Goal: Task Accomplishment & Management: Use online tool/utility

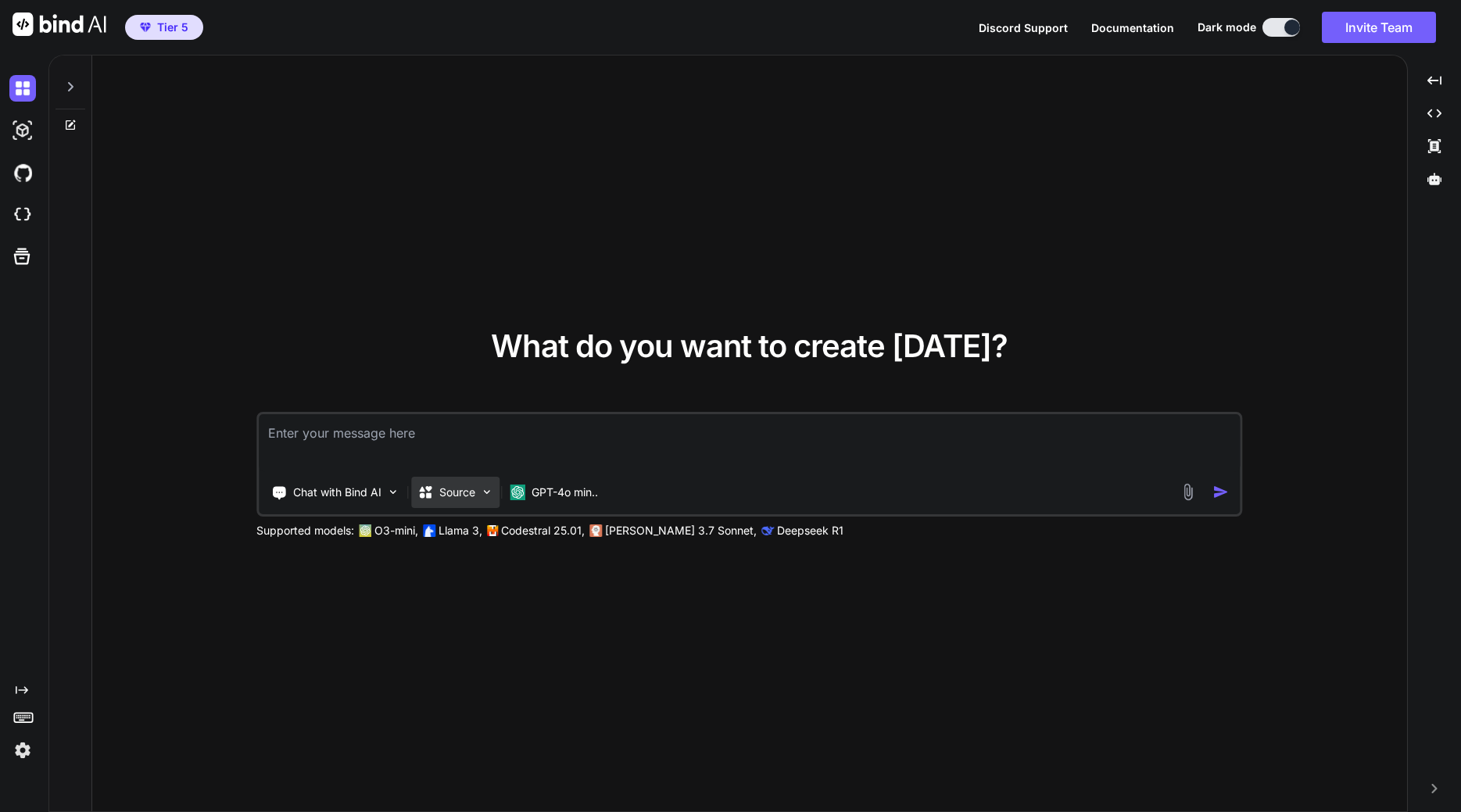
click at [470, 487] on p "Source" at bounding box center [457, 492] width 36 height 16
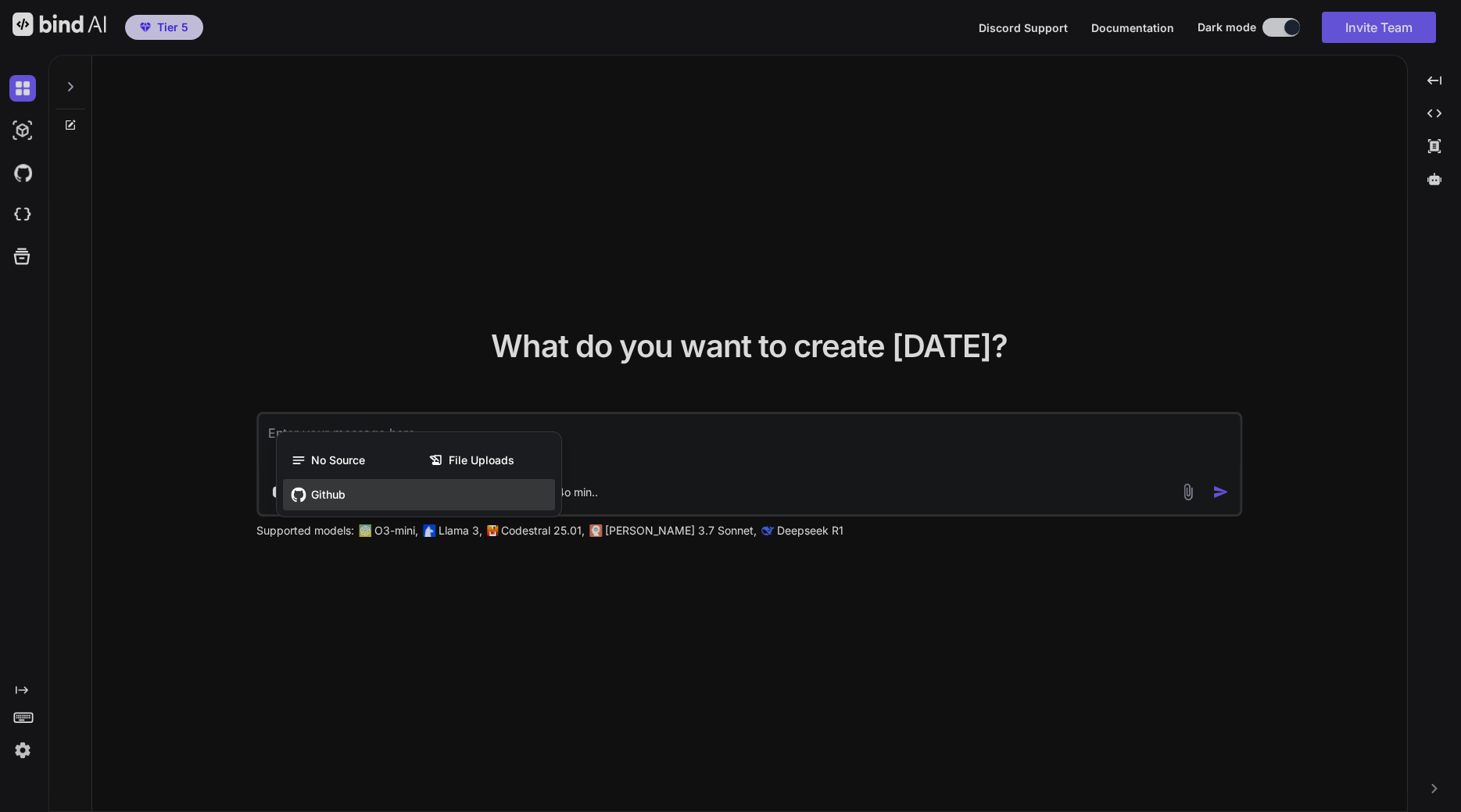
click at [466, 489] on div "Github" at bounding box center [419, 494] width 272 height 31
type textarea "x"
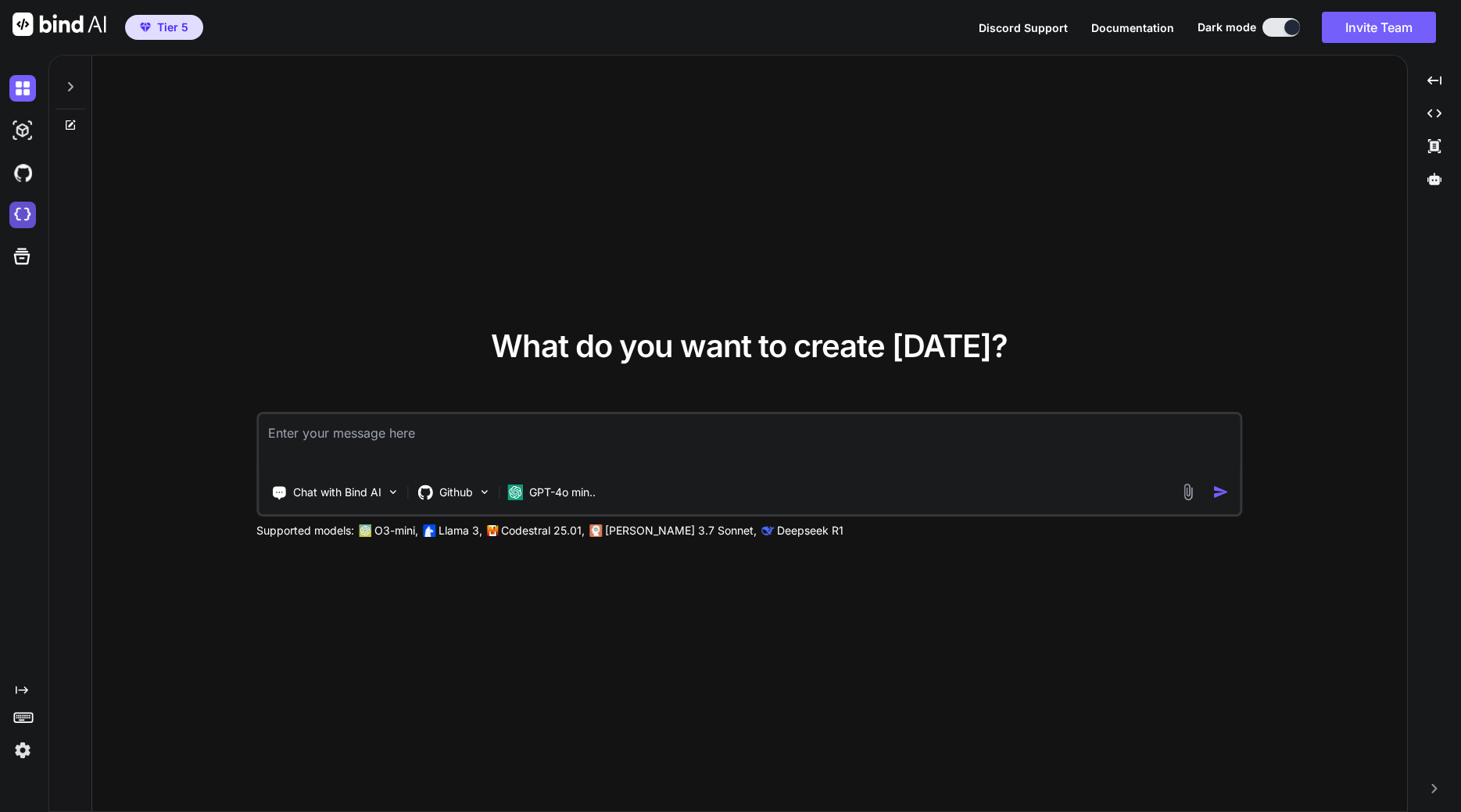
click at [28, 218] on img at bounding box center [22, 215] width 26 height 26
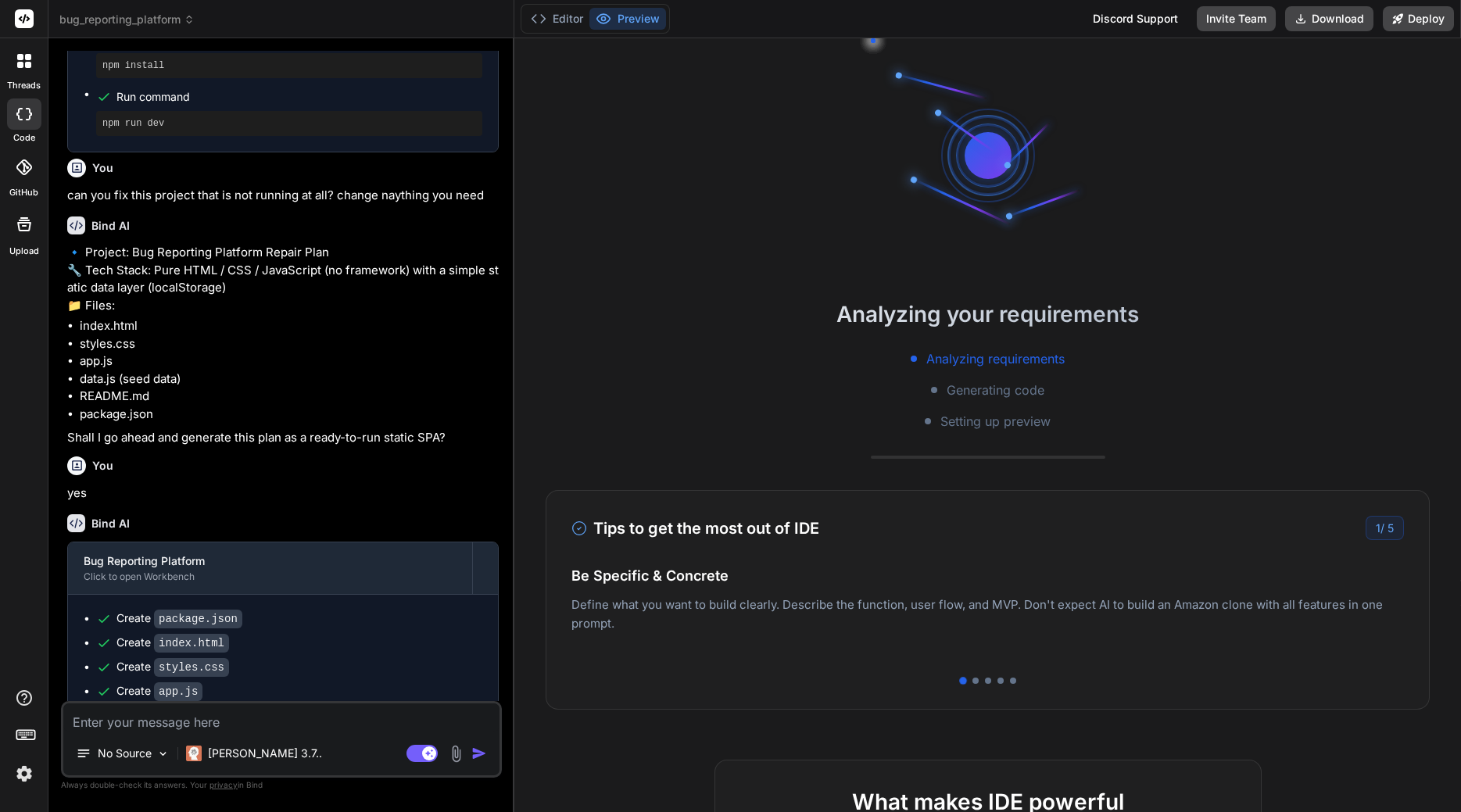
scroll to position [883, 0]
click at [179, 18] on span "bug_reporting_platform" at bounding box center [127, 20] width 136 height 16
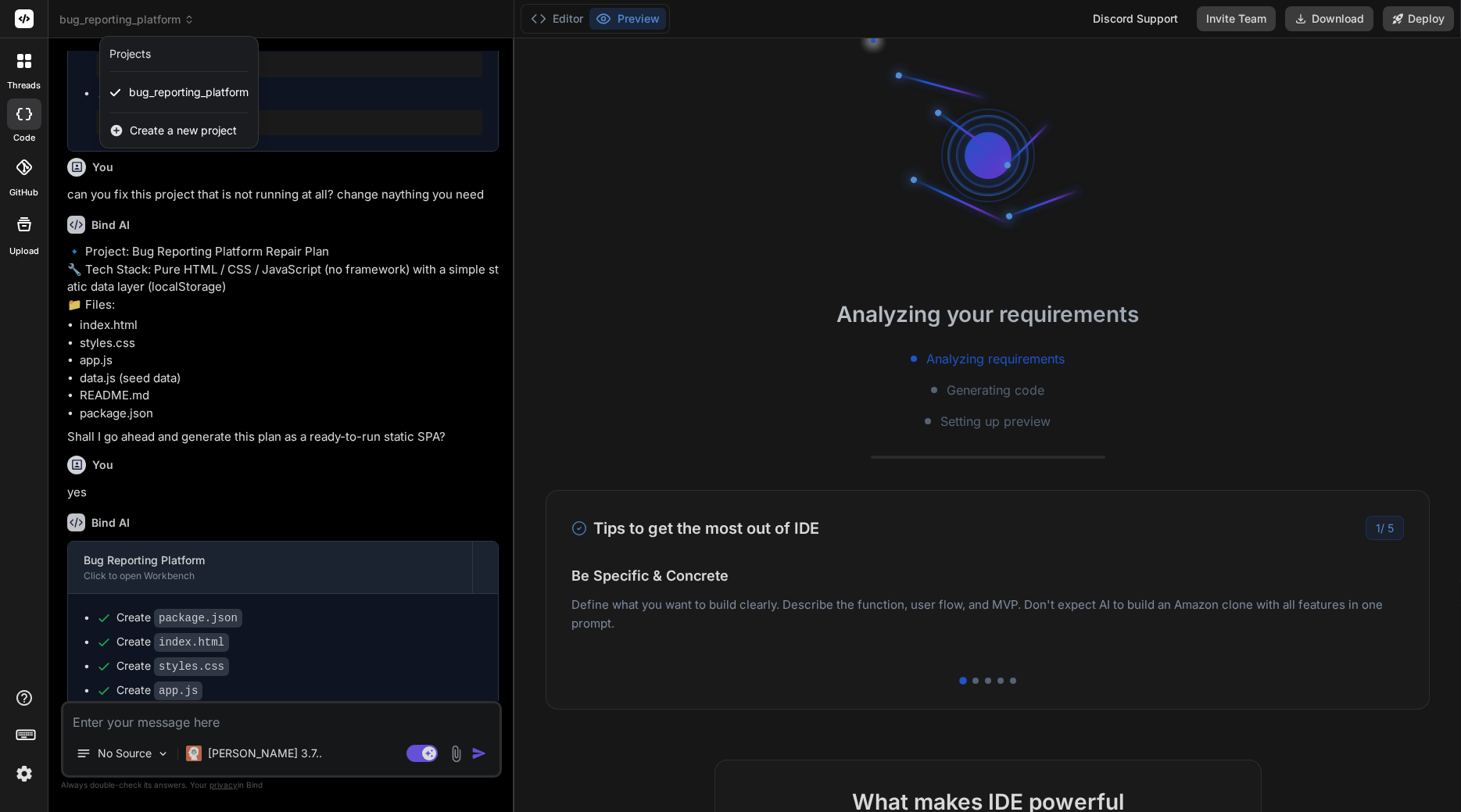
click at [148, 129] on span "Create a new project" at bounding box center [183, 130] width 107 height 16
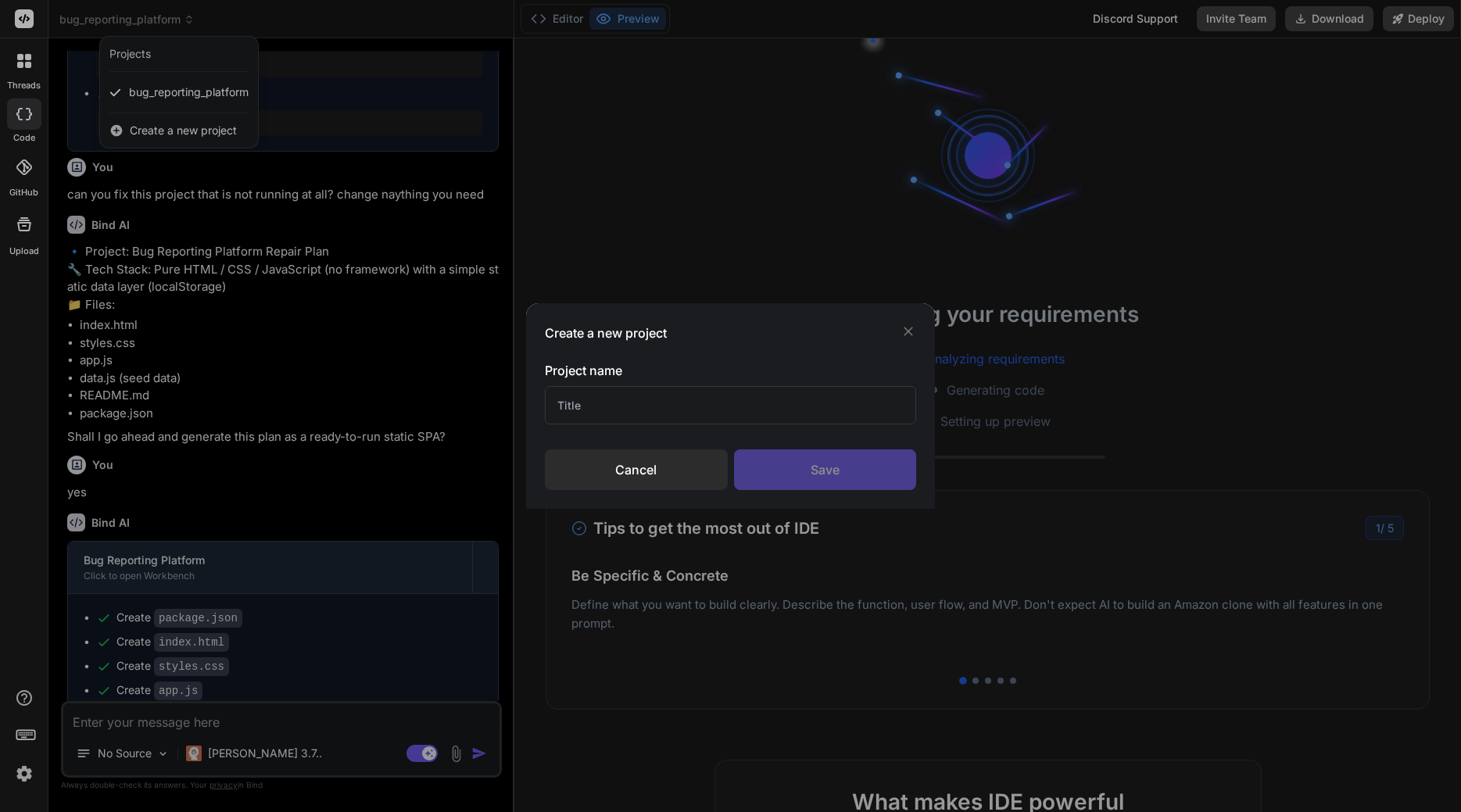
scroll to position [45, 0]
click at [693, 419] on input "text" at bounding box center [730, 405] width 371 height 38
type textarea "x"
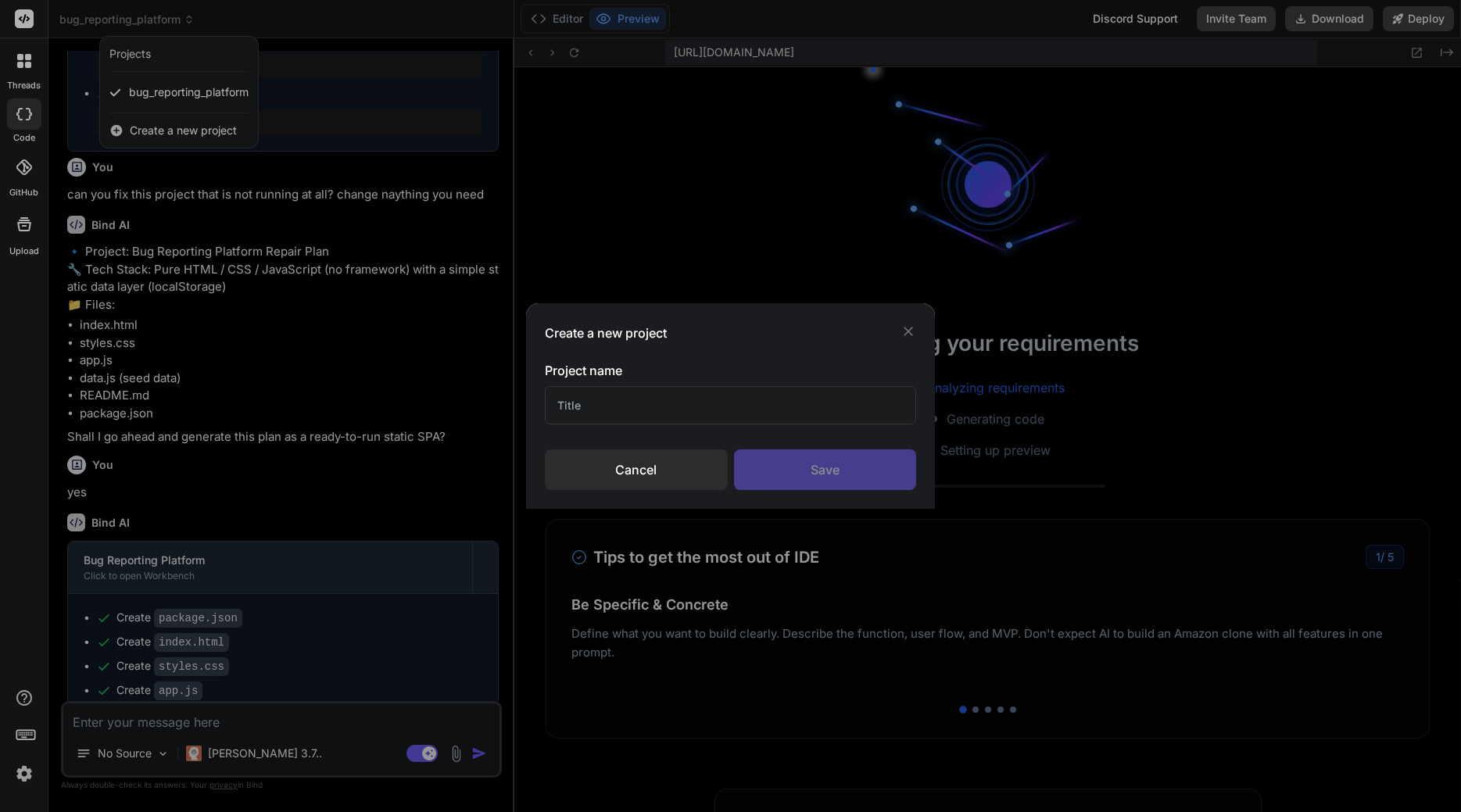
scroll to position [476, 0]
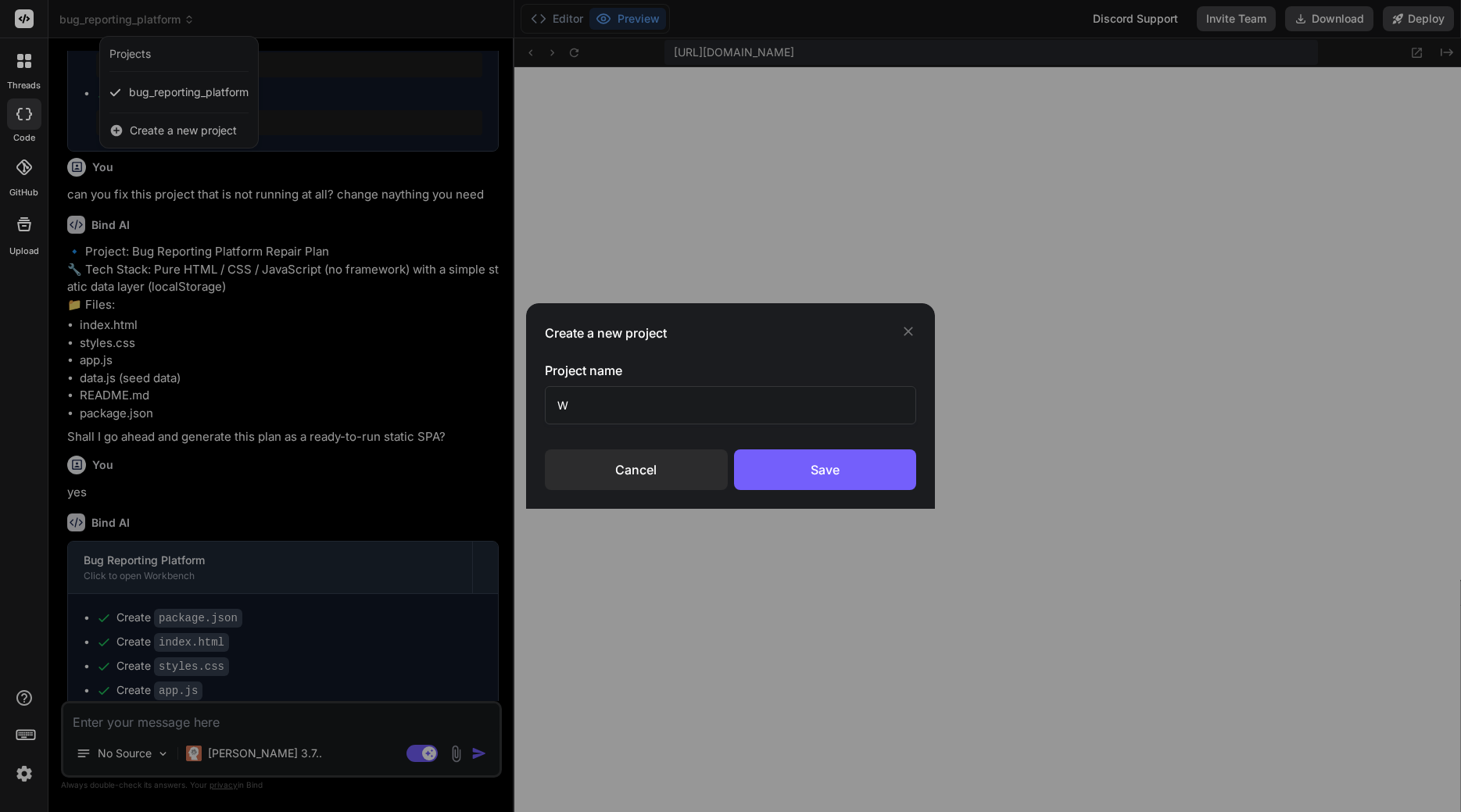
type input "We"
type textarea "x"
type input "Website clone"
click at [794, 476] on div "Save" at bounding box center [825, 469] width 183 height 40
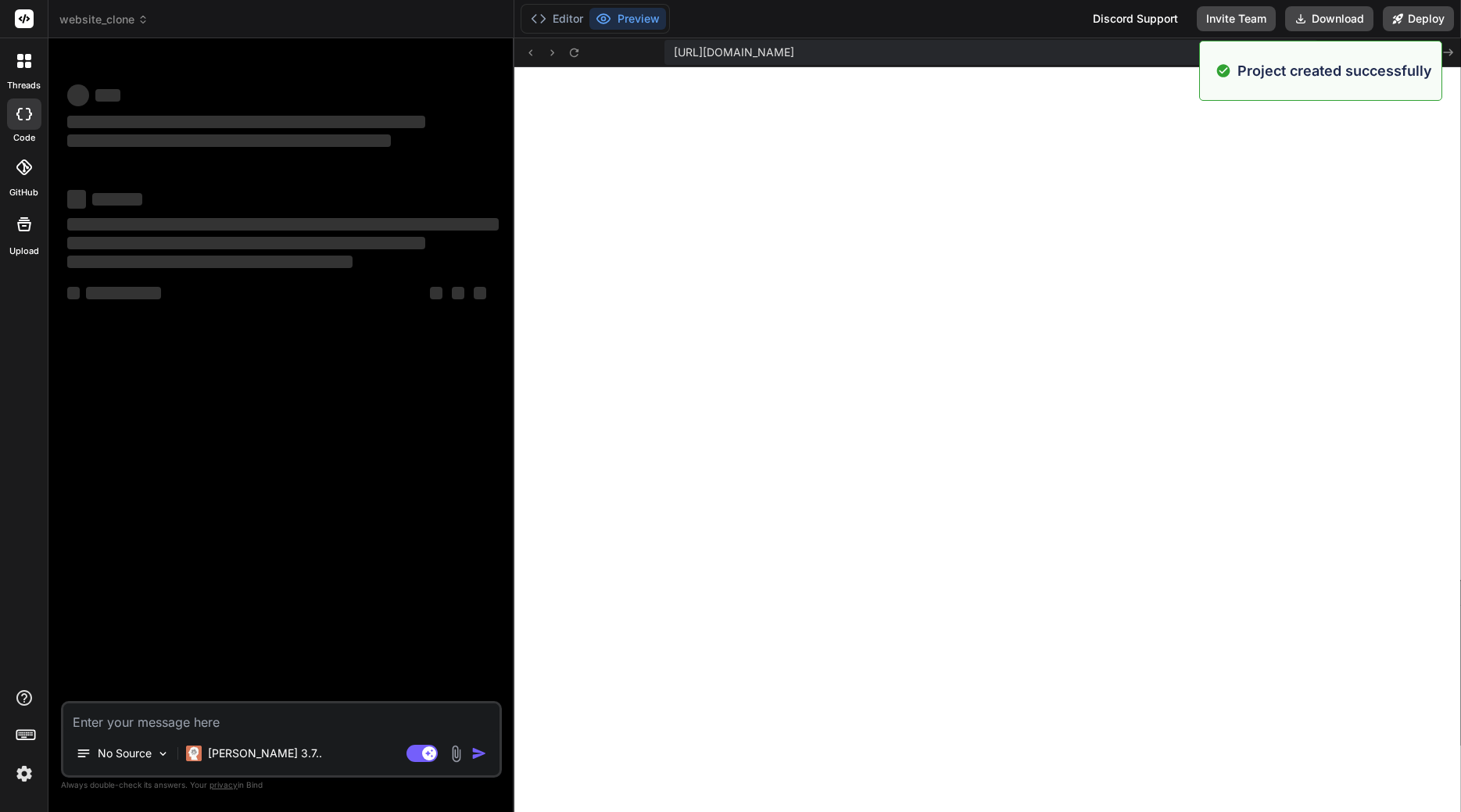
scroll to position [609, 0]
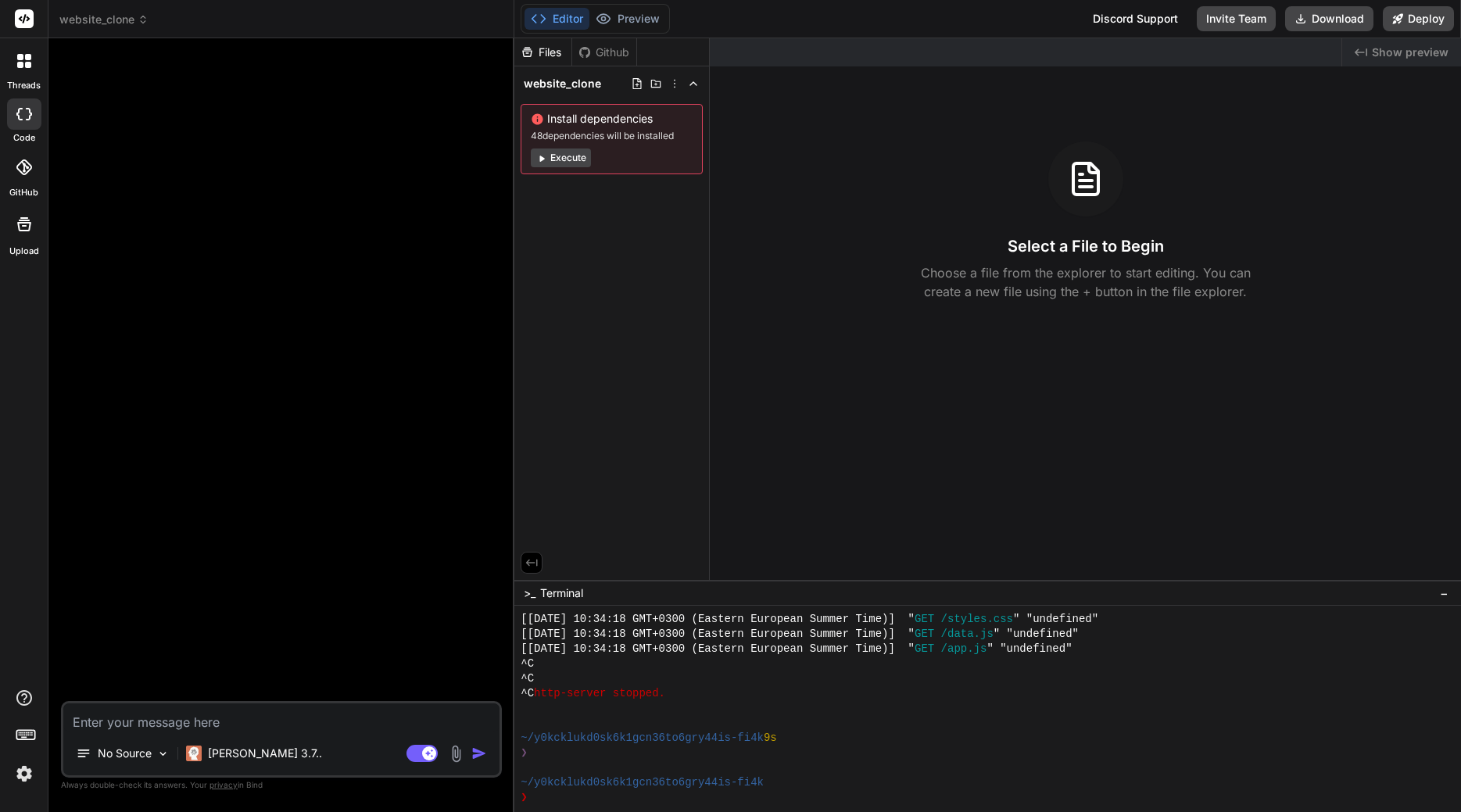
click at [254, 736] on div "No Source [PERSON_NAME] 3.7.. Agent Mode. When this toggle is activated, AI aut…" at bounding box center [281, 739] width 441 height 77
click at [198, 721] on textarea at bounding box center [281, 718] width 437 height 28
type textarea "x"
type textarea "c"
type textarea "x"
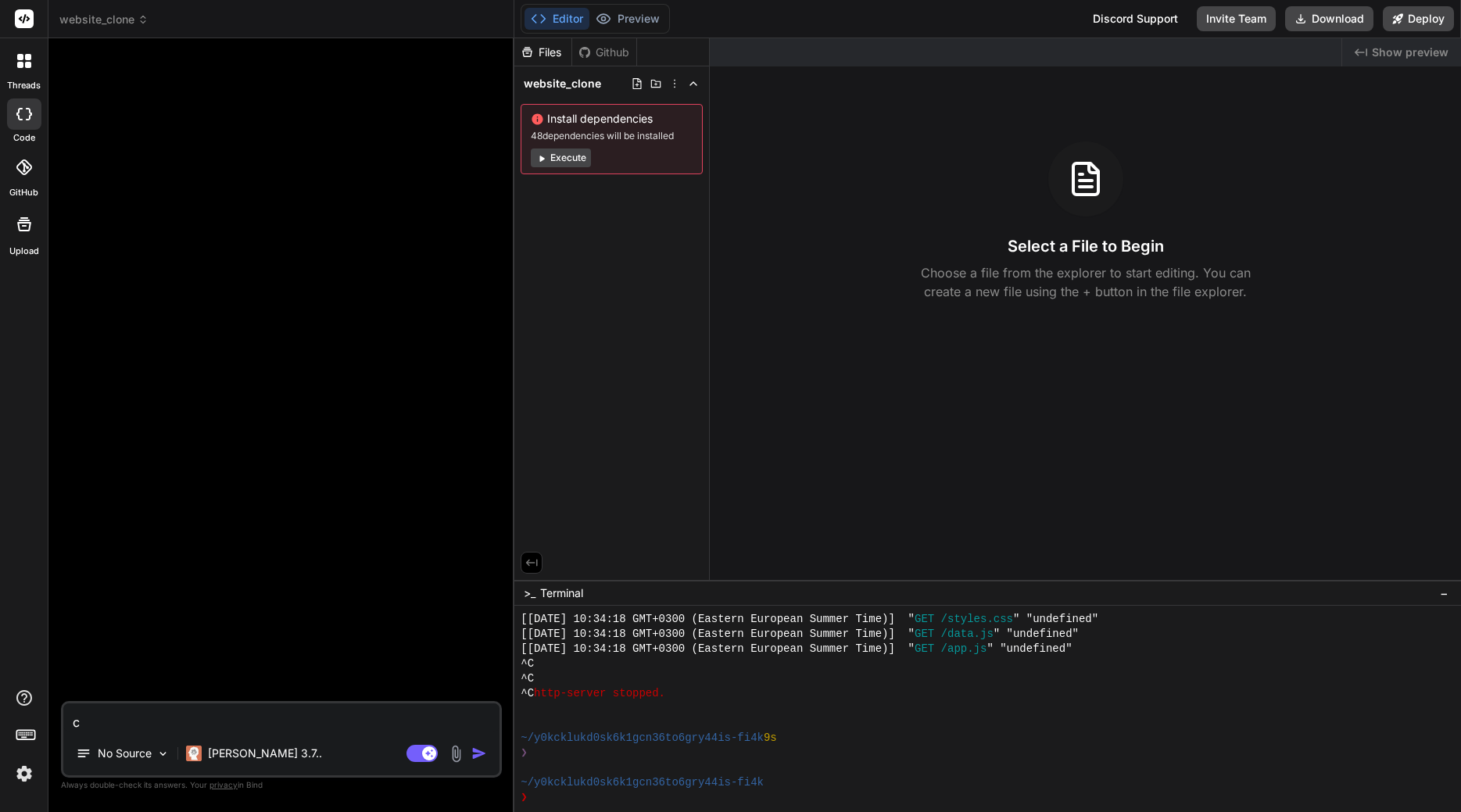
type textarea "cl"
type textarea "x"
type textarea "clo"
type textarea "x"
type textarea "clon"
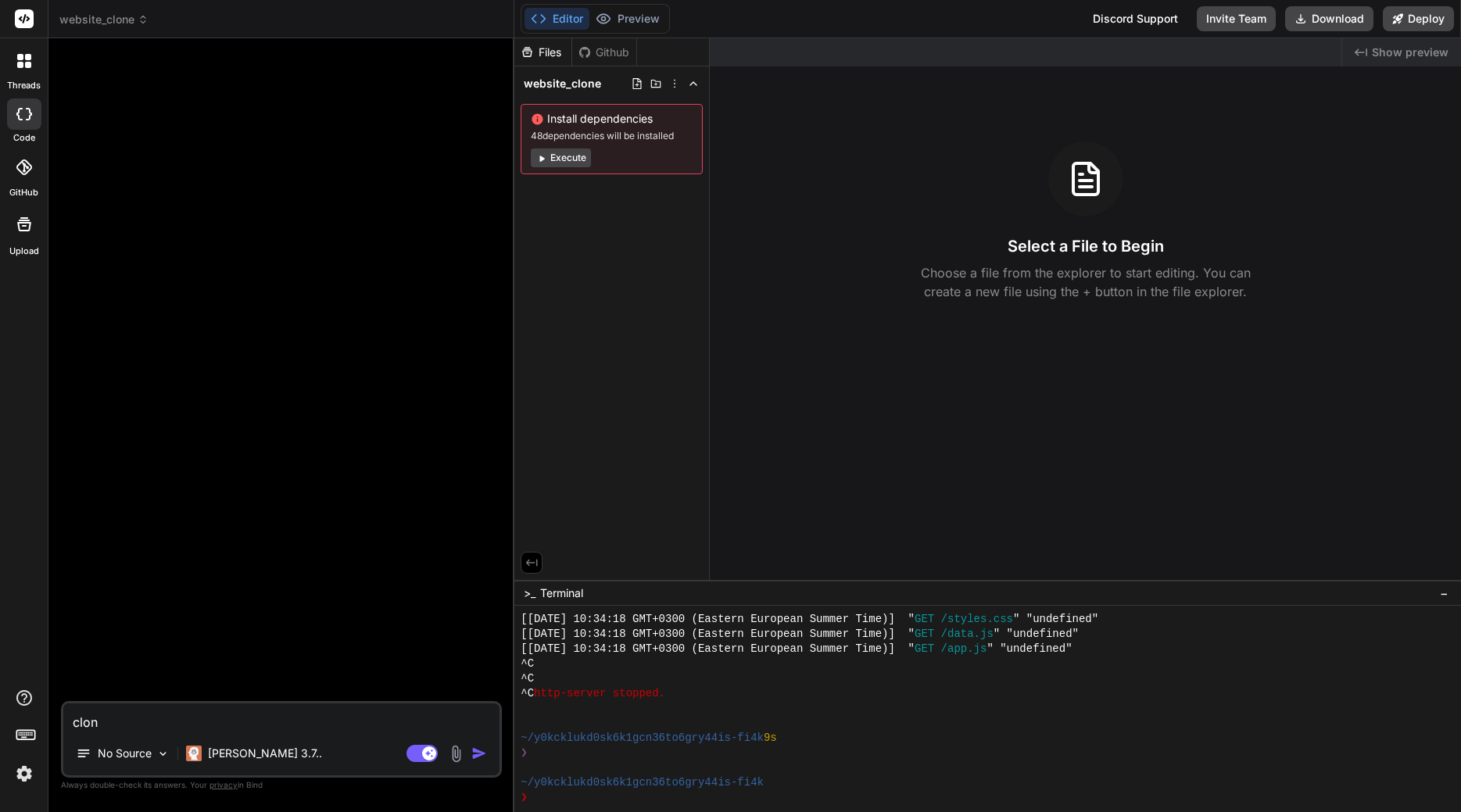
type textarea "x"
type textarea "clone"
type textarea "x"
type textarea "clone"
type textarea "x"
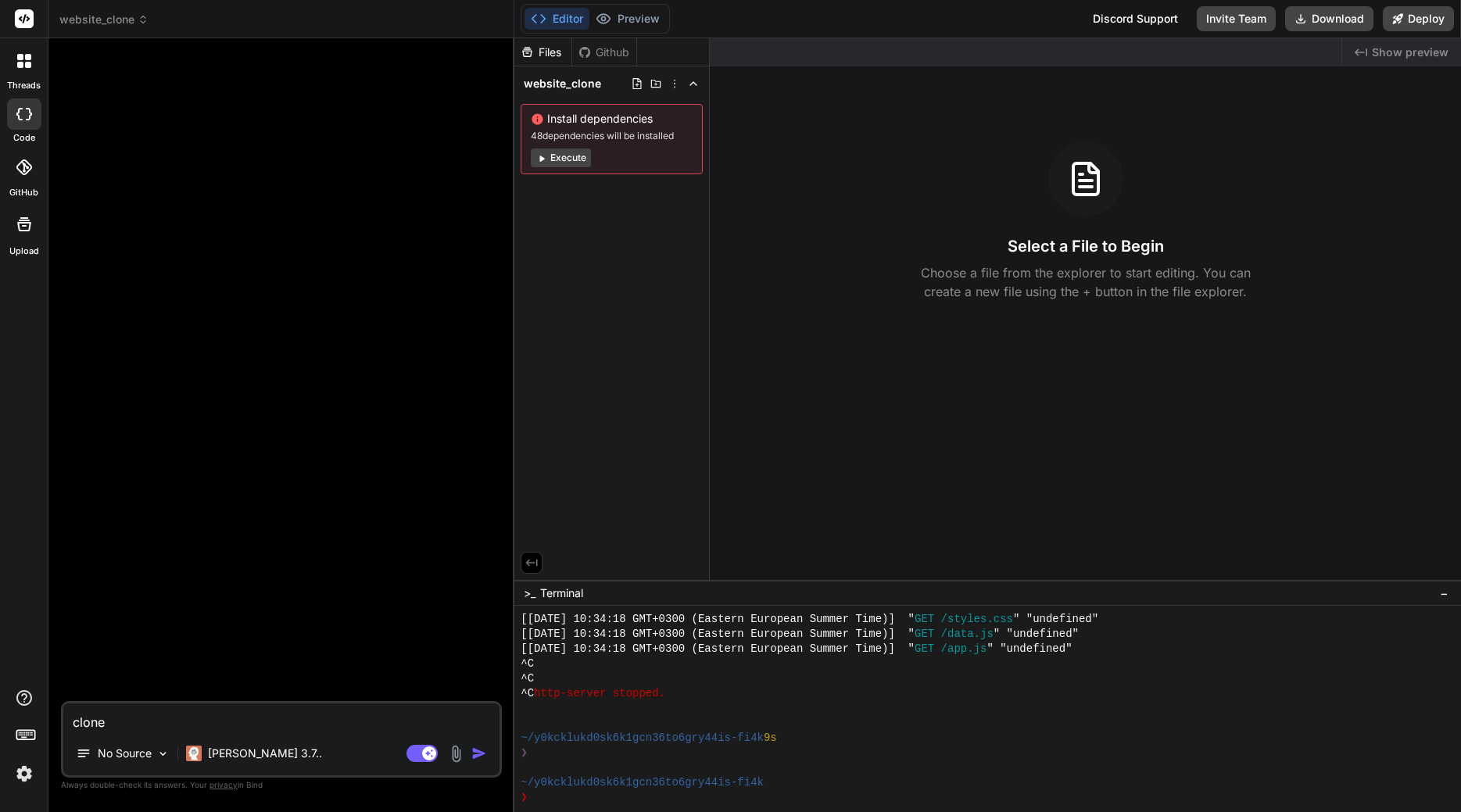
type textarea "clone t"
type textarea "x"
type textarea "clone th"
type textarea "x"
type textarea "clone thi"
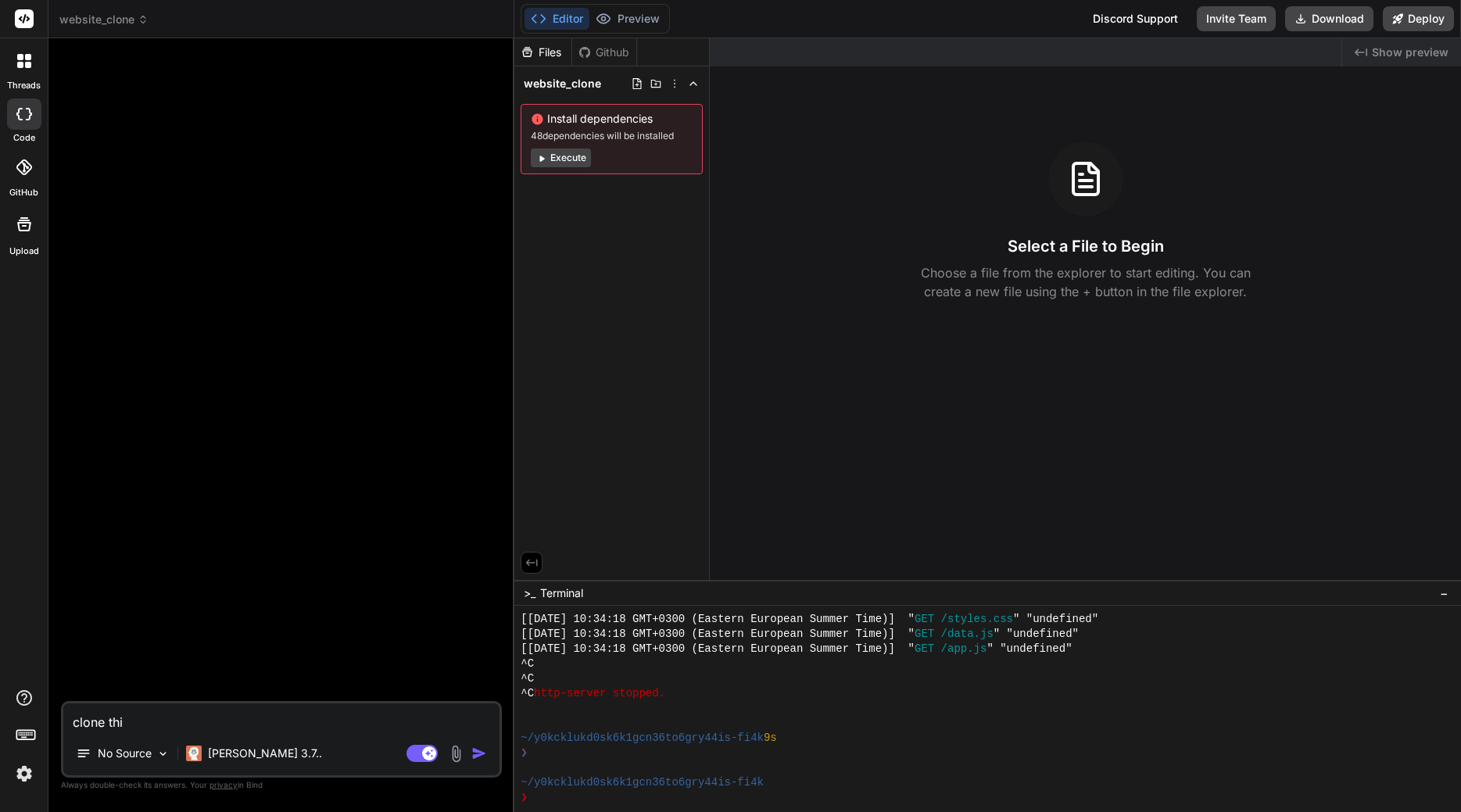
type textarea "x"
type textarea "clone this"
type textarea "x"
type textarea "clone this"
type textarea "x"
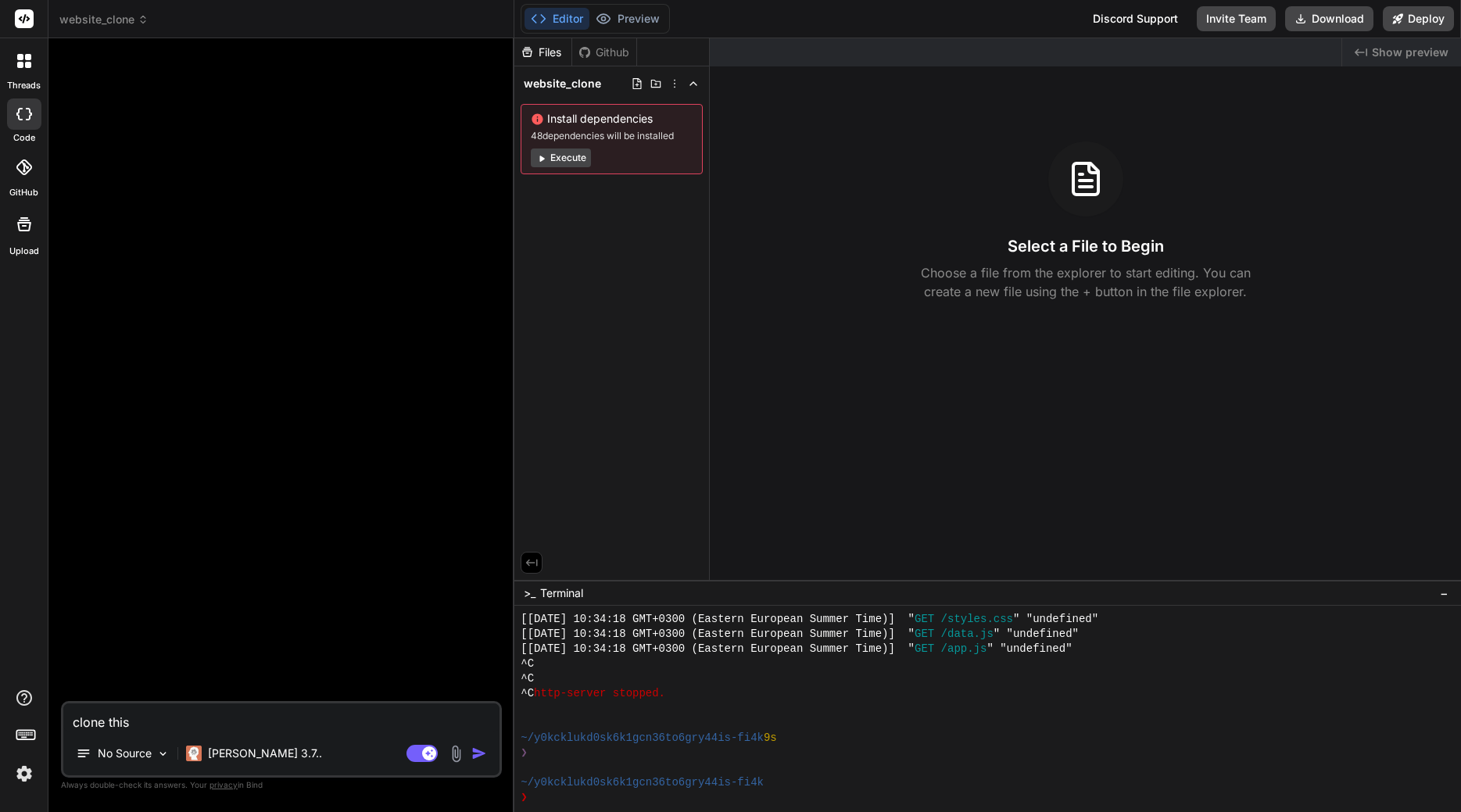
type textarea "clone this w"
type textarea "x"
type textarea "clone this we"
type textarea "x"
type textarea "clone this web"
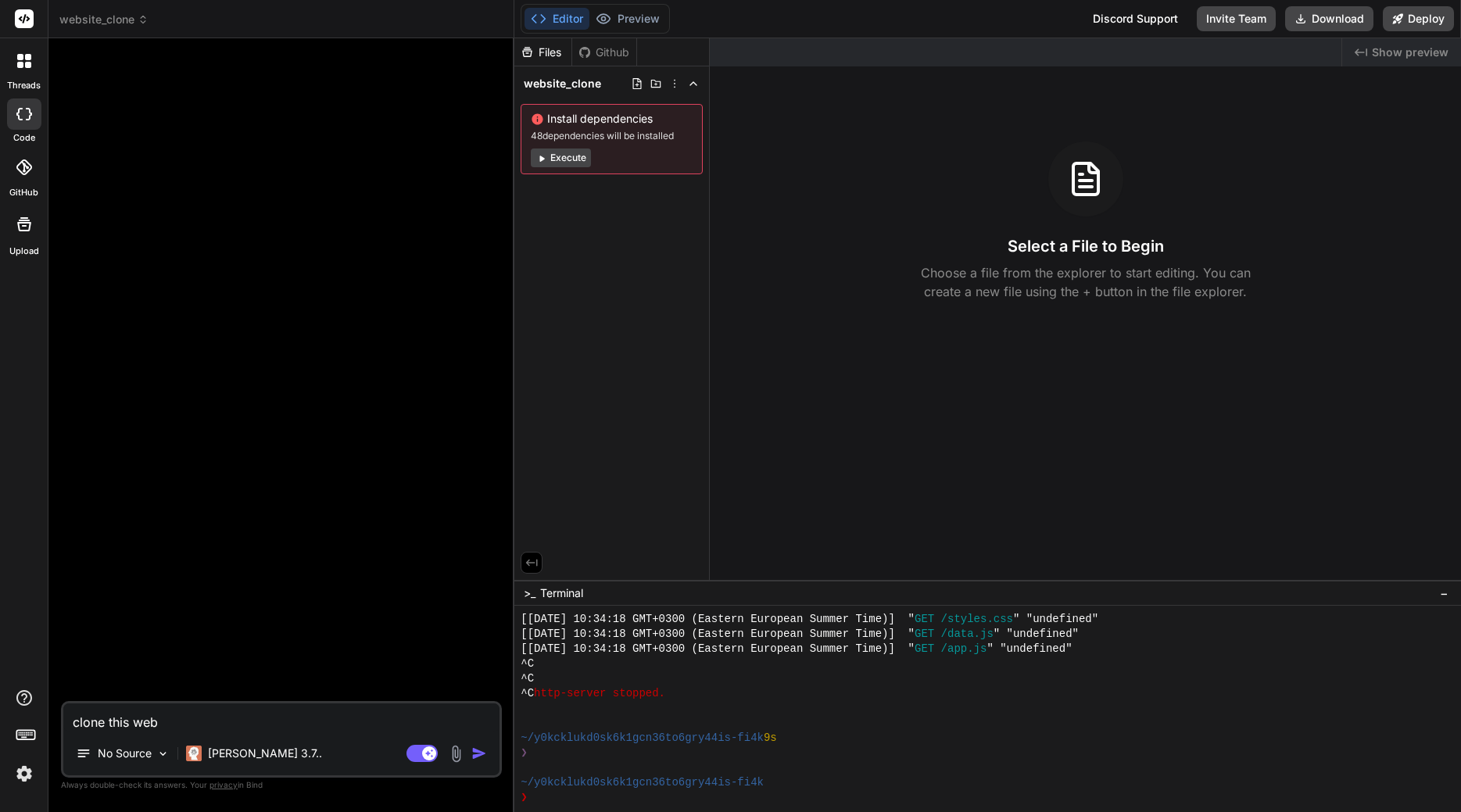
type textarea "x"
type textarea "clone this webs"
type textarea "x"
type textarea "clone this websi"
type textarea "x"
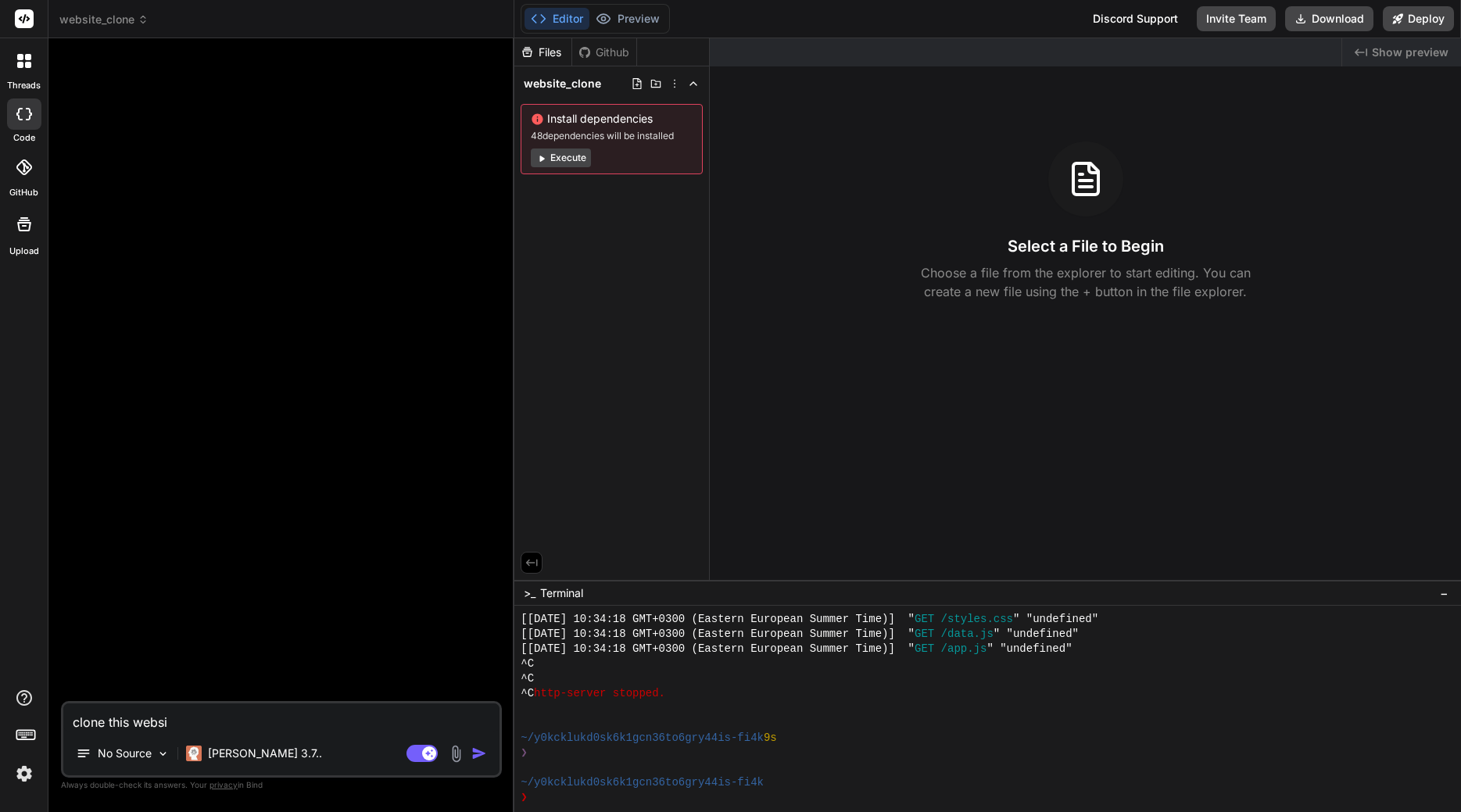
type textarea "clone this websit"
type textarea "x"
type textarea "clone this website"
type textarea "x"
type textarea "clone this website"
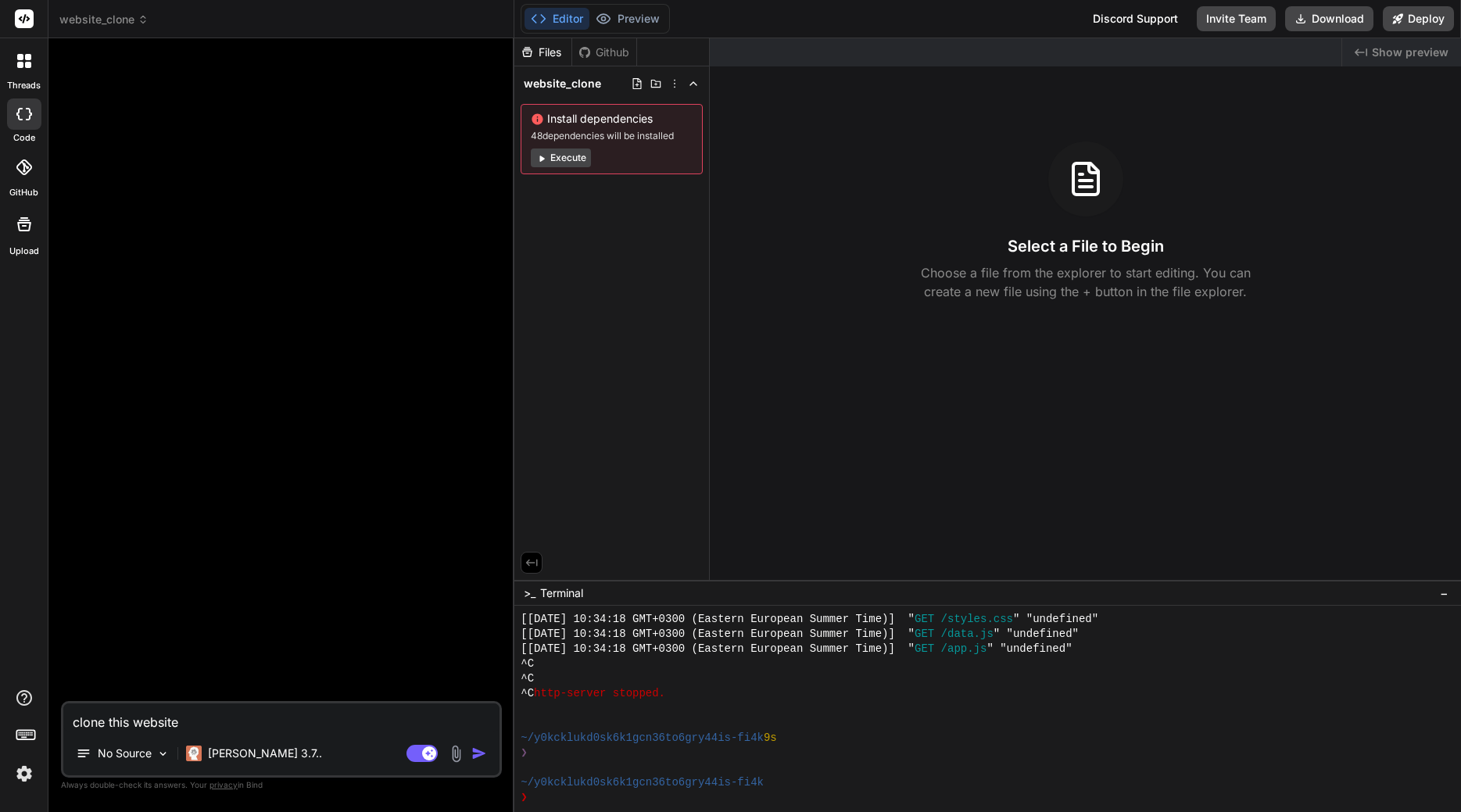
type textarea "x"
type textarea "clone this website i"
type textarea "x"
type textarea "clone this website in"
type textarea "x"
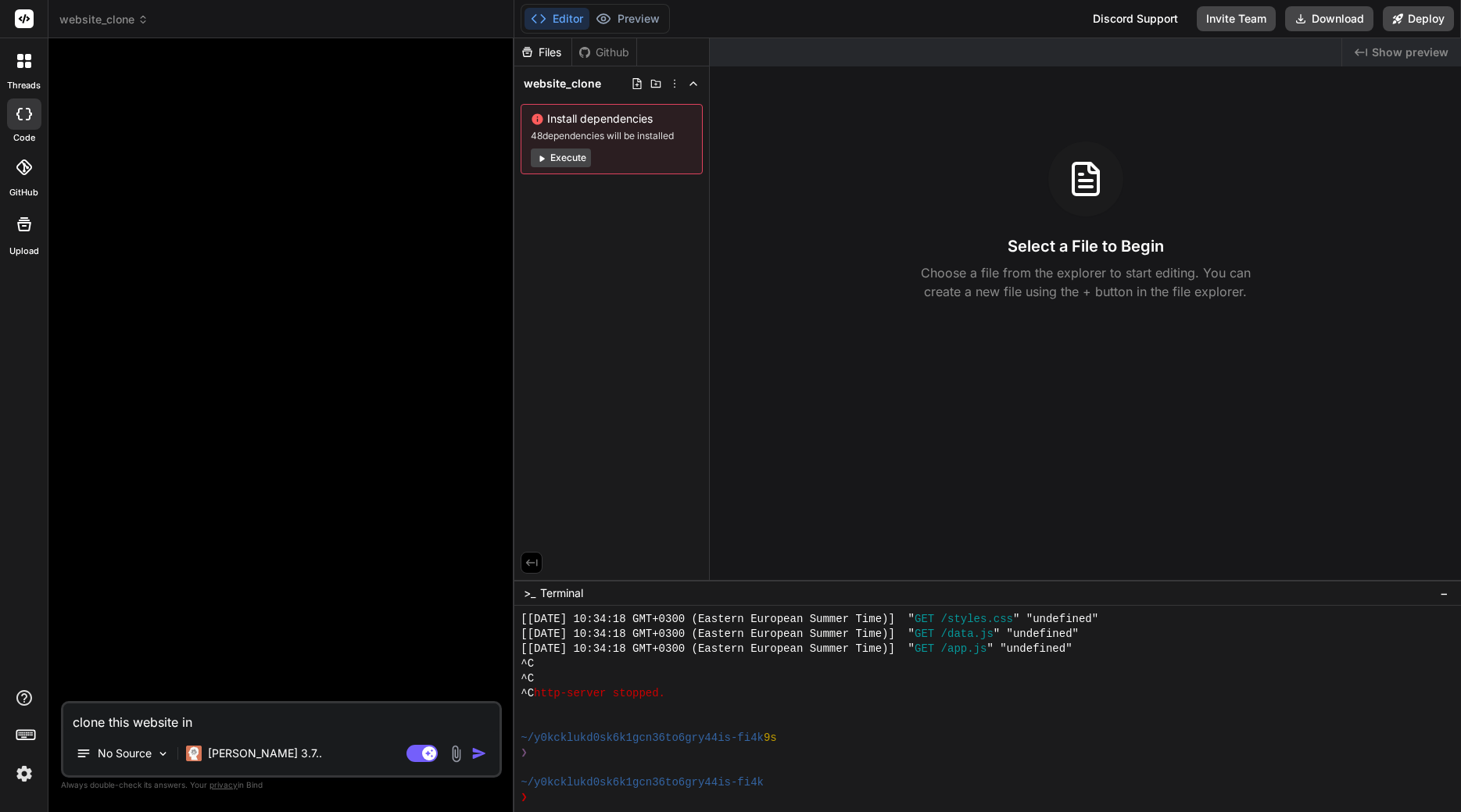
type textarea "clone this website in"
type textarea "x"
type textarea "clone this website in f"
type textarea "x"
type textarea "clone this website in fu"
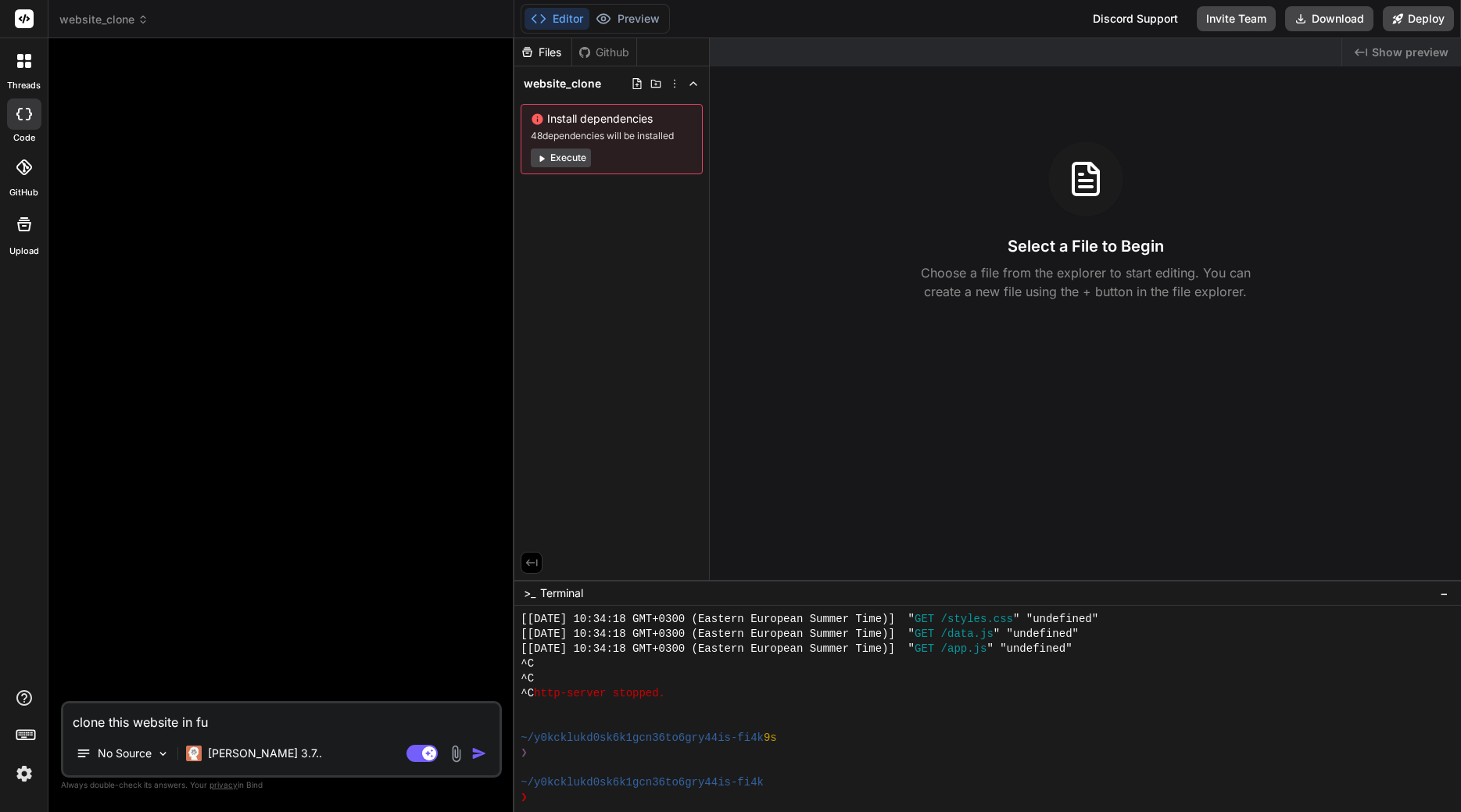
type textarea "x"
type textarea "clone this website in ful"
type textarea "x"
type textarea "clone this website in full"
type textarea "x"
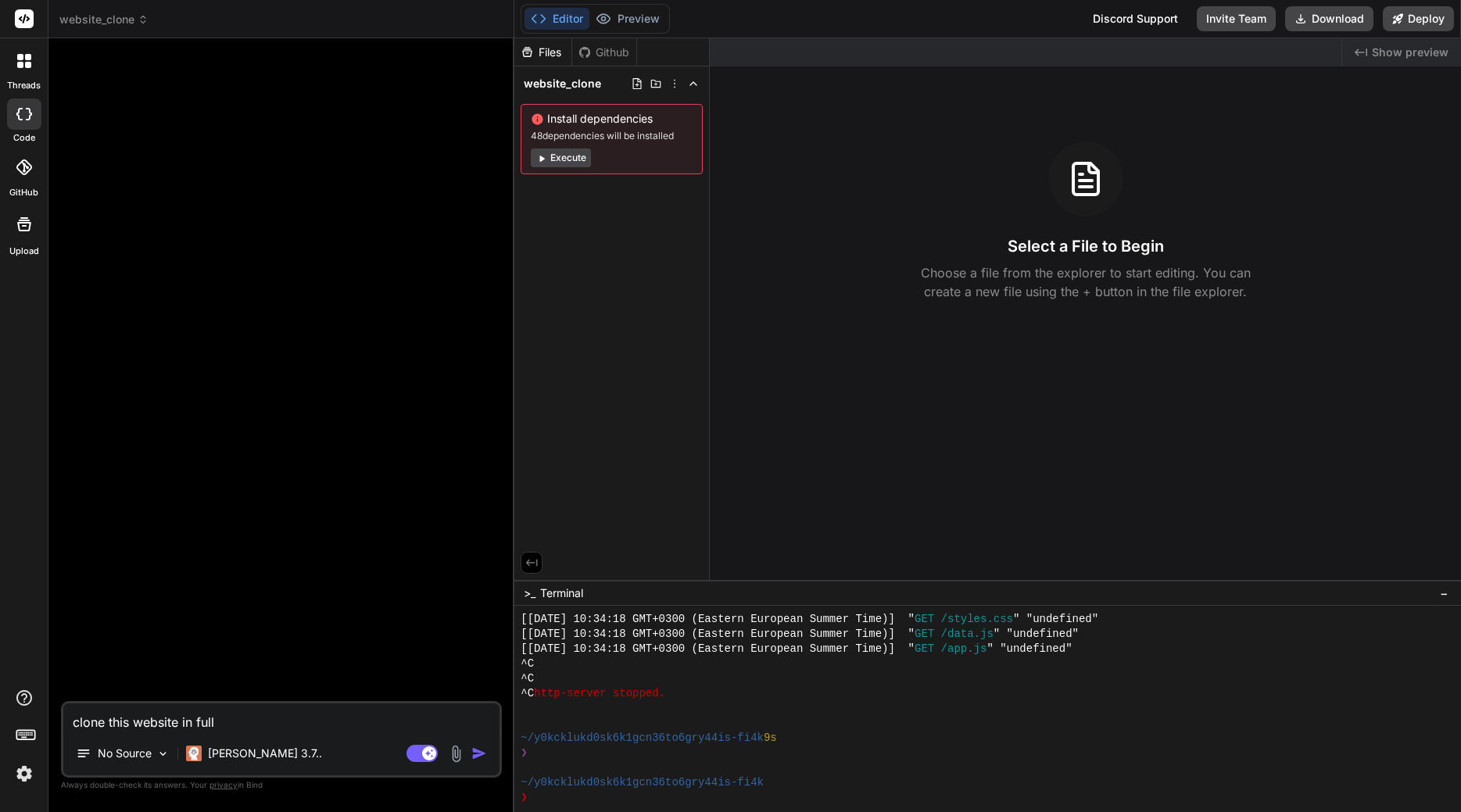
type textarea "clone this website in full:"
type textarea "x"
paste textarea
type textarea "clone this website in full:"
click at [322, 730] on textarea "clone this website in full:" at bounding box center [281, 718] width 437 height 28
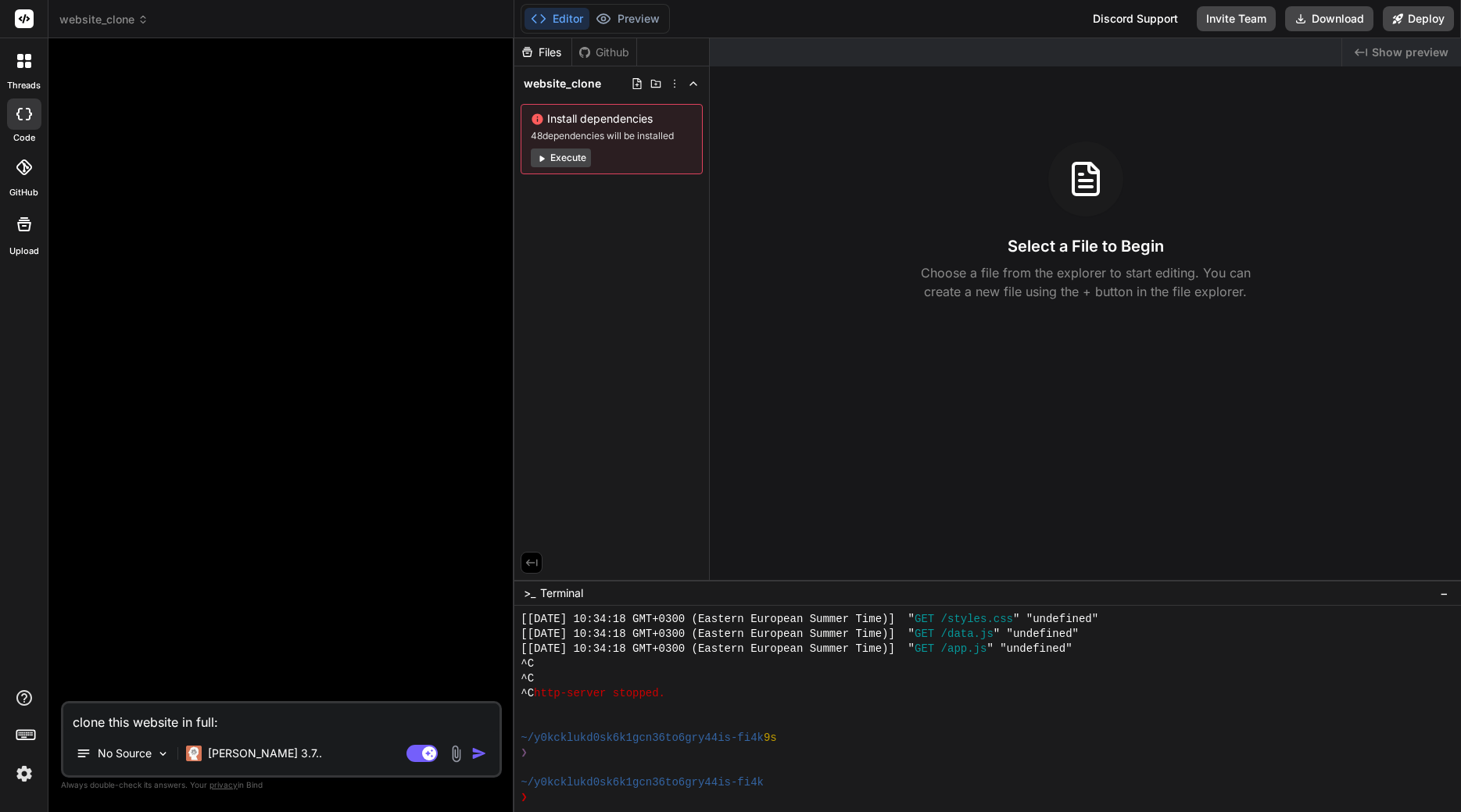
paste textarea "[URL][DOMAIN_NAME]"
type textarea "x"
type textarea "clone this website in full: [URL][DOMAIN_NAME]"
click at [480, 757] on img "button" at bounding box center [479, 753] width 16 height 16
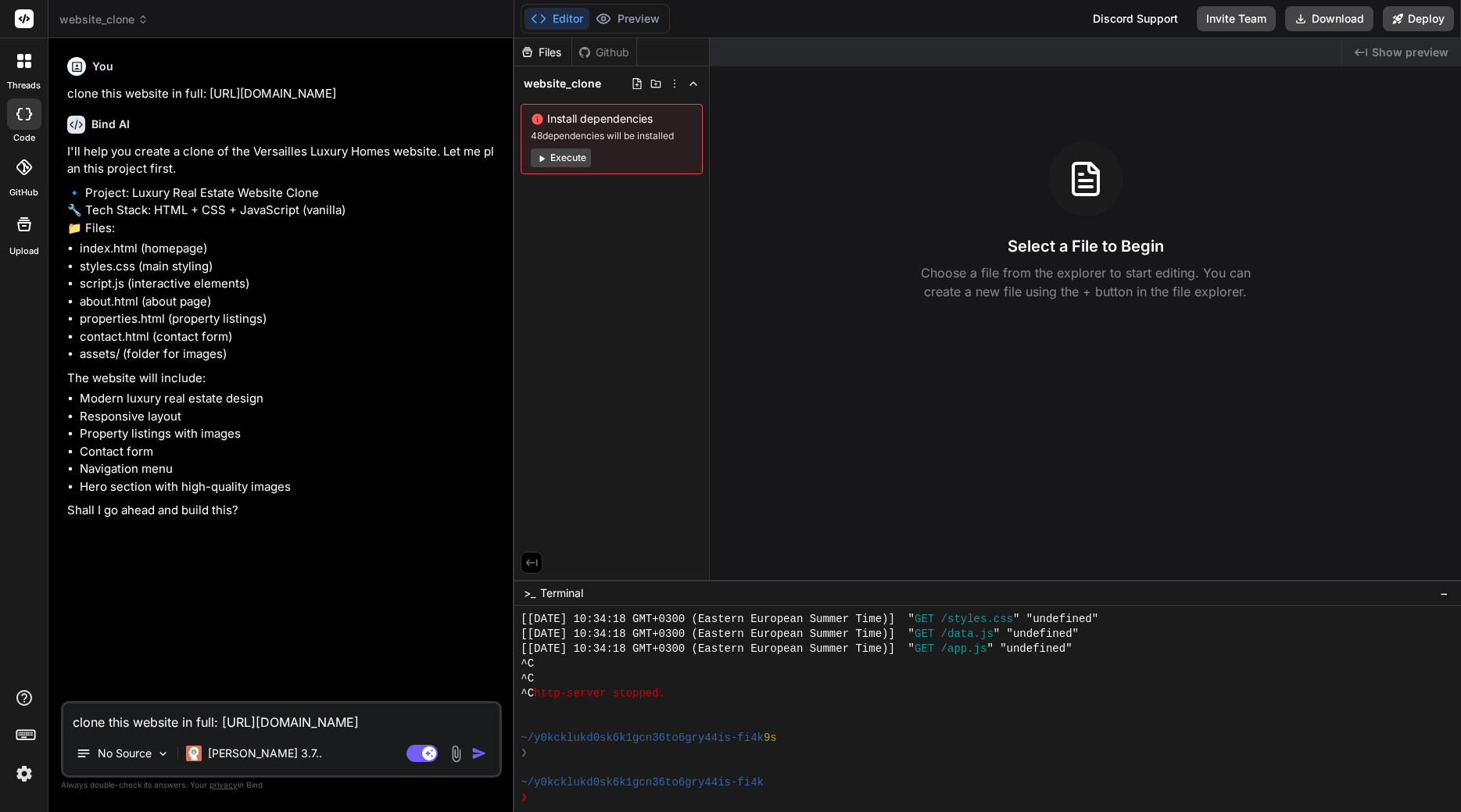
type textarea "x"
click at [155, 724] on textarea "clone this website in full: [URL][DOMAIN_NAME]" at bounding box center [281, 718] width 437 height 28
type textarea "x"
type textarea "y"
type textarea "x"
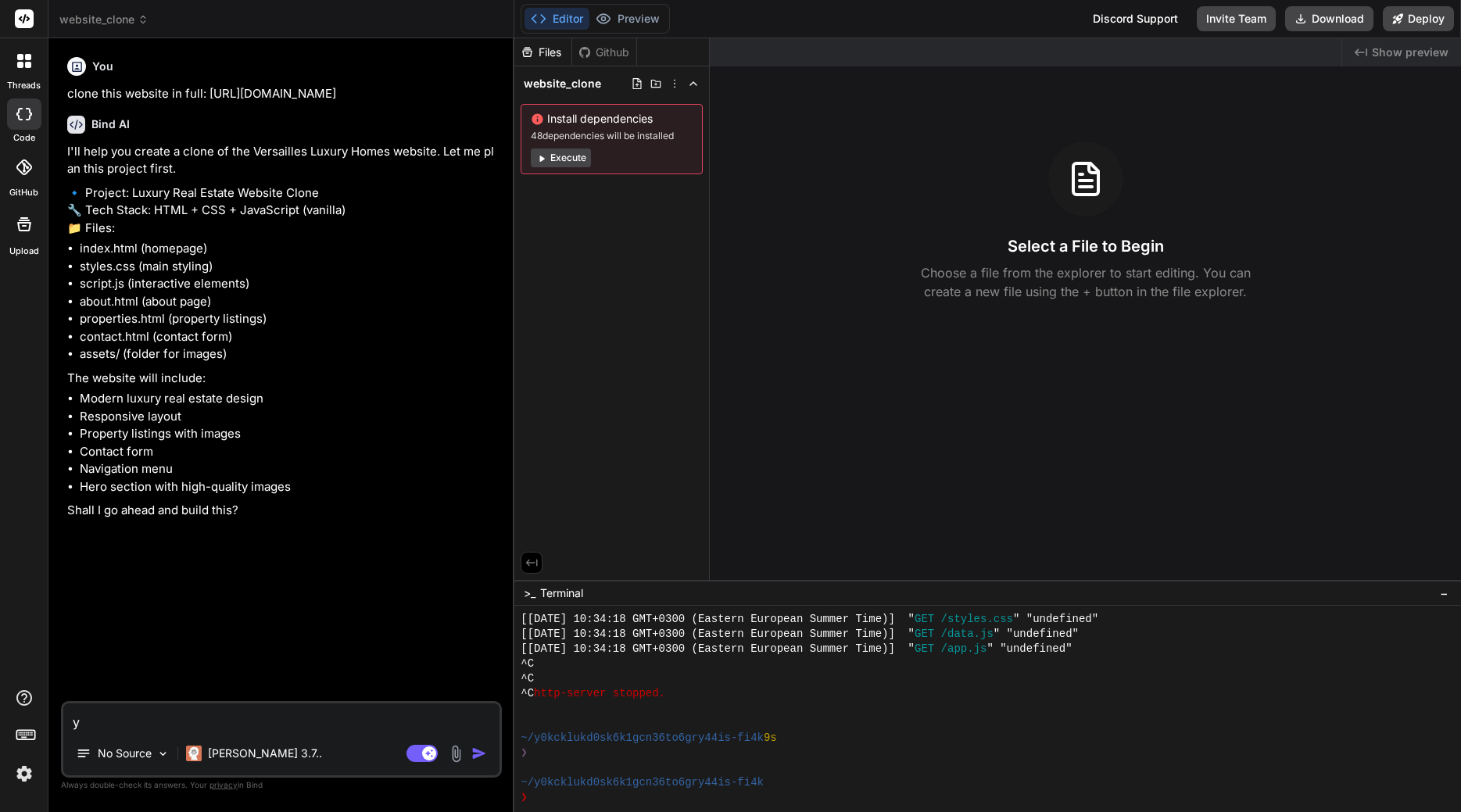
type textarea "ye"
type textarea "x"
type textarea "yes"
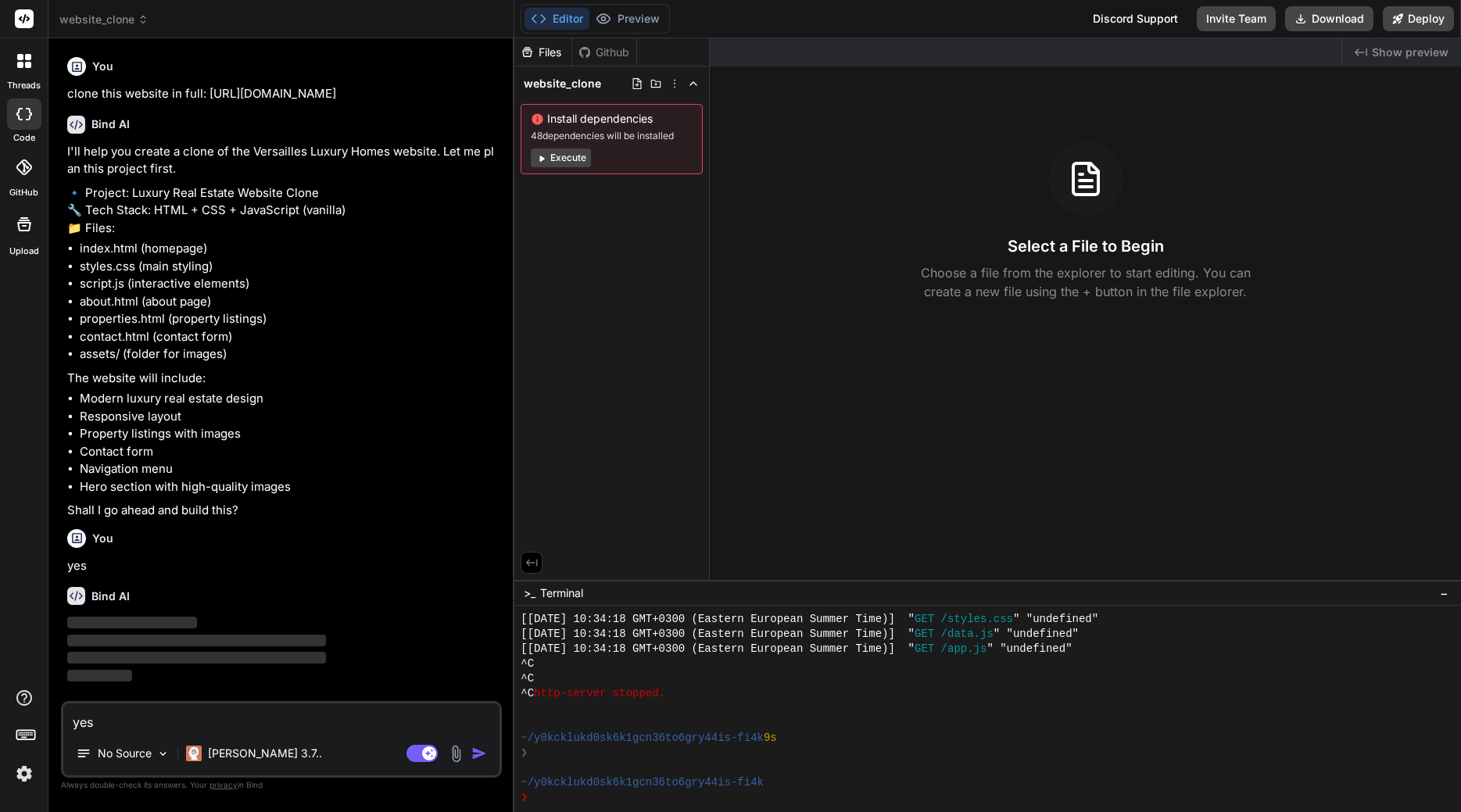
type textarea "x"
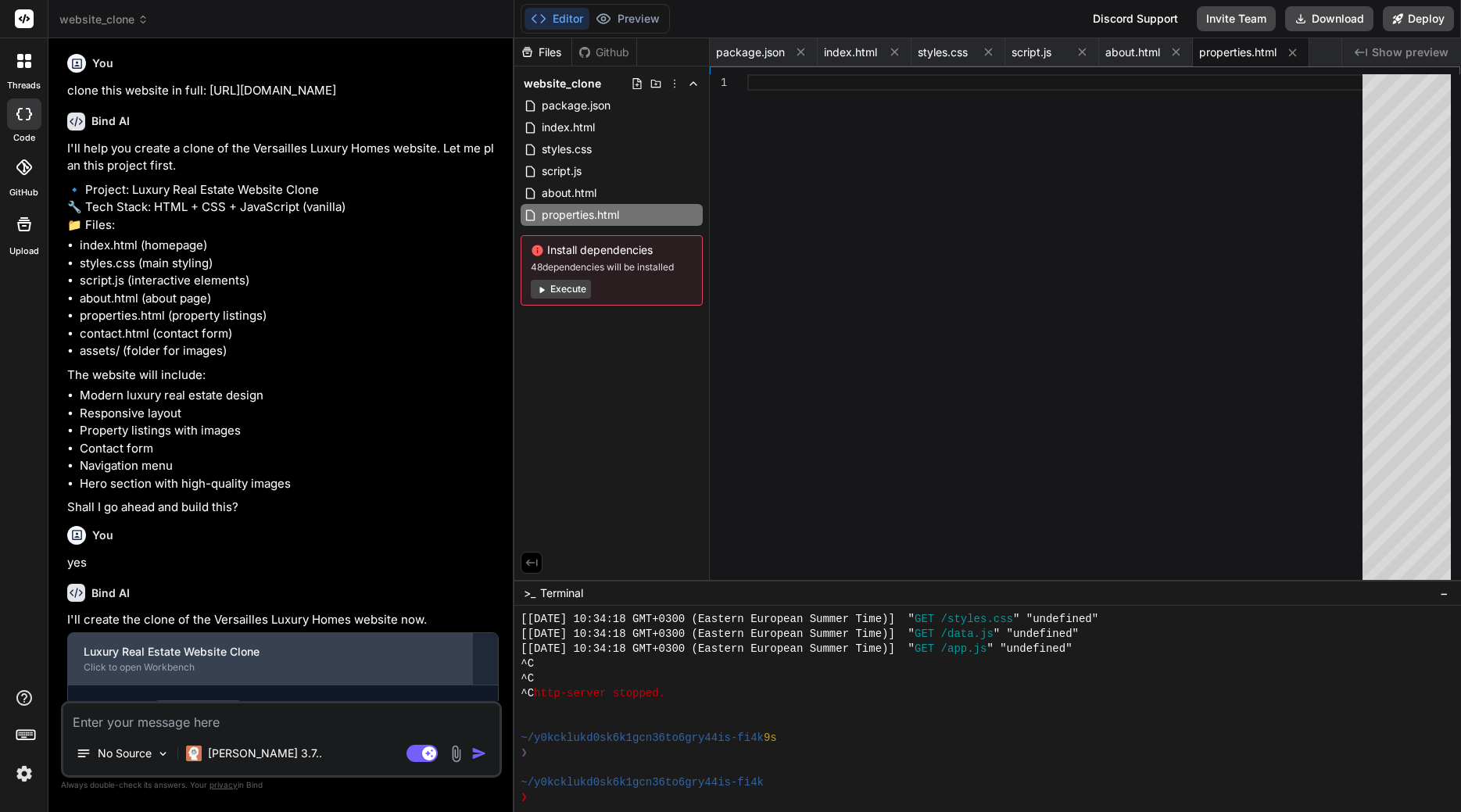
scroll to position [249, 0]
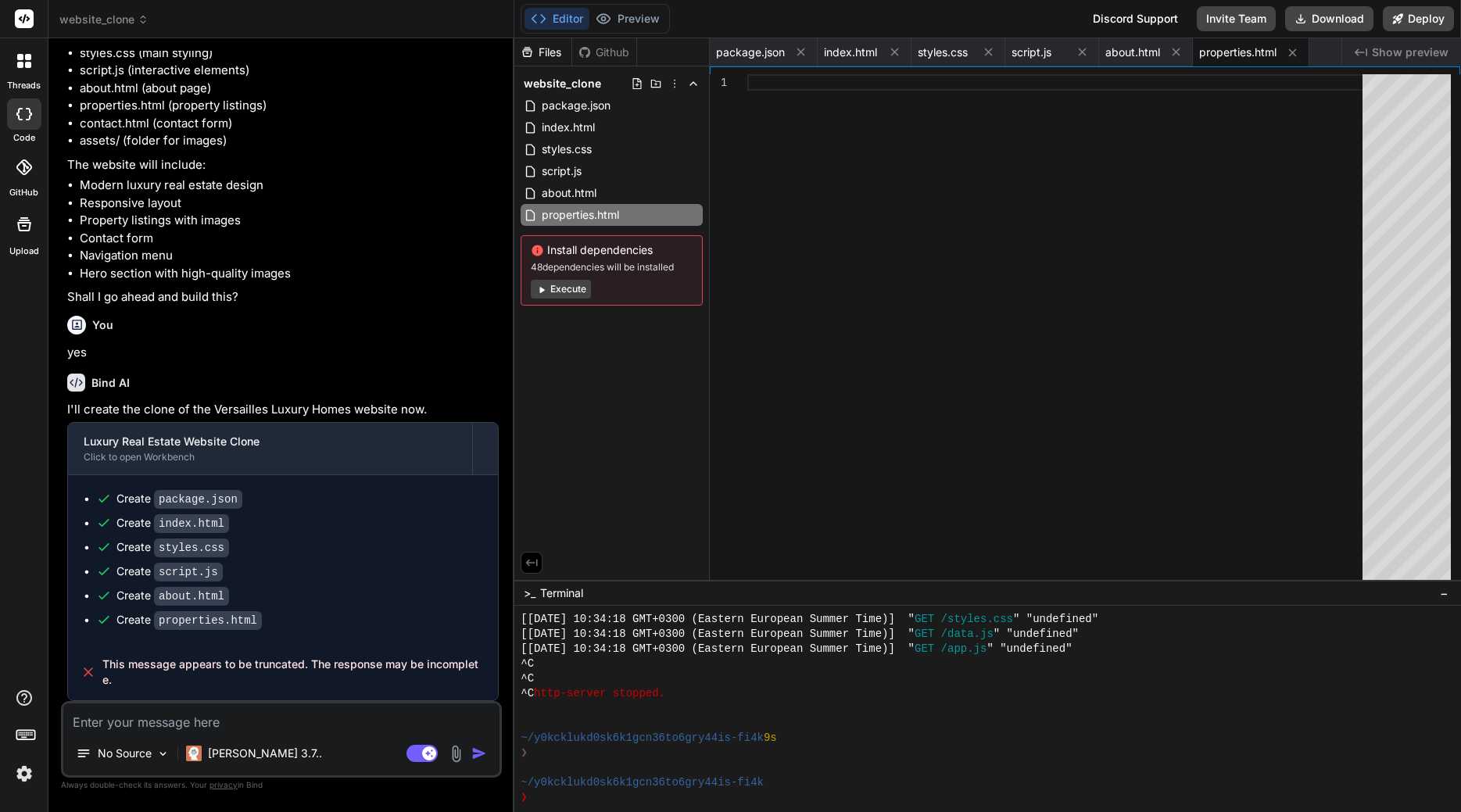
click at [184, 726] on textarea at bounding box center [281, 718] width 437 height 28
type textarea "x"
type textarea "c"
type textarea "x"
type textarea "co"
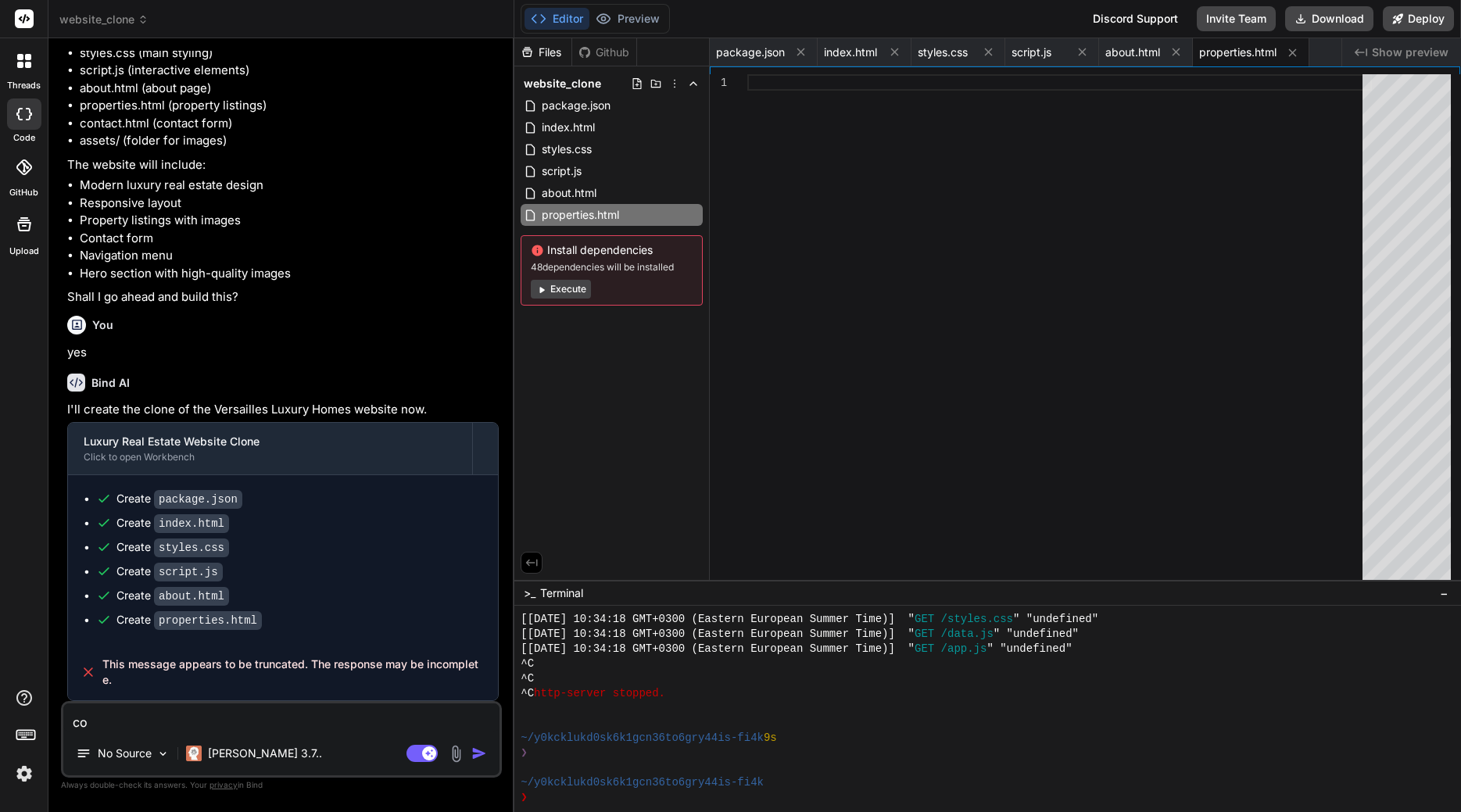
type textarea "x"
type textarea "con"
type textarea "x"
type textarea "cont"
type textarea "x"
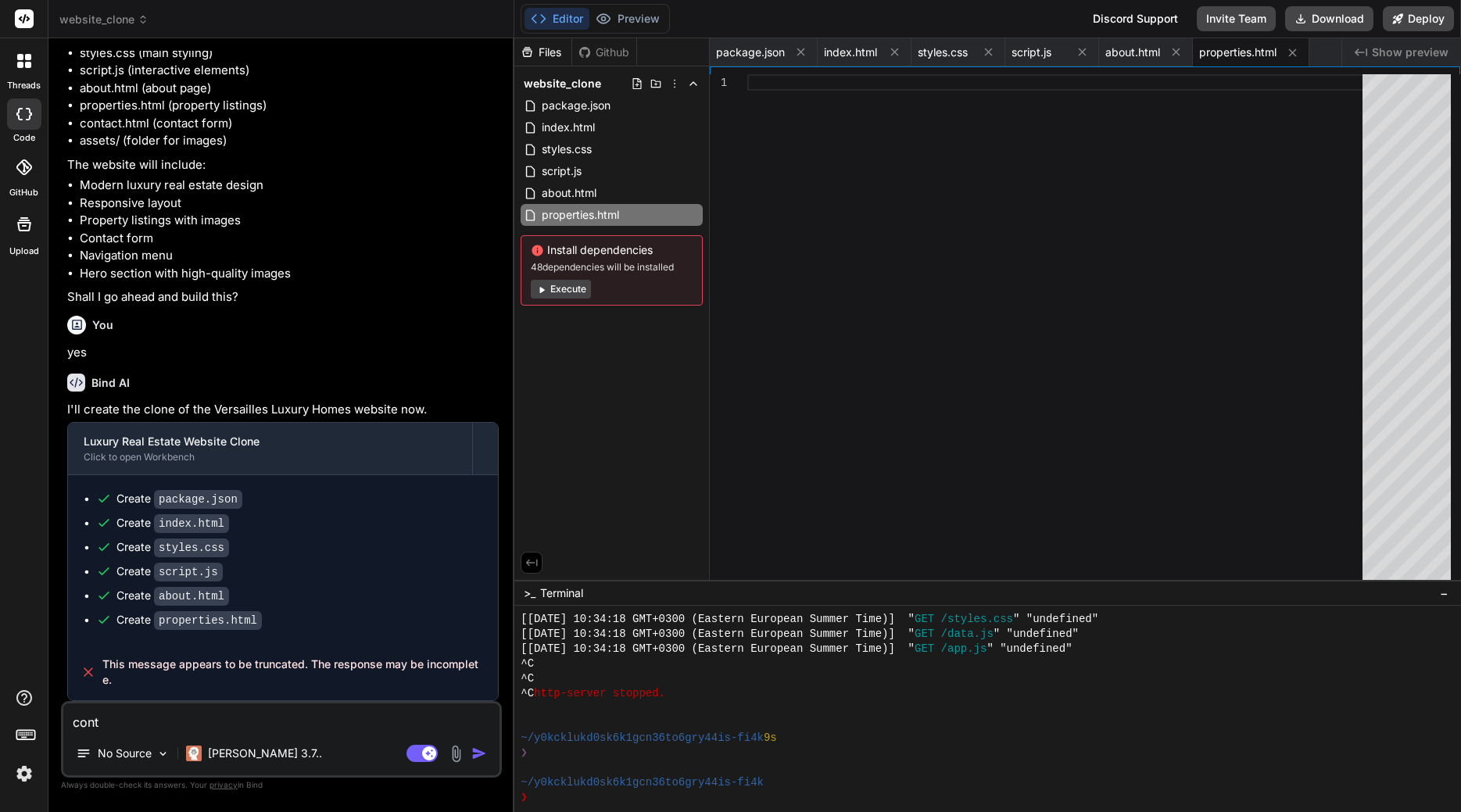
type textarea "conti"
type textarea "x"
type textarea "contin"
type textarea "x"
type textarea "continu"
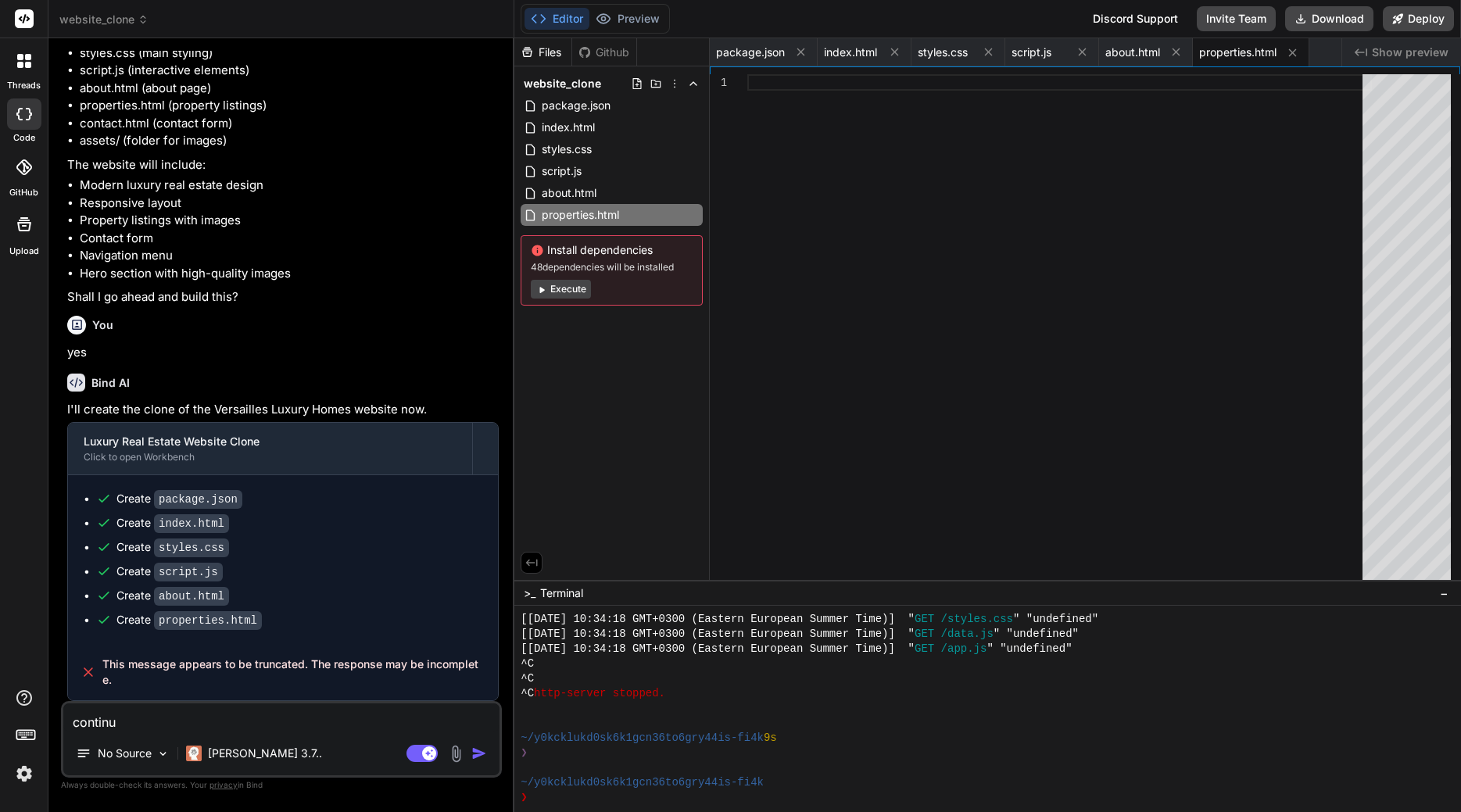
type textarea "x"
type textarea "continue"
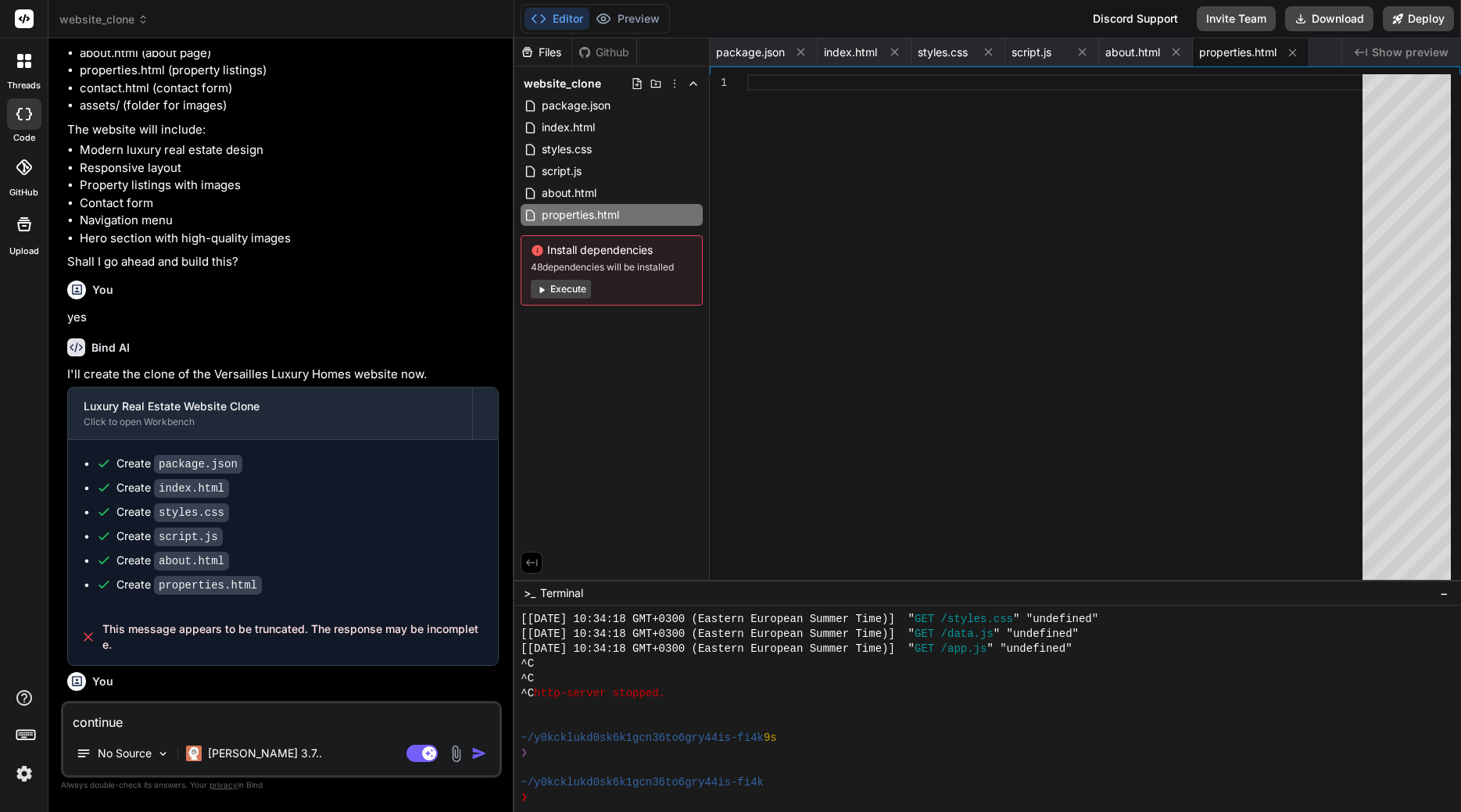
type textarea "x"
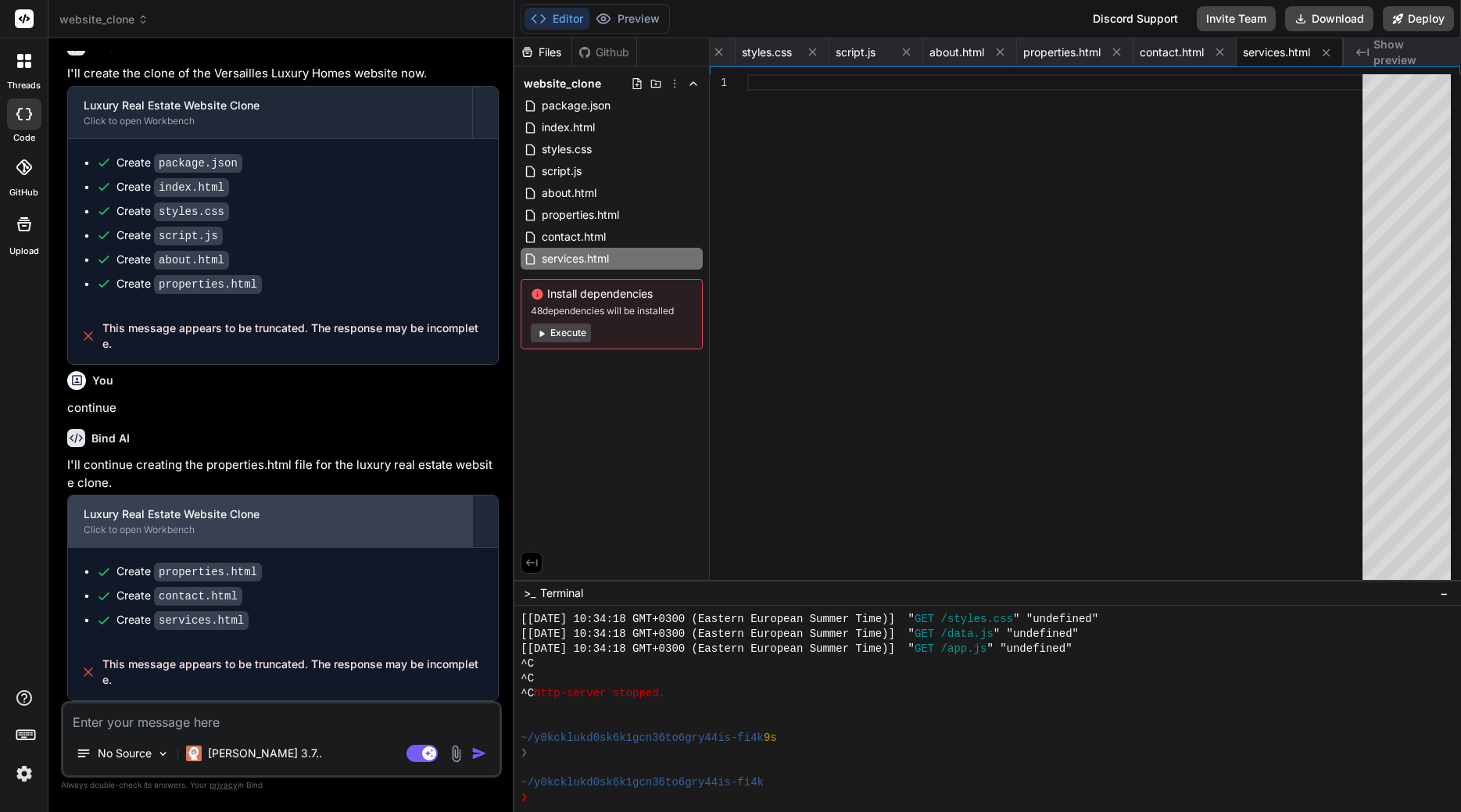
scroll to position [585, 0]
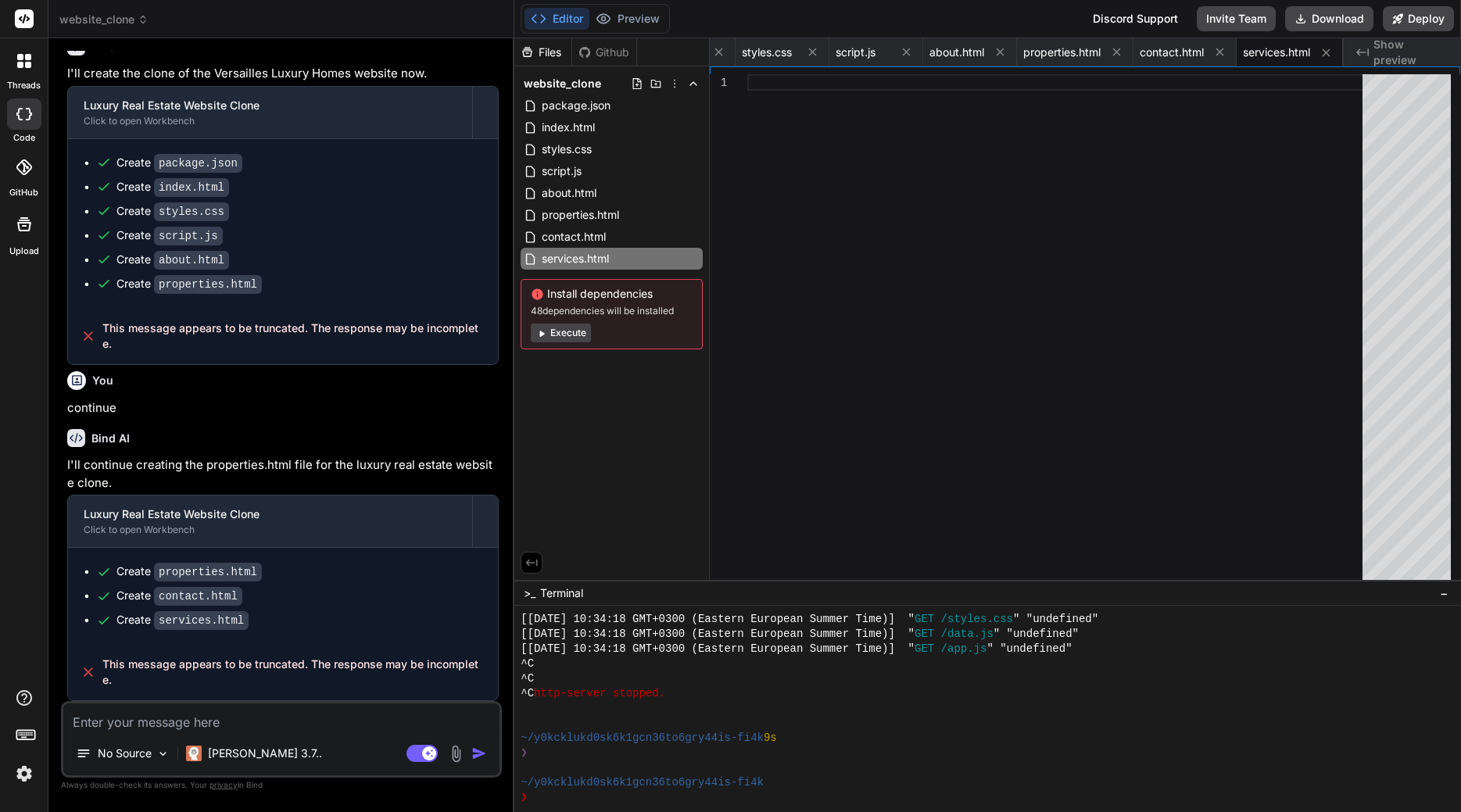
click at [134, 719] on textarea at bounding box center [281, 718] width 437 height 28
type textarea "x"
type textarea "c"
type textarea "x"
type textarea "co"
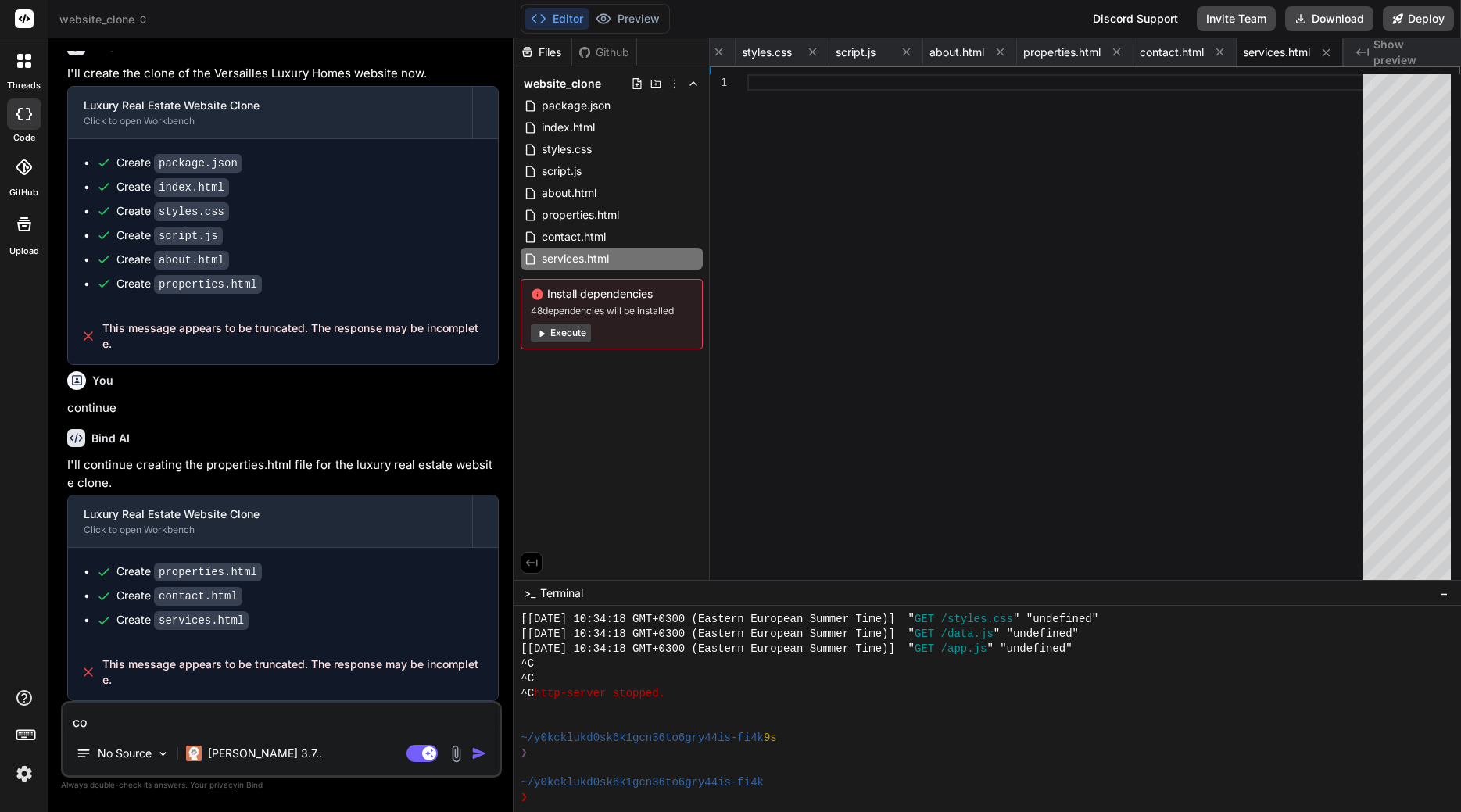
type textarea "x"
type textarea "con"
type textarea "x"
type textarea "cont"
type textarea "x"
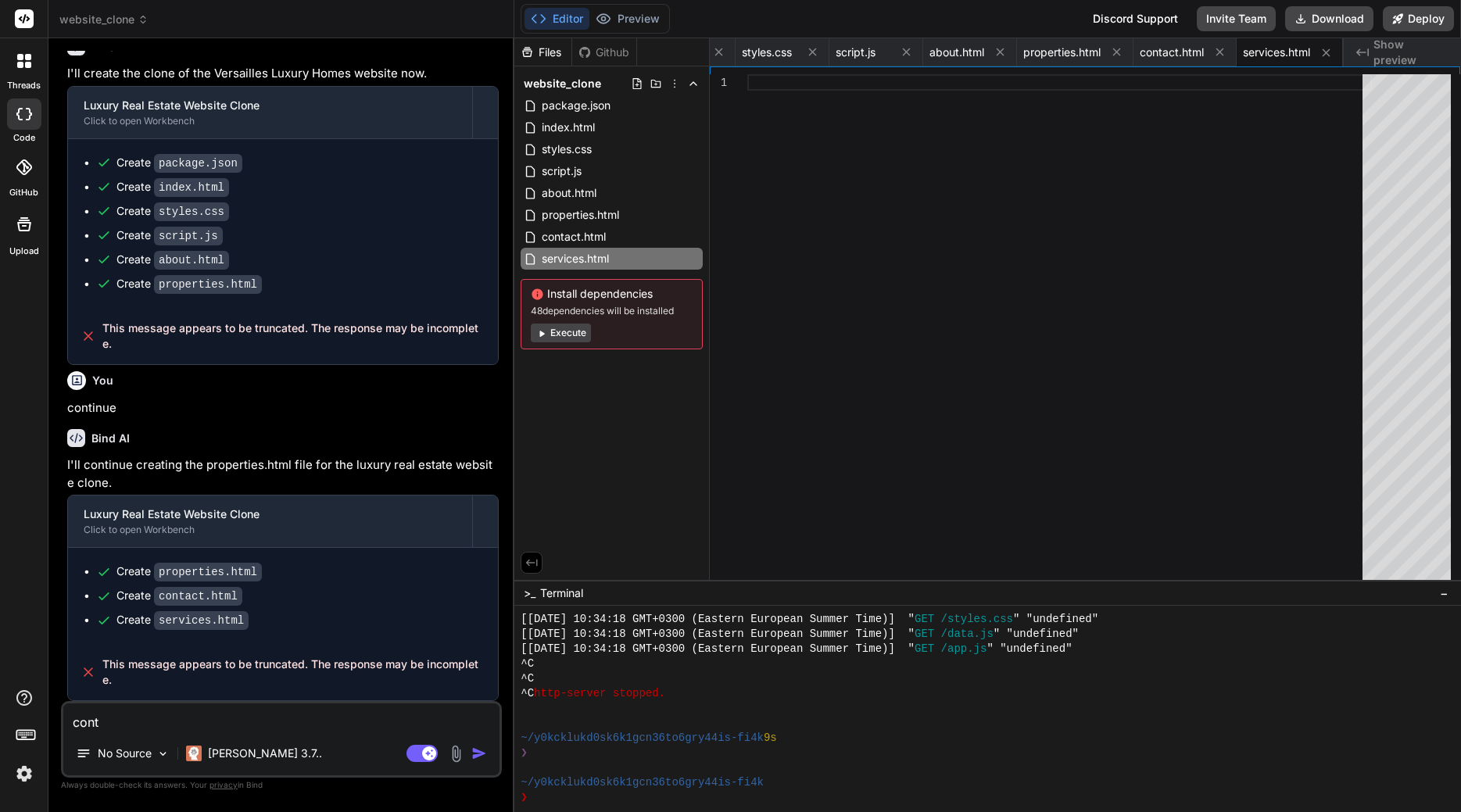
type textarea "conti"
type textarea "x"
type textarea "contin"
type textarea "x"
type textarea "continu"
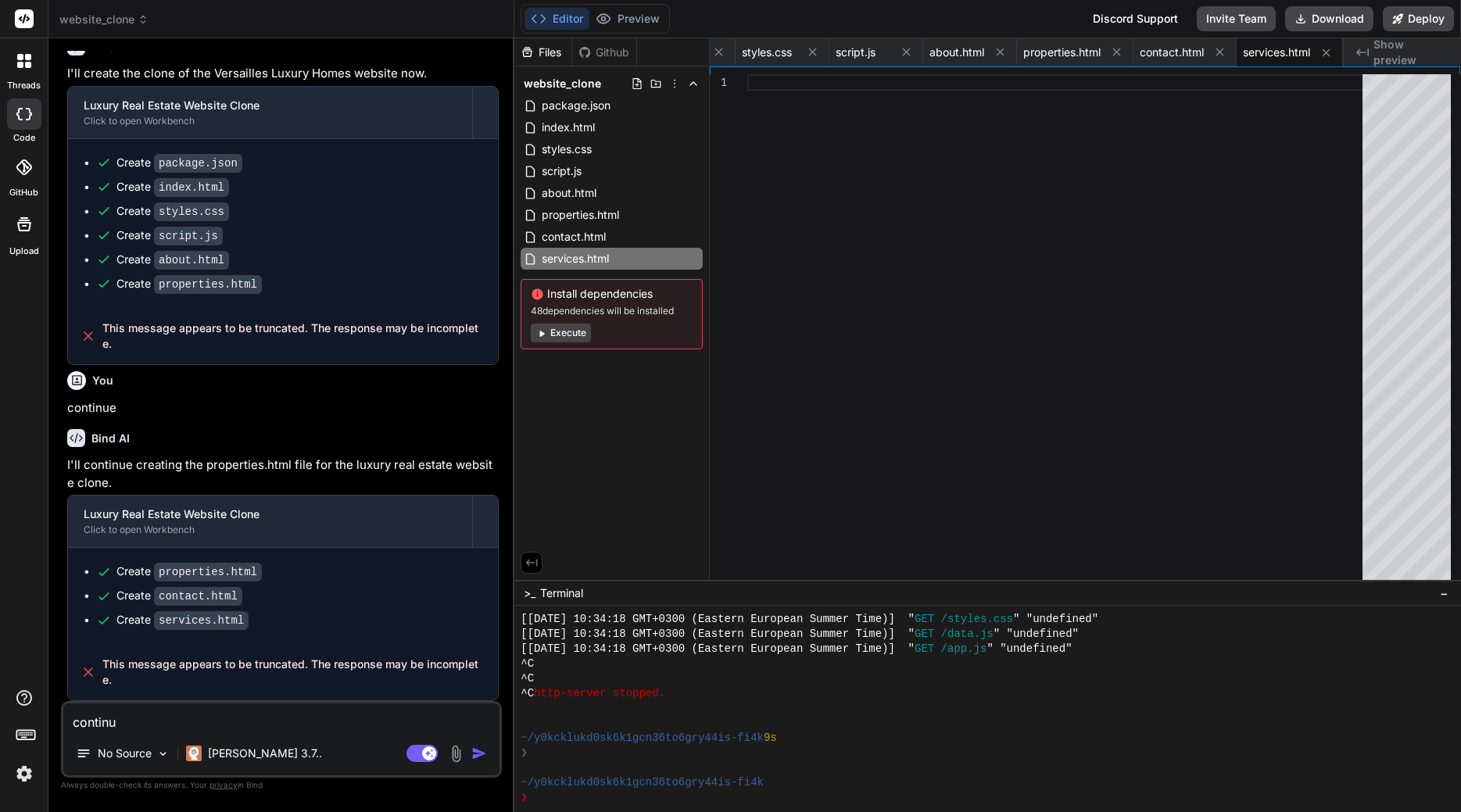
type textarea "x"
type textarea "continue"
type textarea "x"
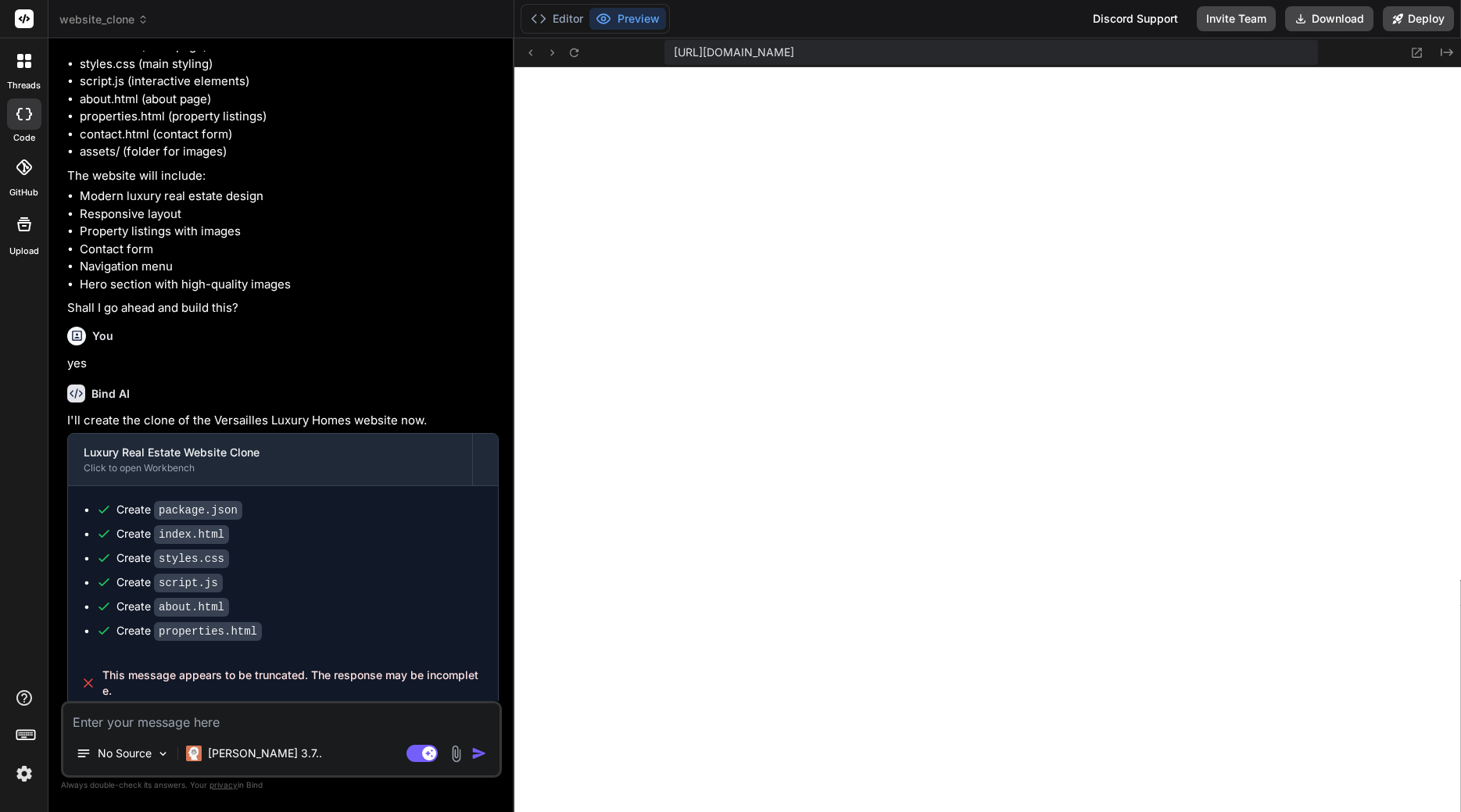
scroll to position [0, 0]
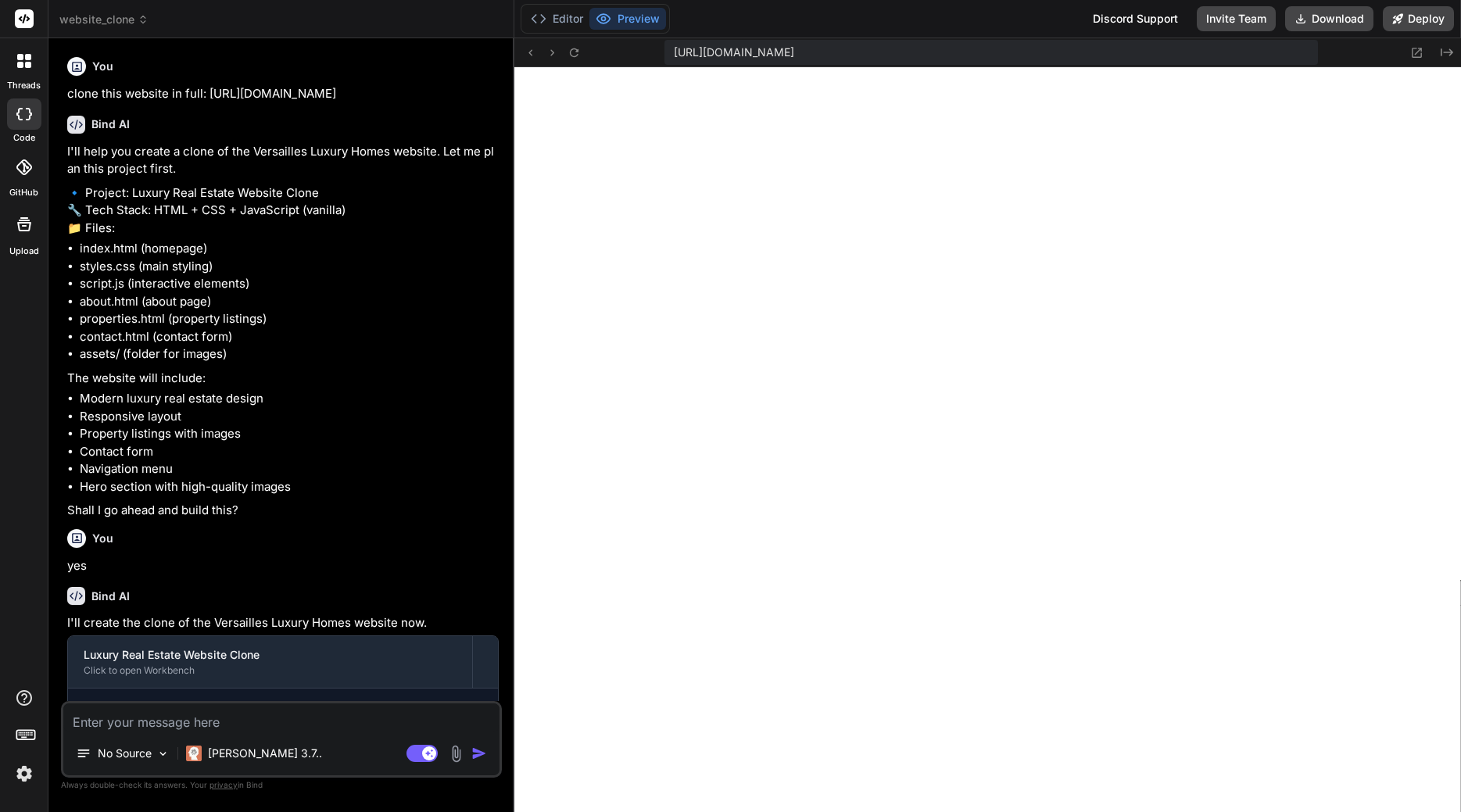
drag, startPoint x: 413, startPoint y: 91, endPoint x: 208, endPoint y: 95, distance: 205.0
click at [208, 95] on p "clone this website in full: [URL][DOMAIN_NAME]" at bounding box center [283, 93] width 432 height 18
copy p "[URL][DOMAIN_NAME]"
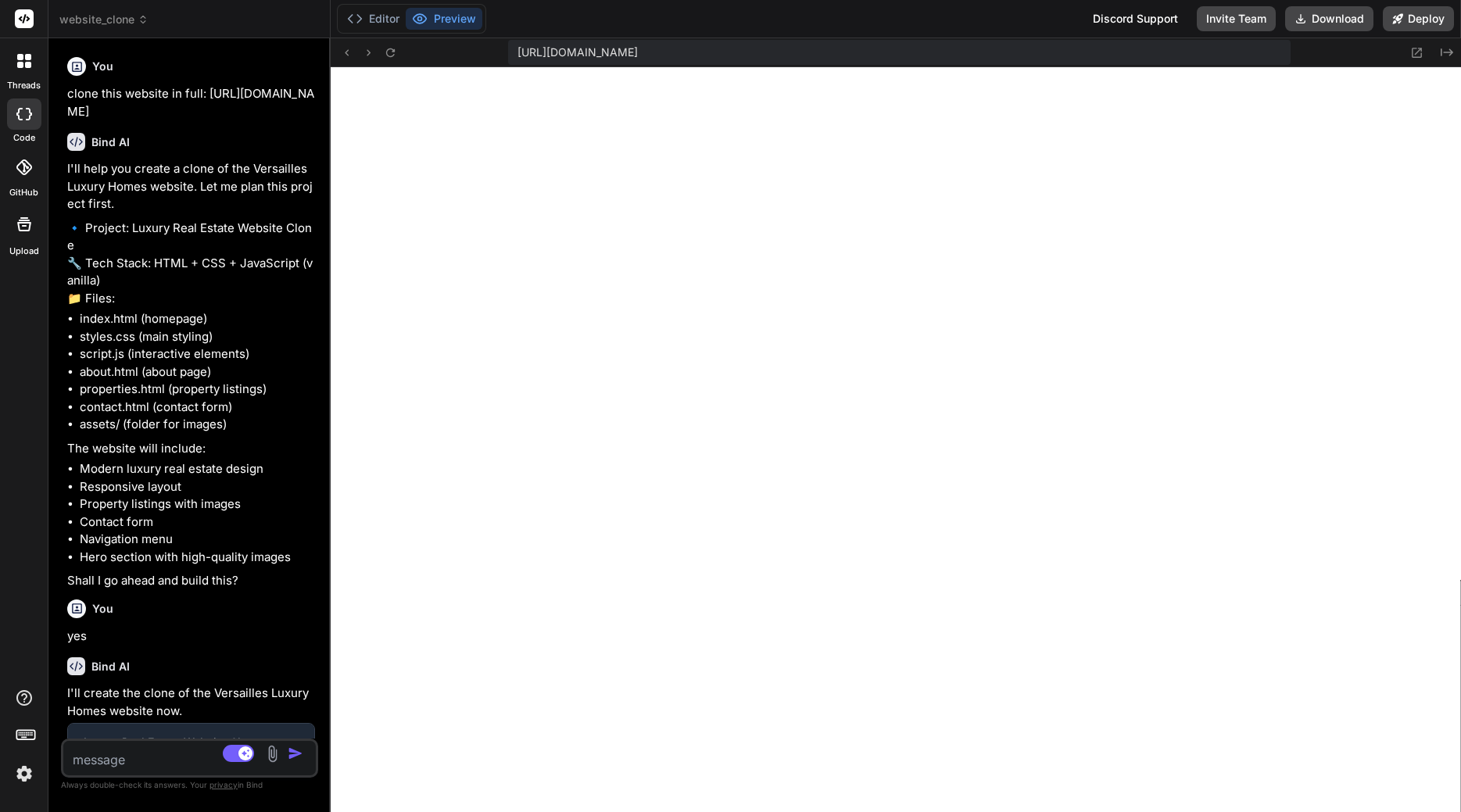
drag, startPoint x: 514, startPoint y: 212, endPoint x: 293, endPoint y: 186, distance: 222.5
click at [281, 184] on div "Bind AI Web Search Created with Pixso. Code Generator You clone this website in…" at bounding box center [190, 425] width 282 height 774
click at [1451, 54] on icon "Created with Pixso." at bounding box center [1446, 51] width 12 height 12
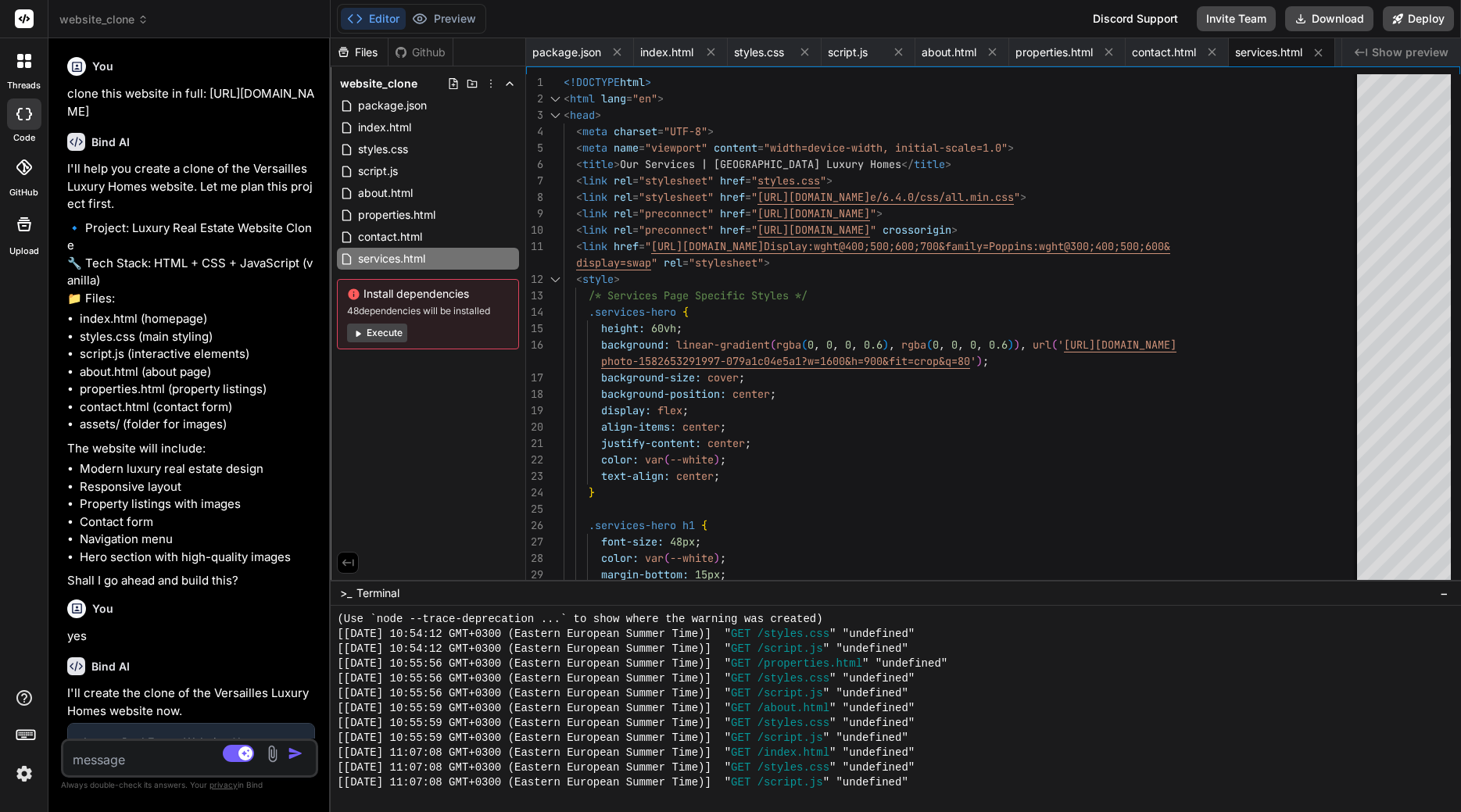
click at [1432, 52] on span "Show preview" at bounding box center [1411, 52] width 77 height 16
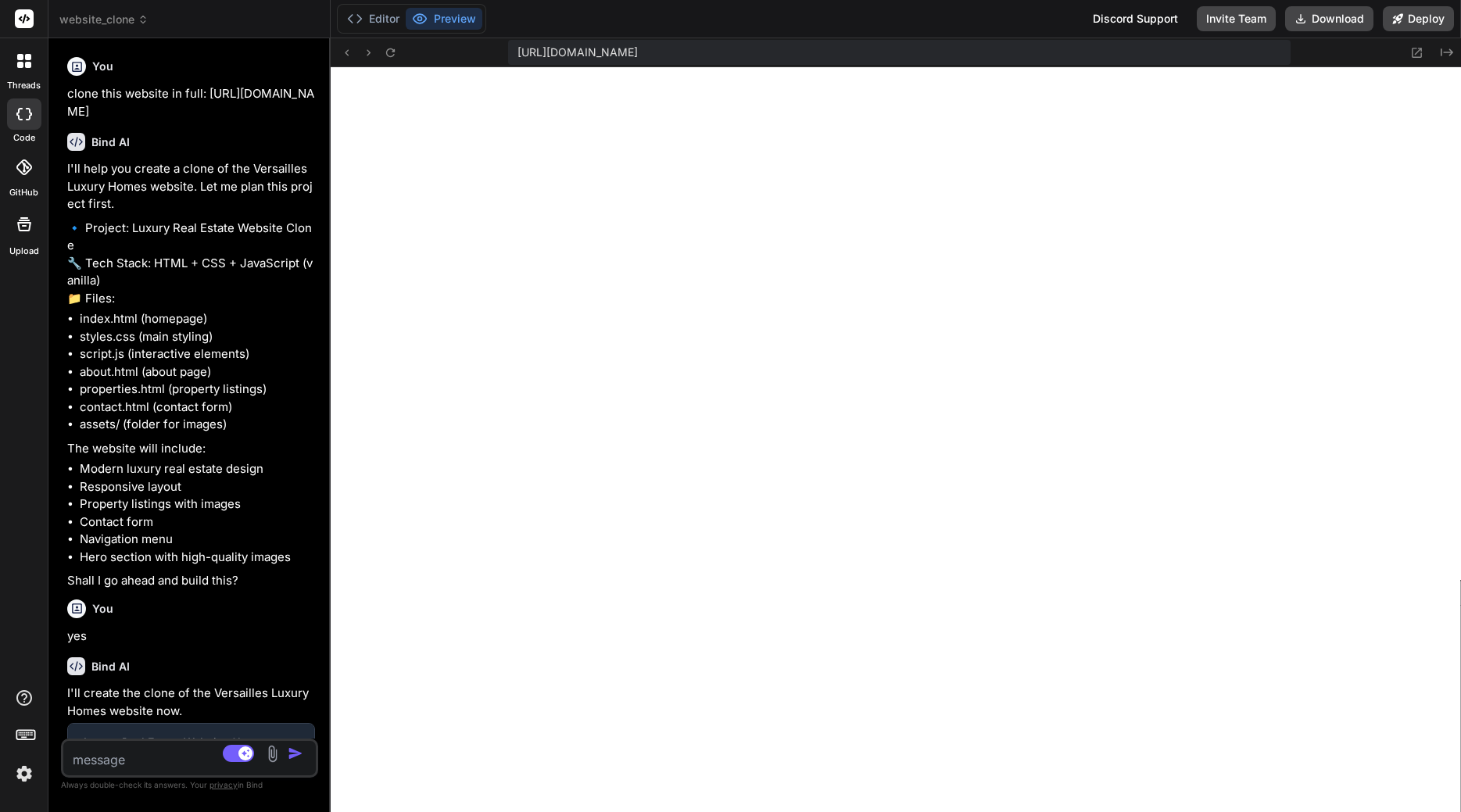
click at [107, 765] on textarea at bounding box center [168, 755] width 210 height 28
type textarea "x"
type textarea "m"
type textarea "x"
type textarea "ma"
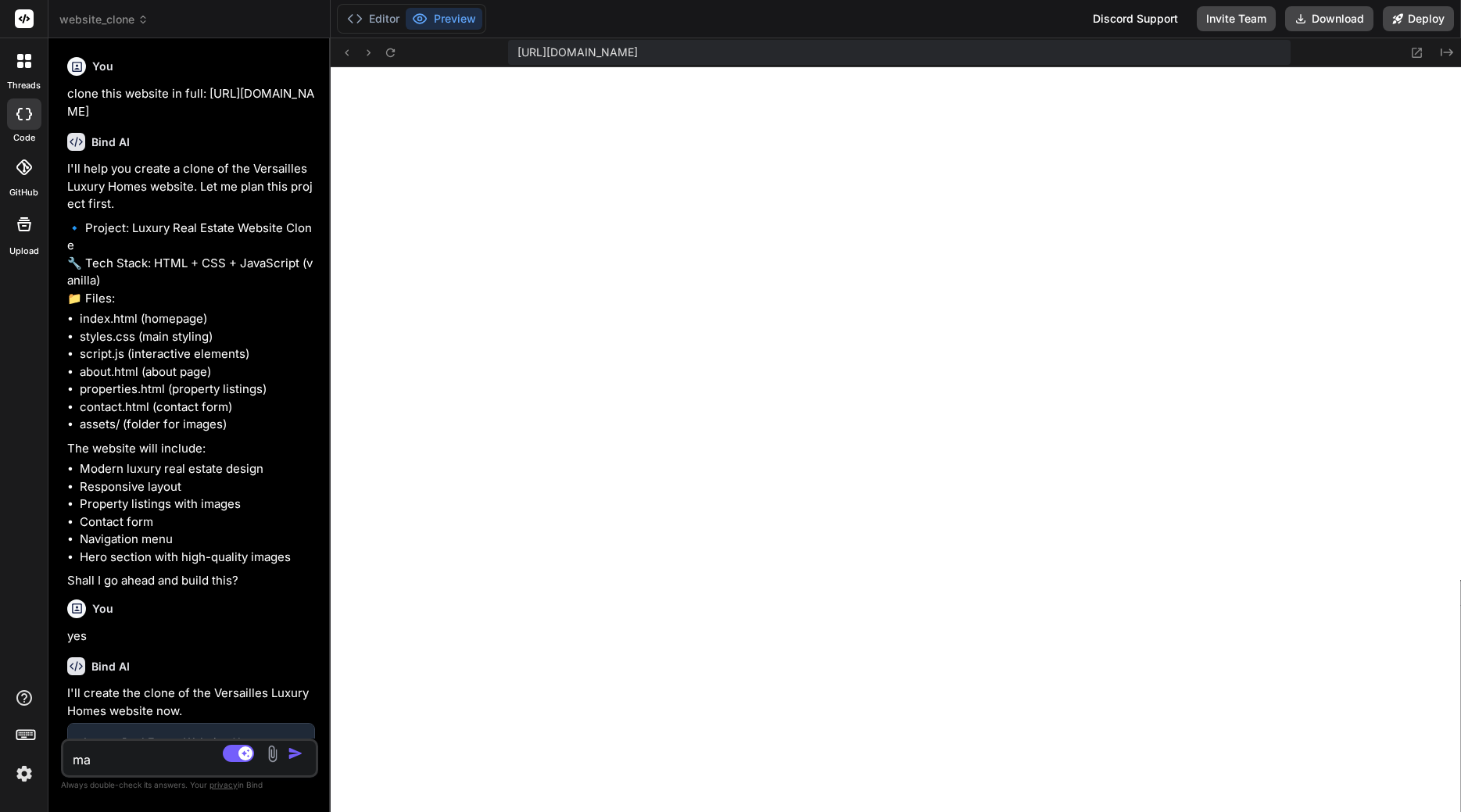
type textarea "x"
type textarea "mak"
type textarea "x"
type textarea "make"
type textarea "x"
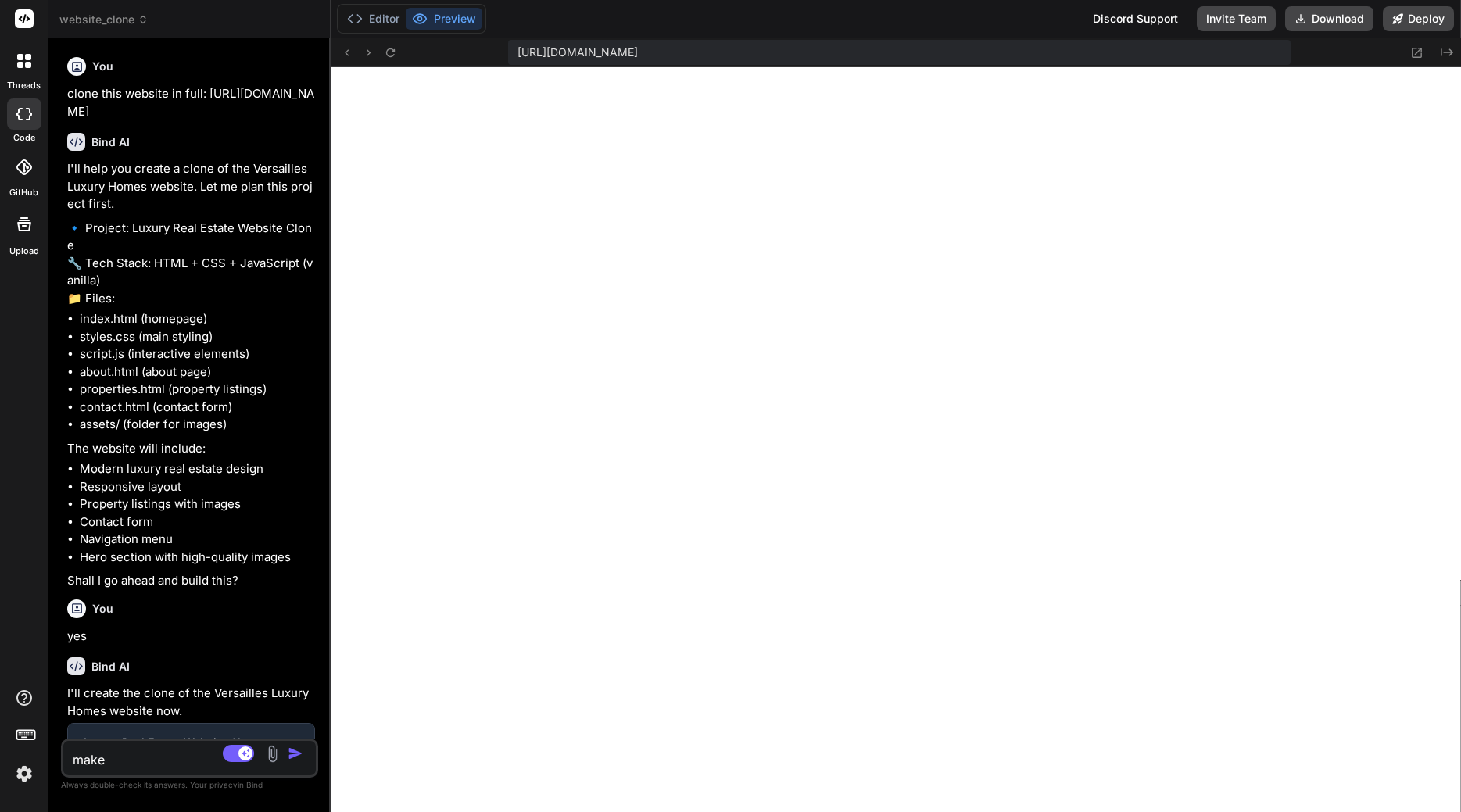
type textarea "make"
type textarea "x"
type textarea "make a"
type textarea "x"
type textarea "make al"
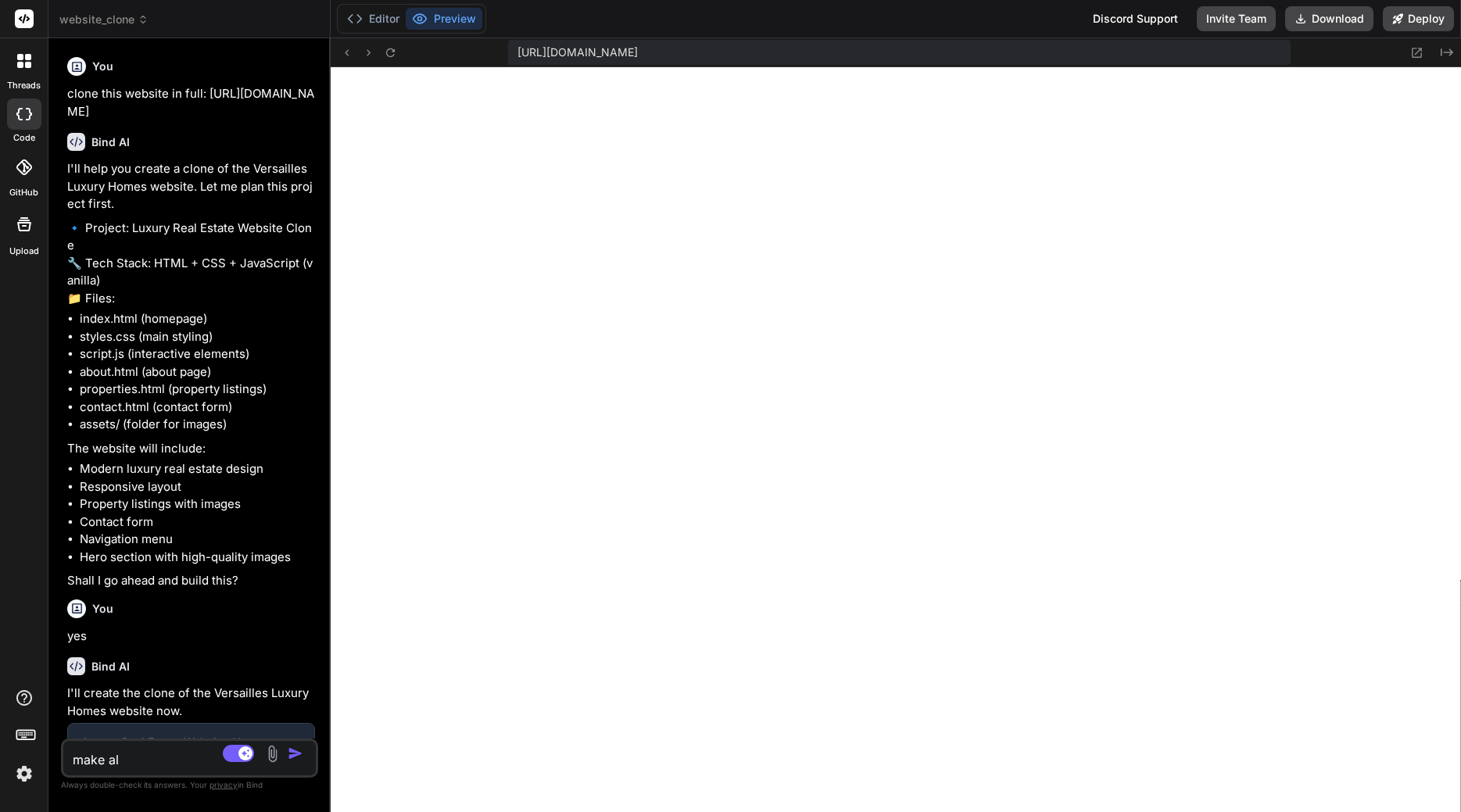
type textarea "x"
type textarea "make all"
type textarea "x"
type textarea "make all"
type textarea "x"
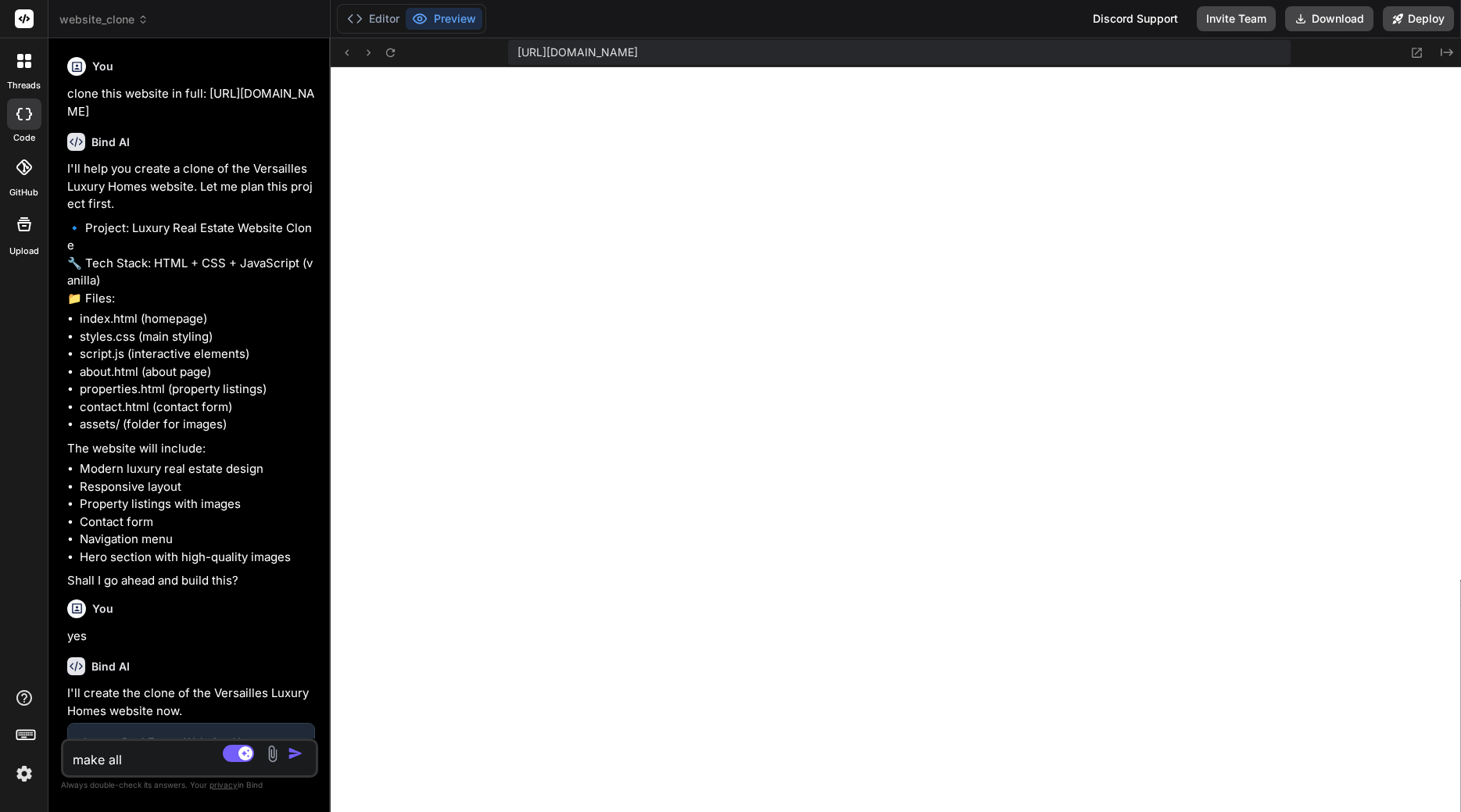
type textarea "make all t"
type textarea "x"
type textarea "make all th"
type textarea "x"
type textarea "make all the"
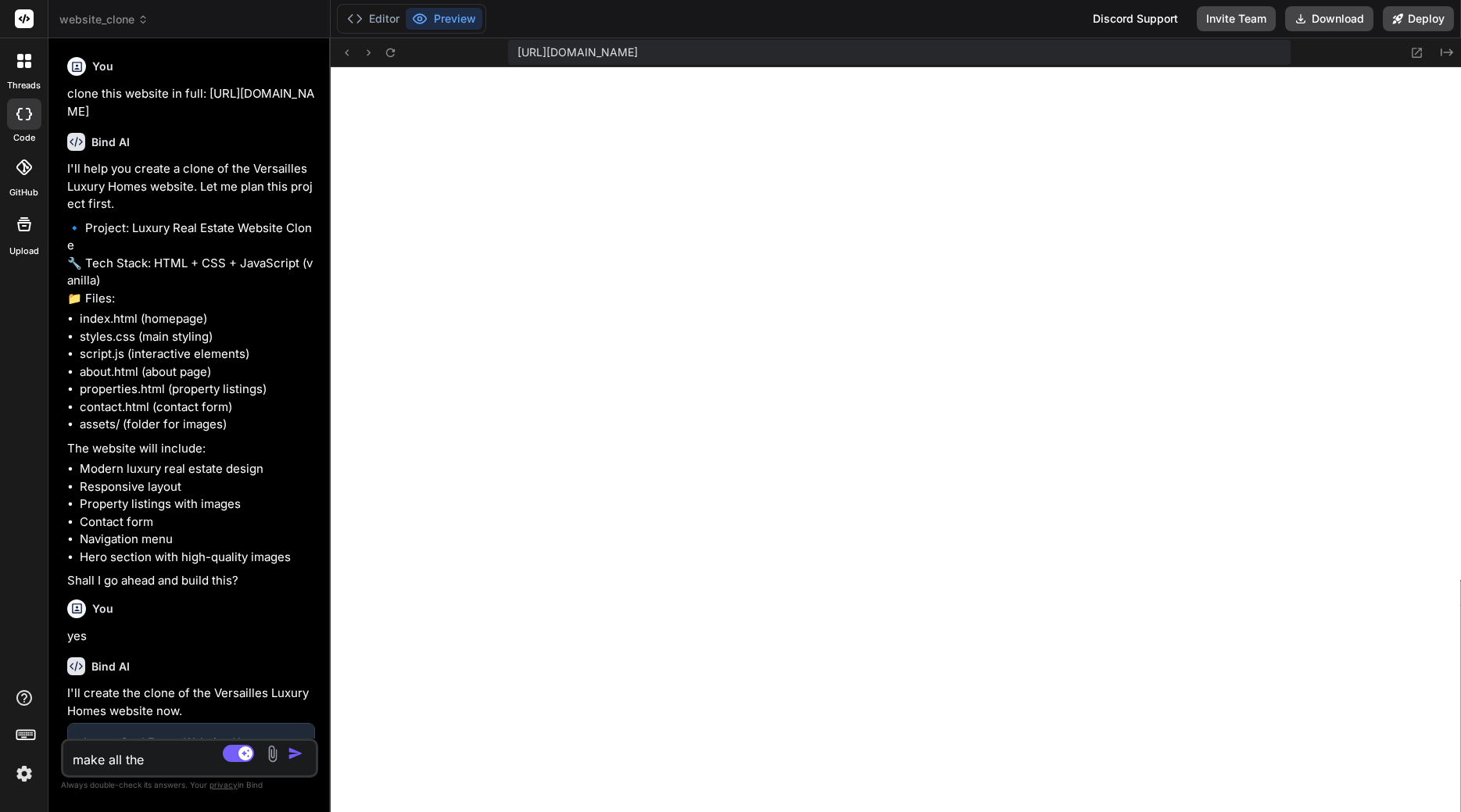
type textarea "x"
type textarea "make all the"
type textarea "x"
type textarea "make all the b"
type textarea "x"
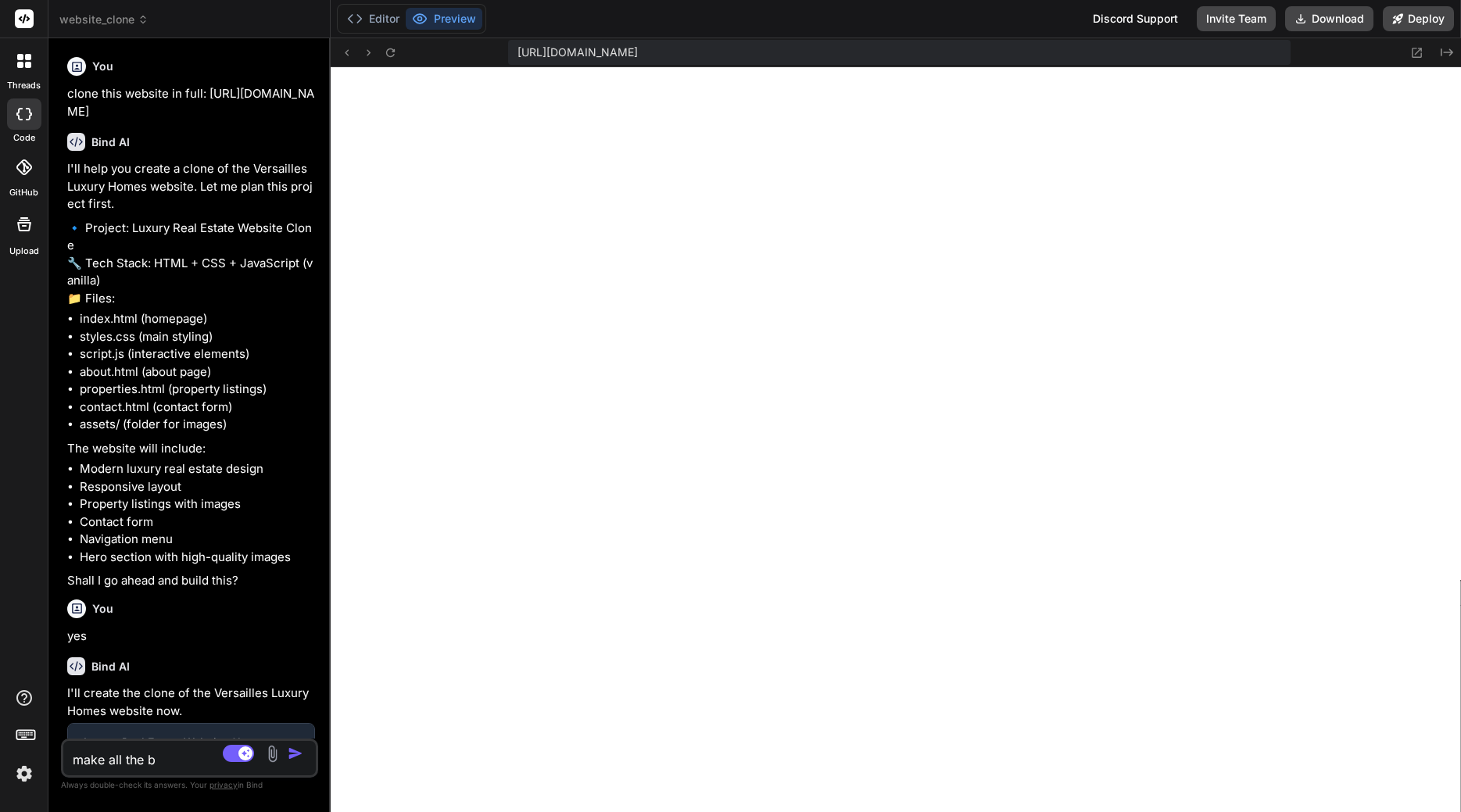
type textarea "make all the bu"
type textarea "x"
type textarea "make all the but"
type textarea "x"
type textarea "make all the butt"
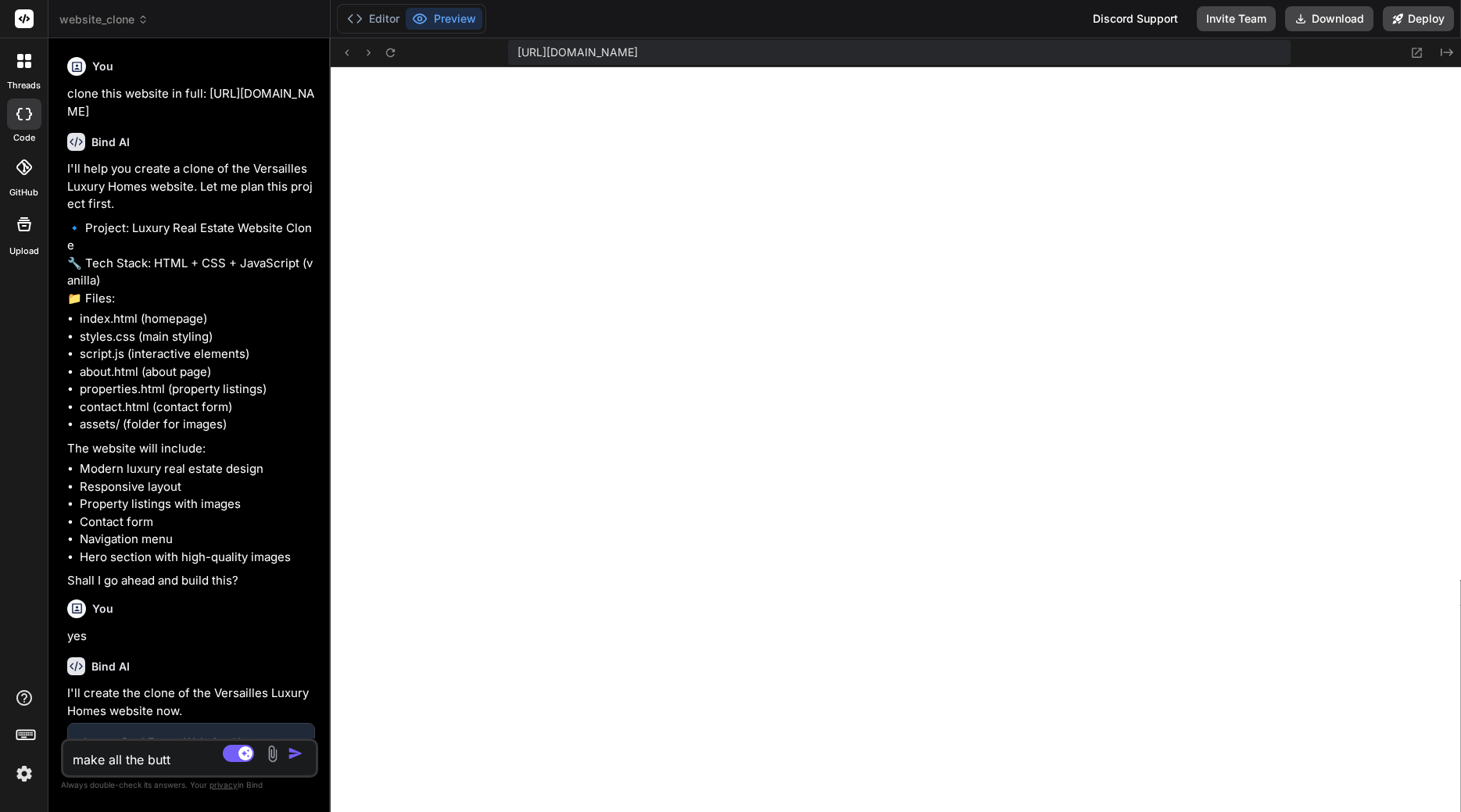
type textarea "x"
type textarea "make all the butto"
type textarea "x"
type textarea "make all the button"
type textarea "x"
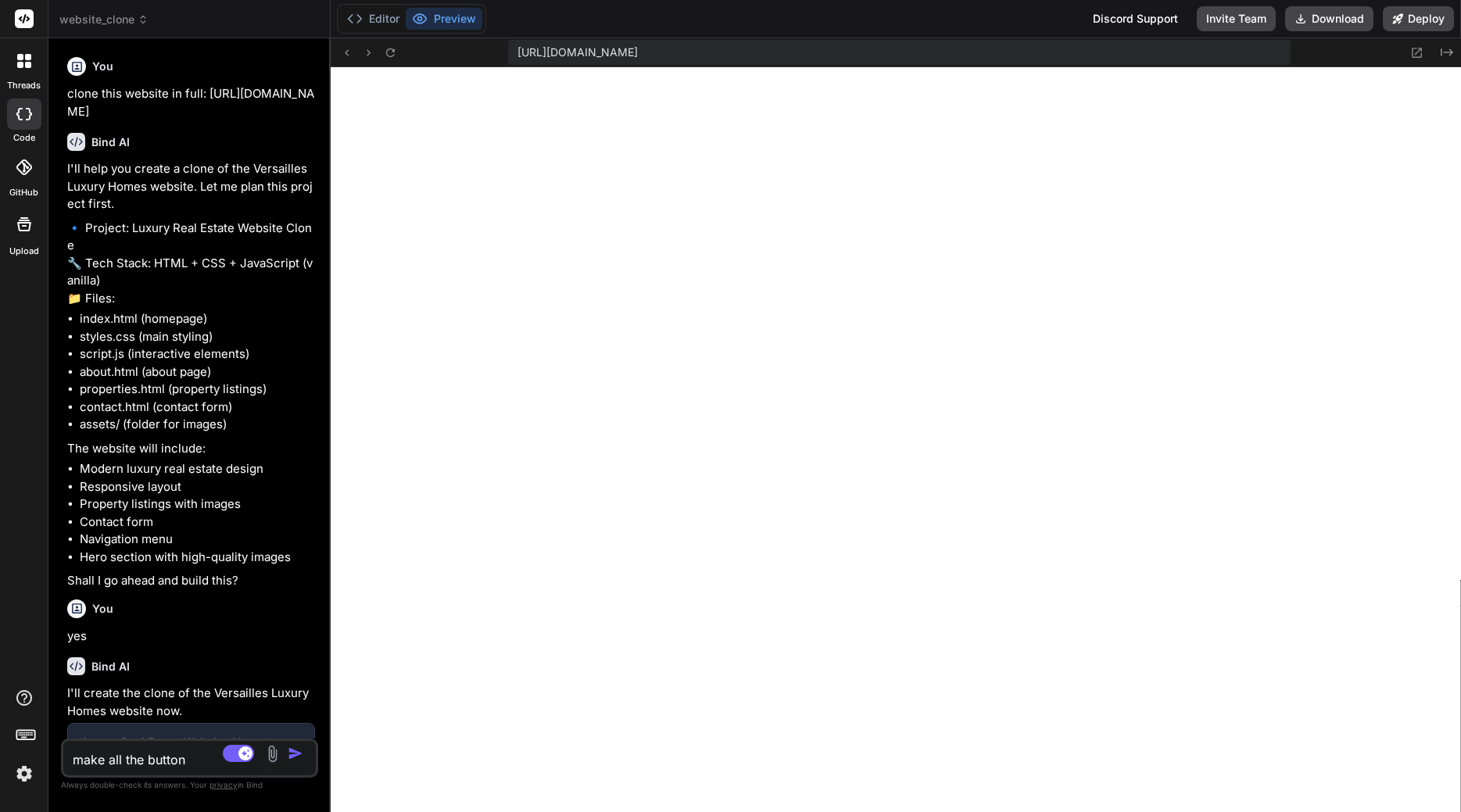
type textarea "make all the buttons"
type textarea "x"
type textarea "make all the buttons"
type textarea "x"
type textarea "make all the buttons f"
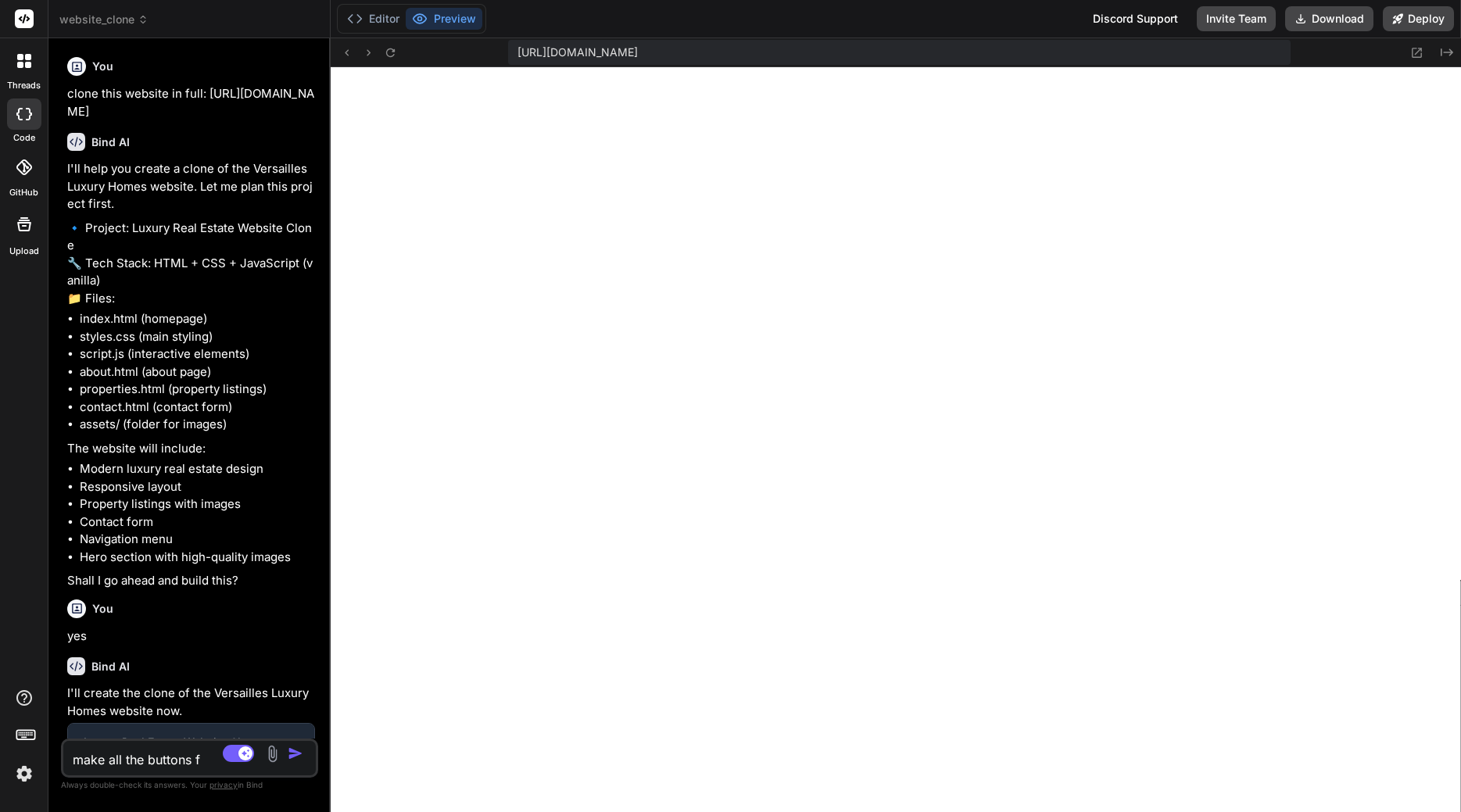
type textarea "x"
type textarea "make all the buttons fo"
type textarea "x"
type textarea "make all the buttons for"
type textarea "x"
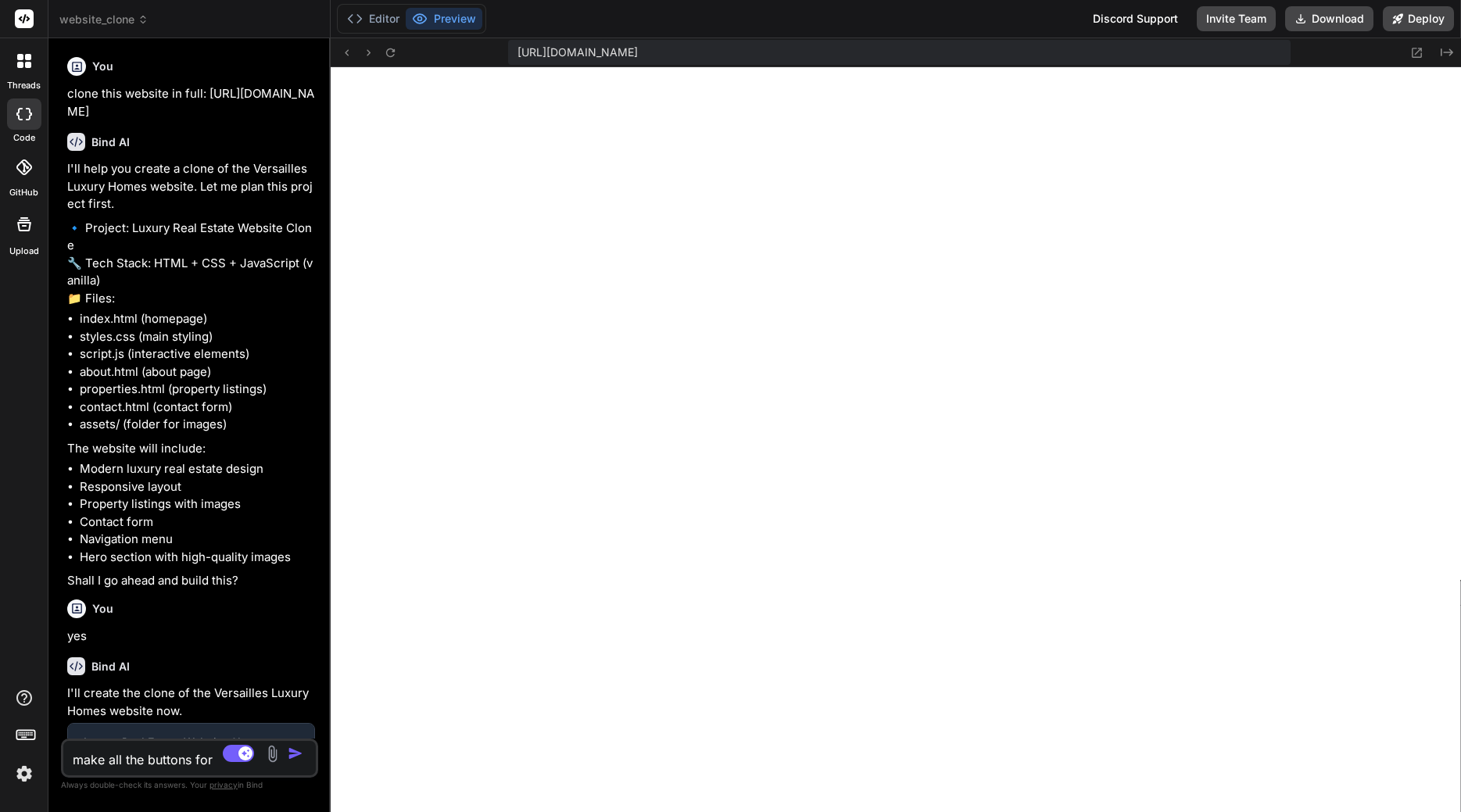
type textarea "make all the buttons form"
type textarea "x"
type textarea "make all the buttons form"
type textarea "x"
type textarea "make all the buttons form y"
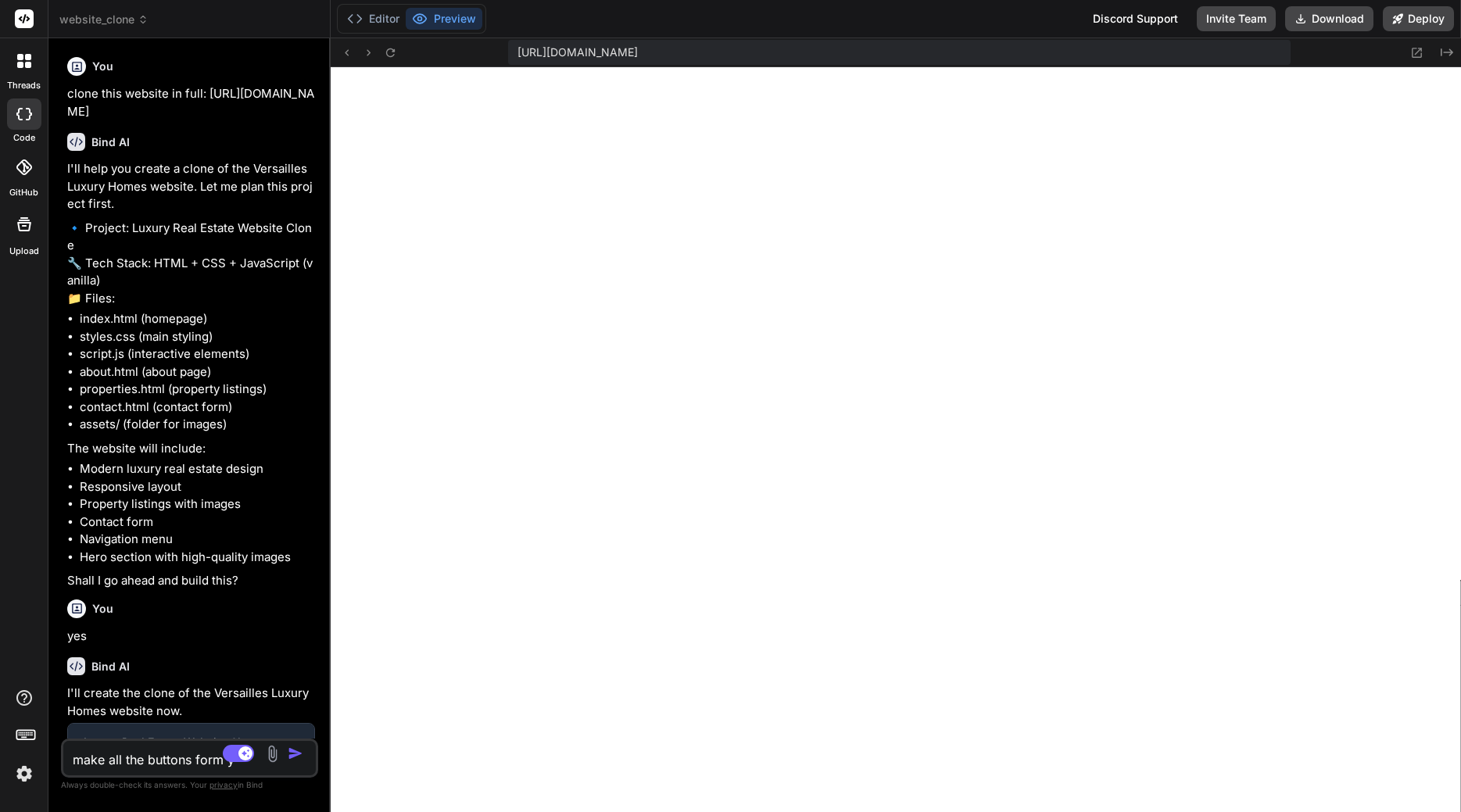
type textarea "x"
type textarea "make all the buttons form ye"
type textarea "x"
type textarea "make all the buttons form yel"
type textarea "x"
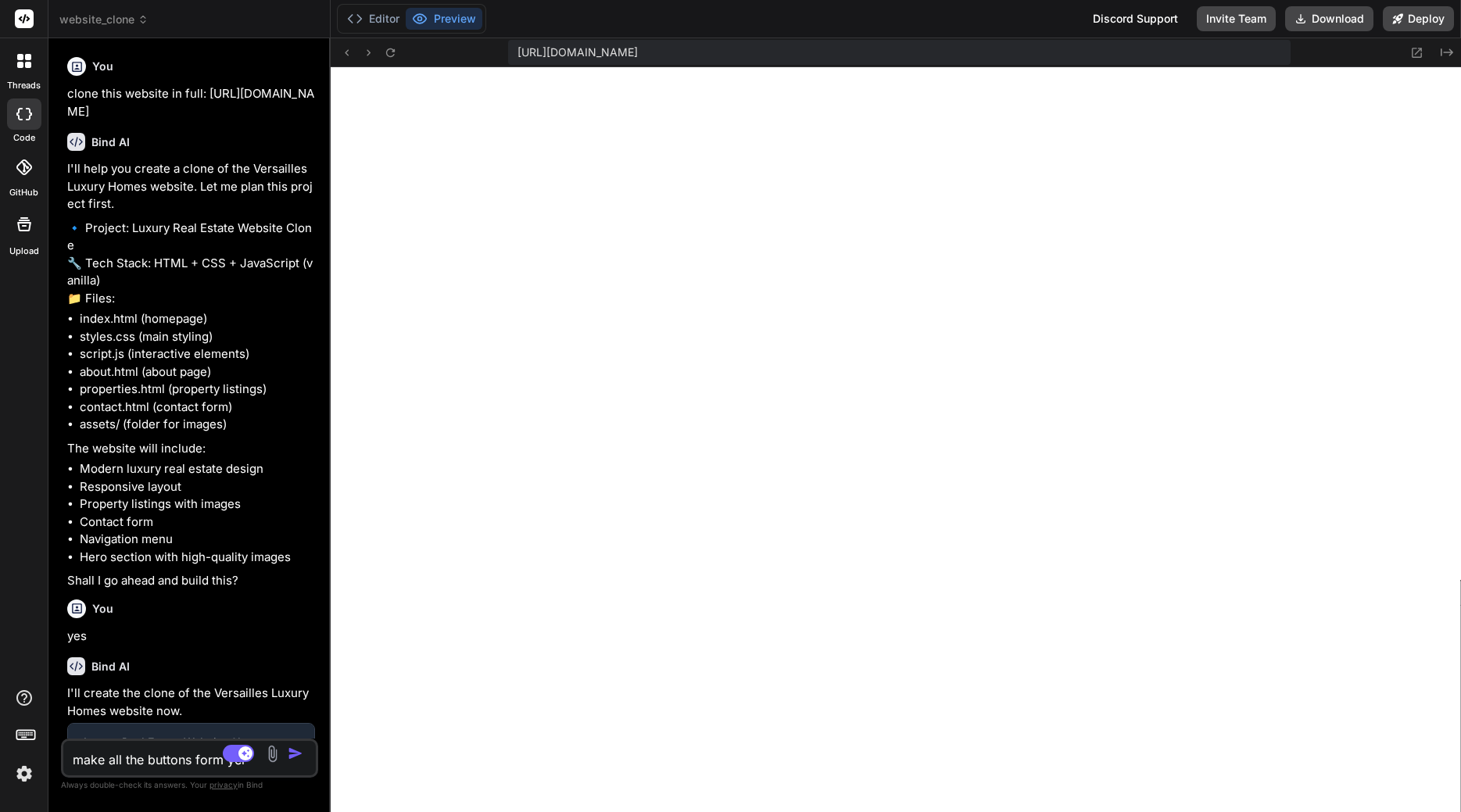
type textarea "make all the buttons form yell"
type textarea "x"
type textarea "make all the buttons form yello"
type textarea "x"
type textarea "make all the buttons form yellow"
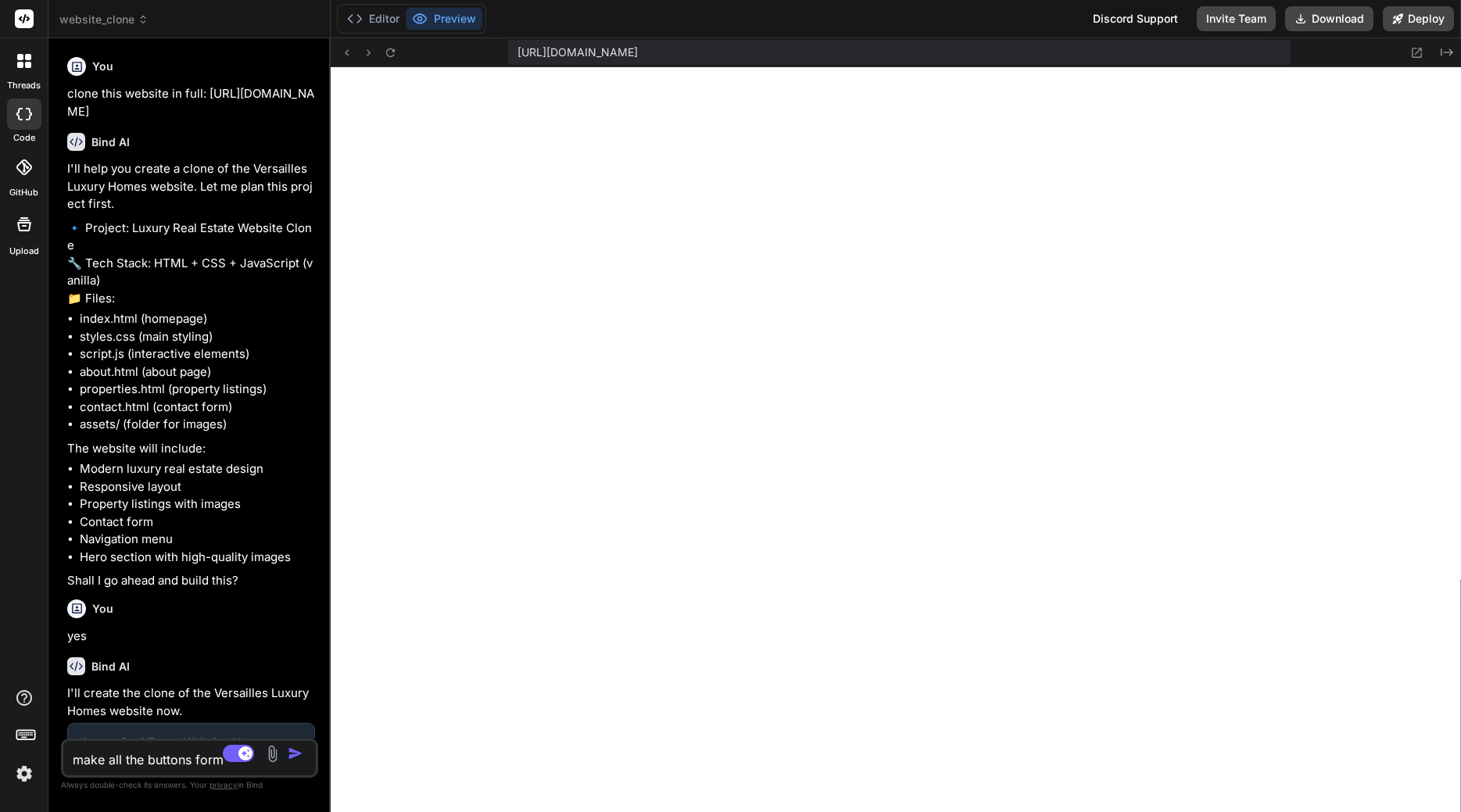
type textarea "x"
type textarea "make all the buttons form yellow"
type textarea "x"
type textarea "make all the buttons form yellow t"
type textarea "x"
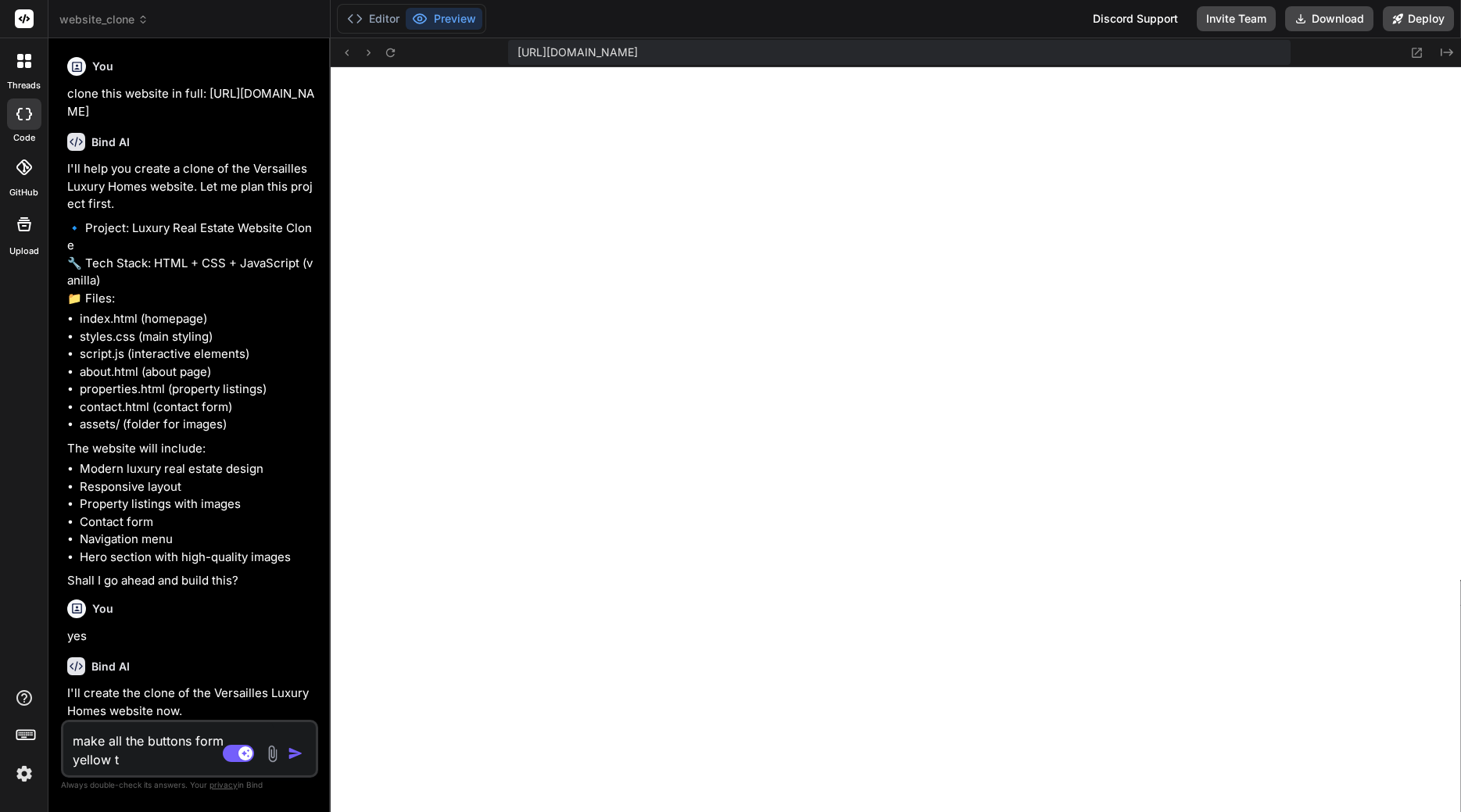
type textarea "make all the buttons form yellow to"
type textarea "x"
type textarea "make all the buttons form yellow to"
paste textarea "a88942"
type textarea "x"
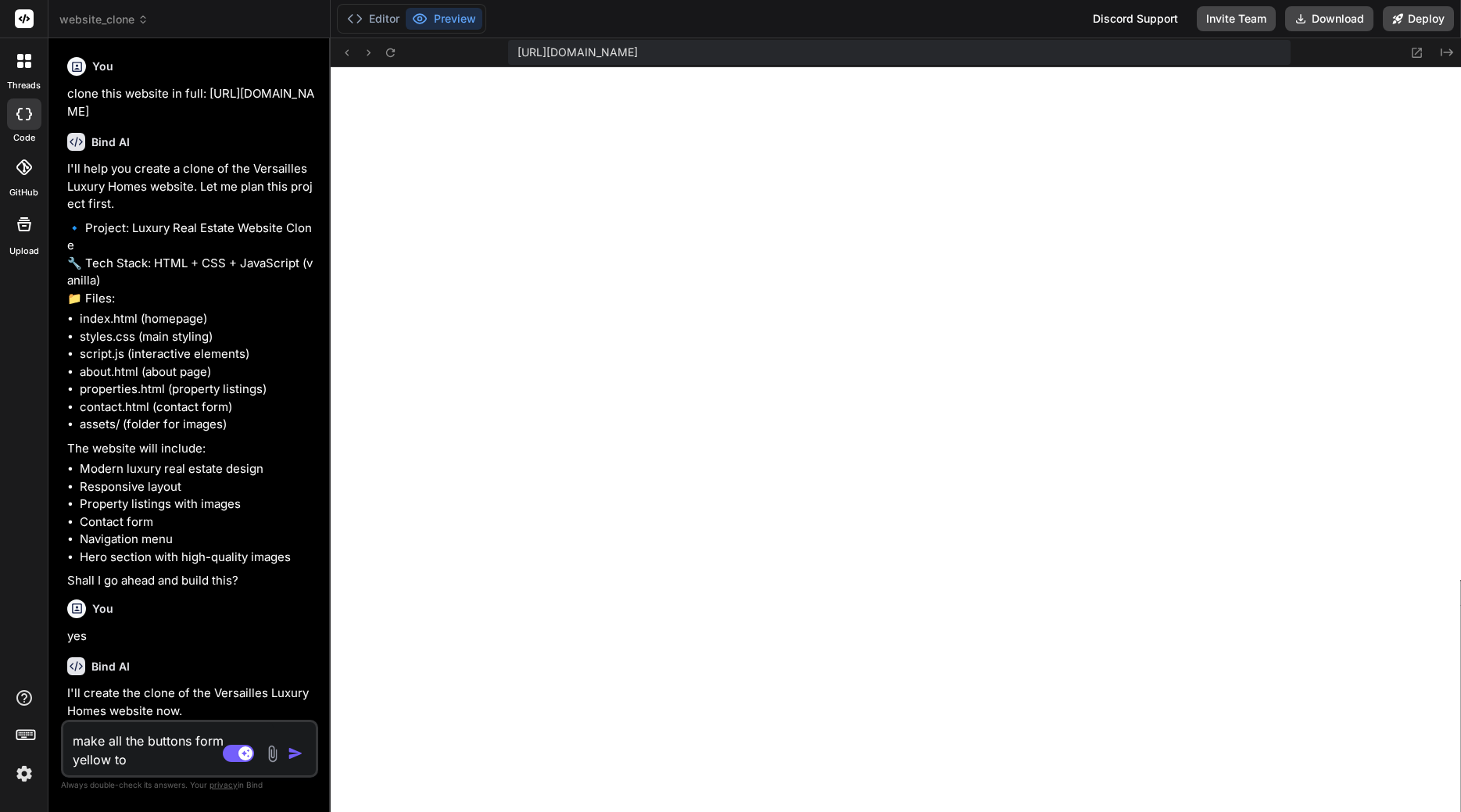
type textarea "make all the buttons form yellow to a88942"
type textarea "x"
type textarea "make all the buttons form yellow to #a88942"
type textarea "x"
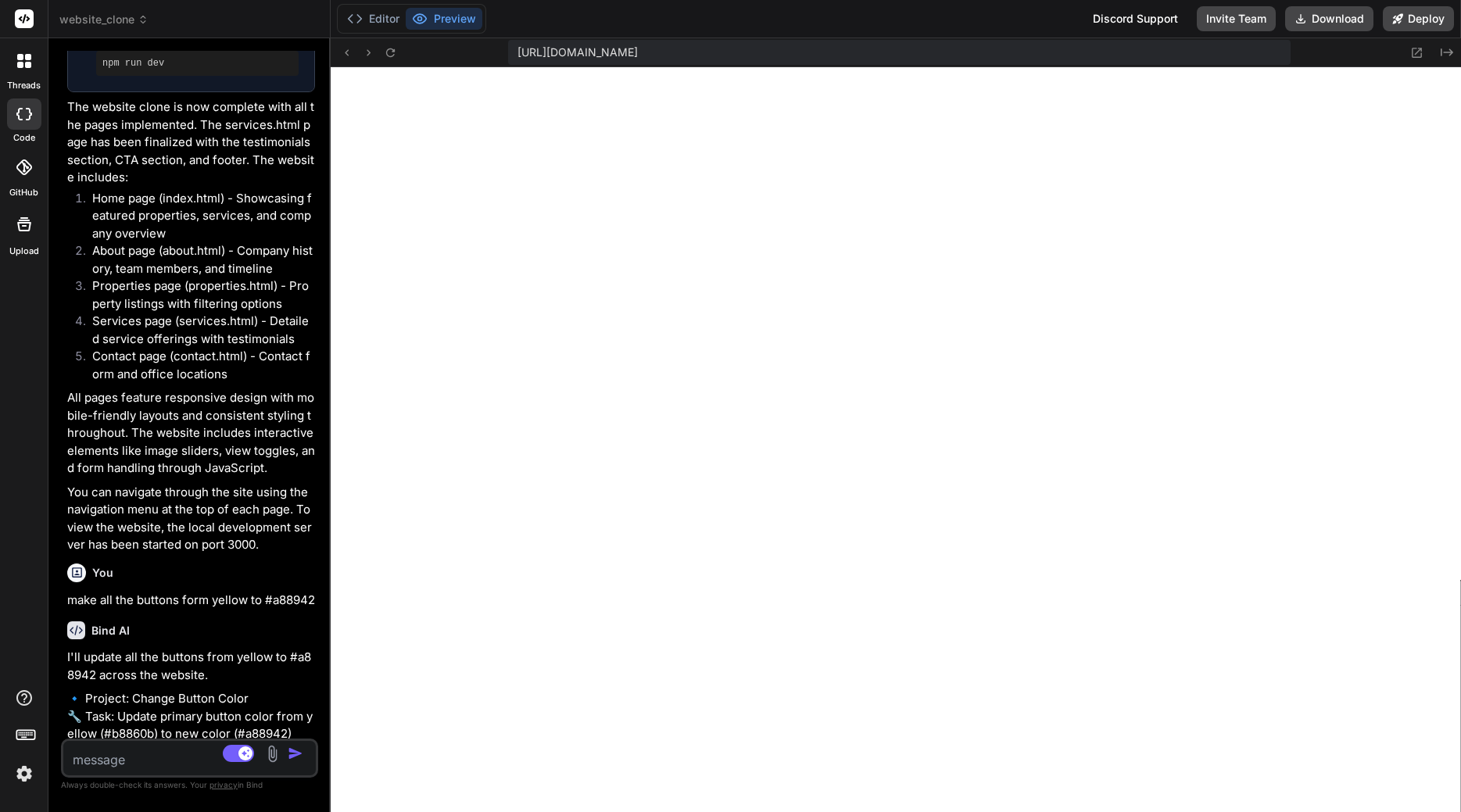
scroll to position [1751, 0]
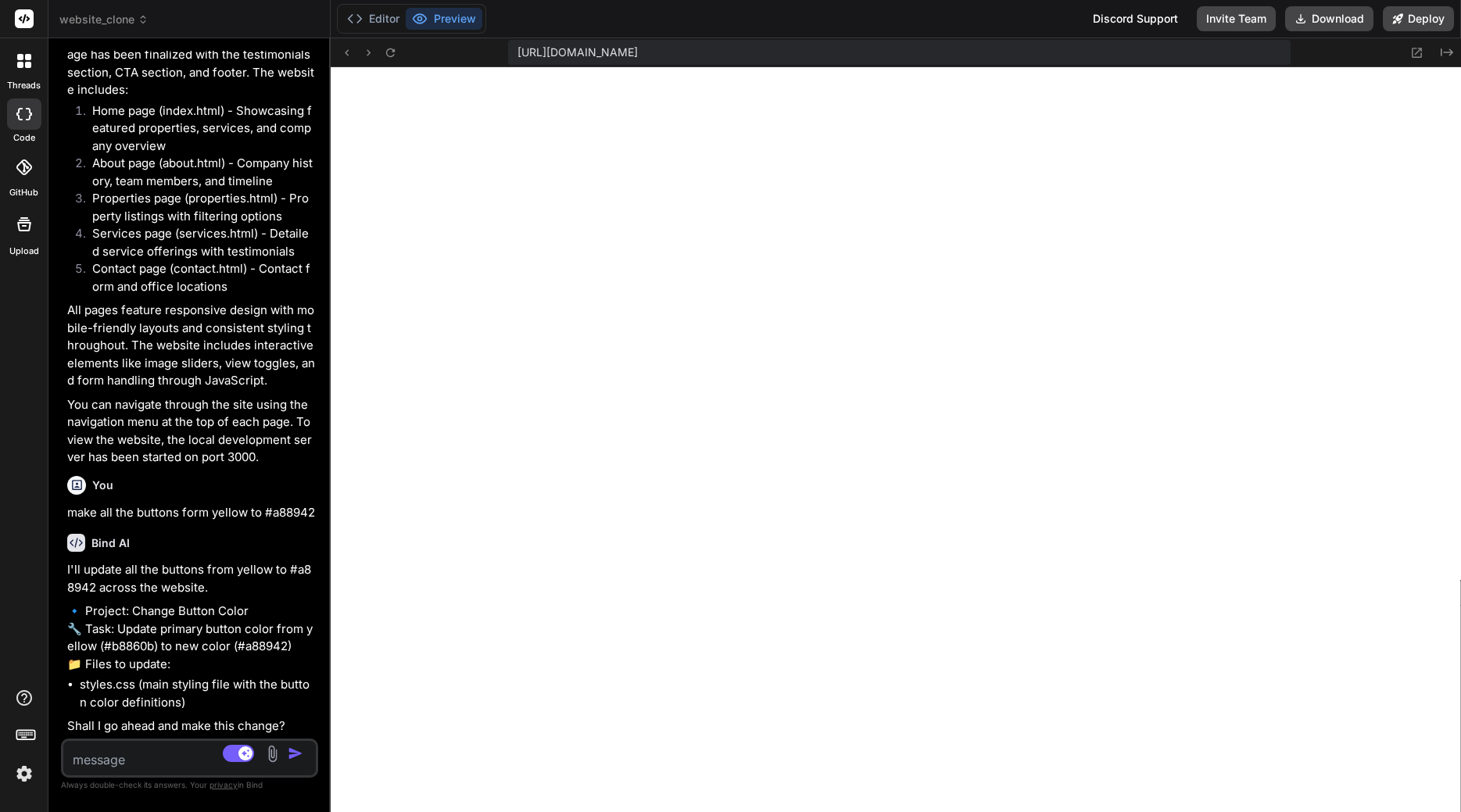
click at [130, 763] on textarea at bounding box center [168, 755] width 210 height 28
type textarea "x"
type textarea "y"
type textarea "x"
type textarea "ye"
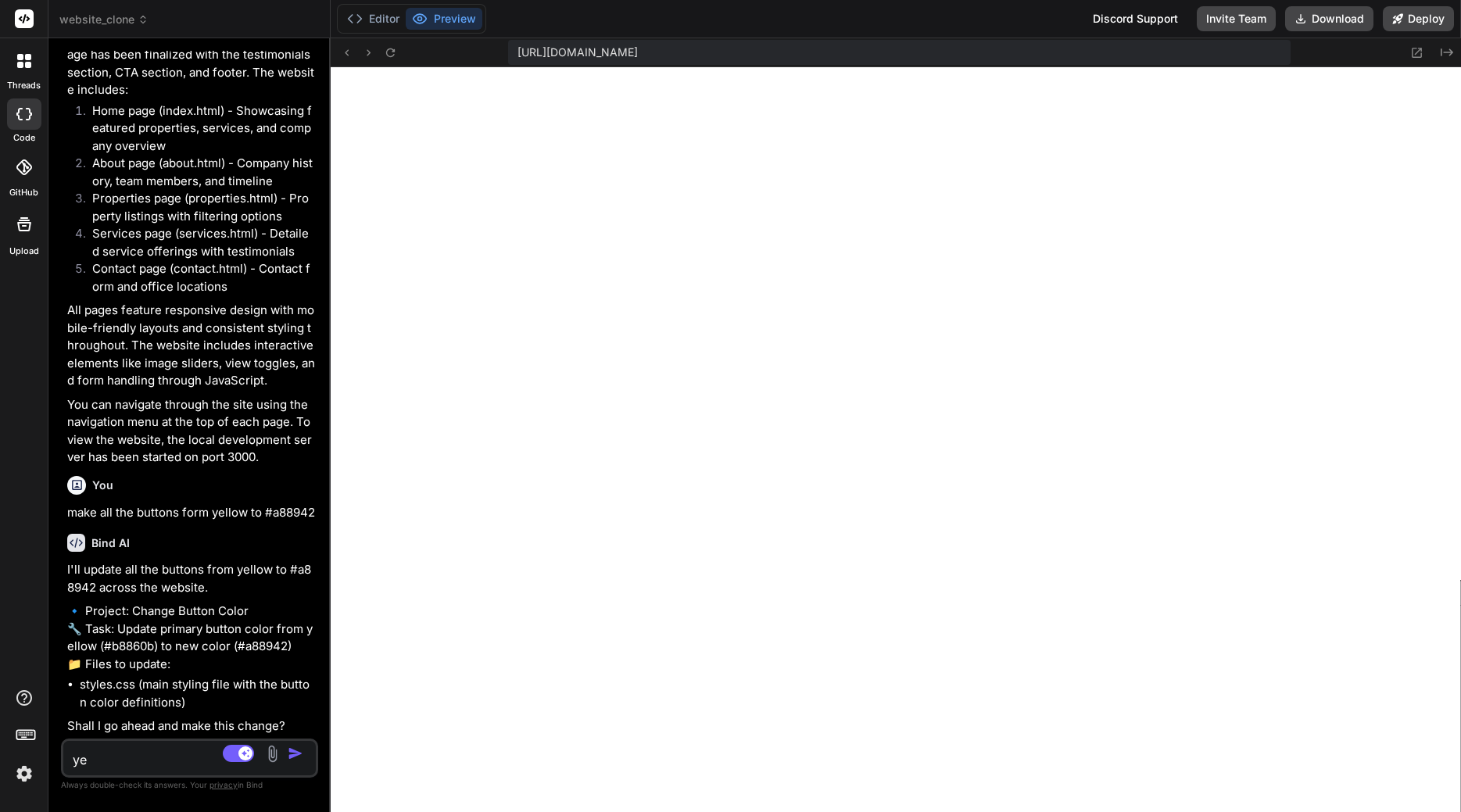
type textarea "x"
type textarea "yes"
type textarea "x"
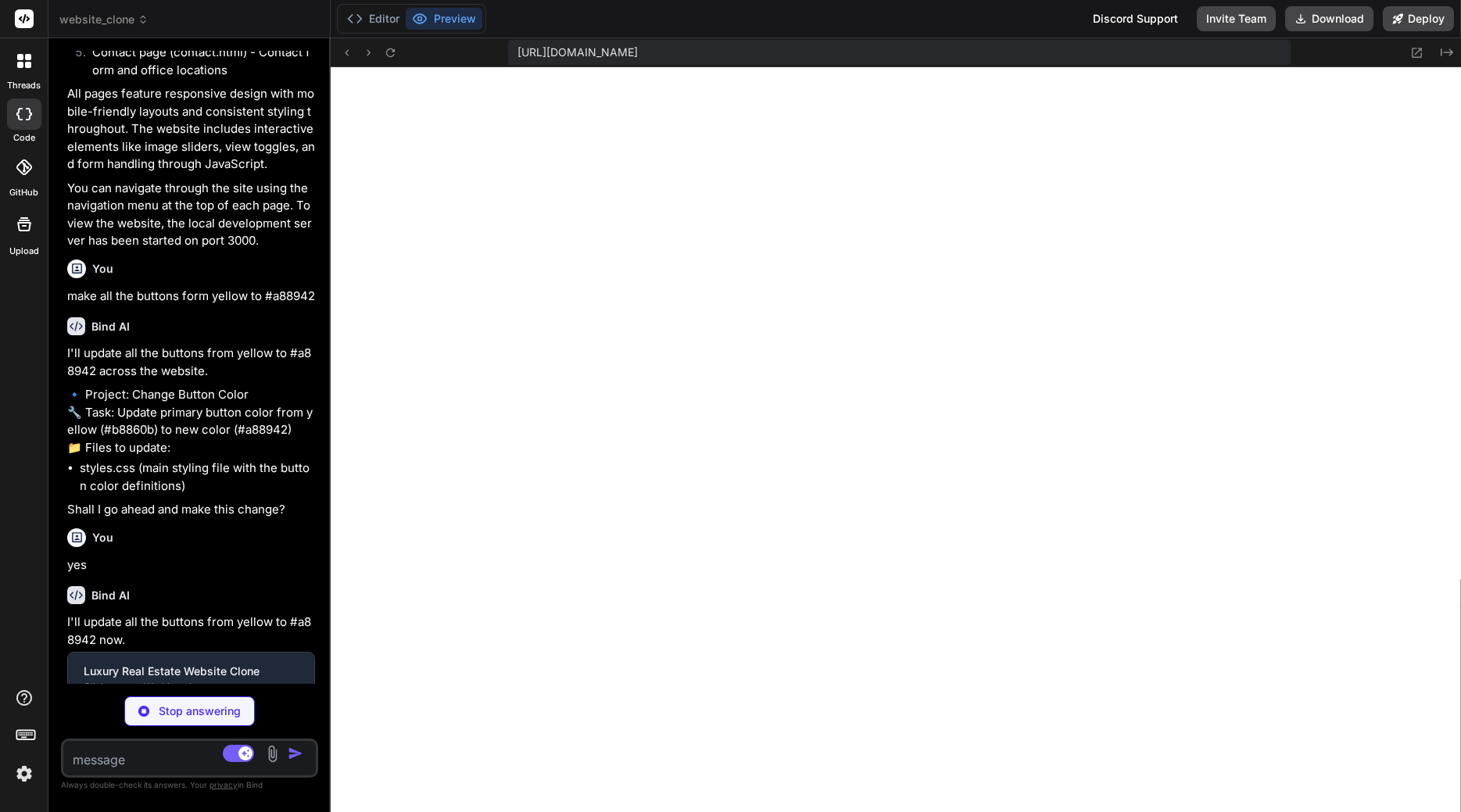
scroll to position [1693, 0]
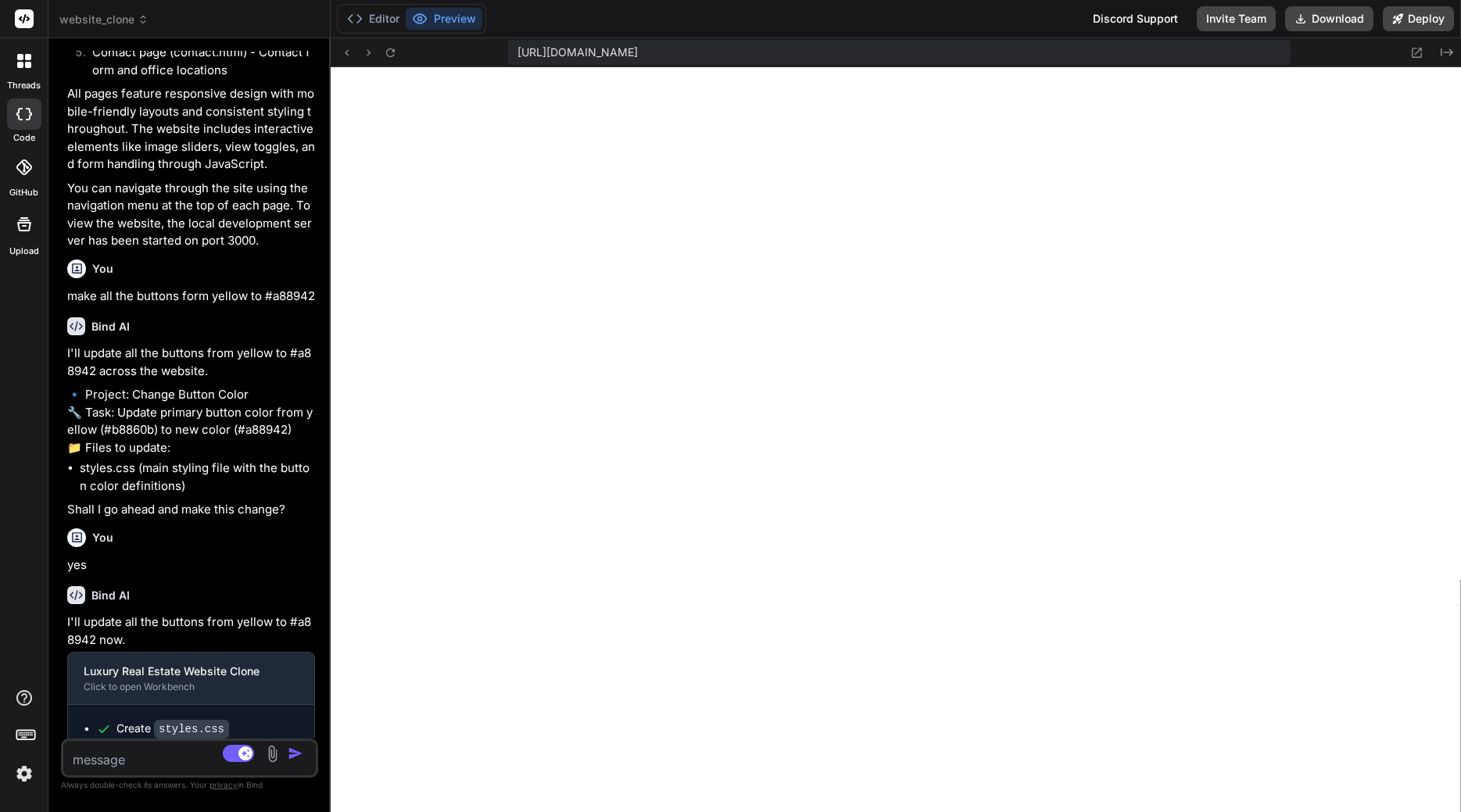
type textarea "x"
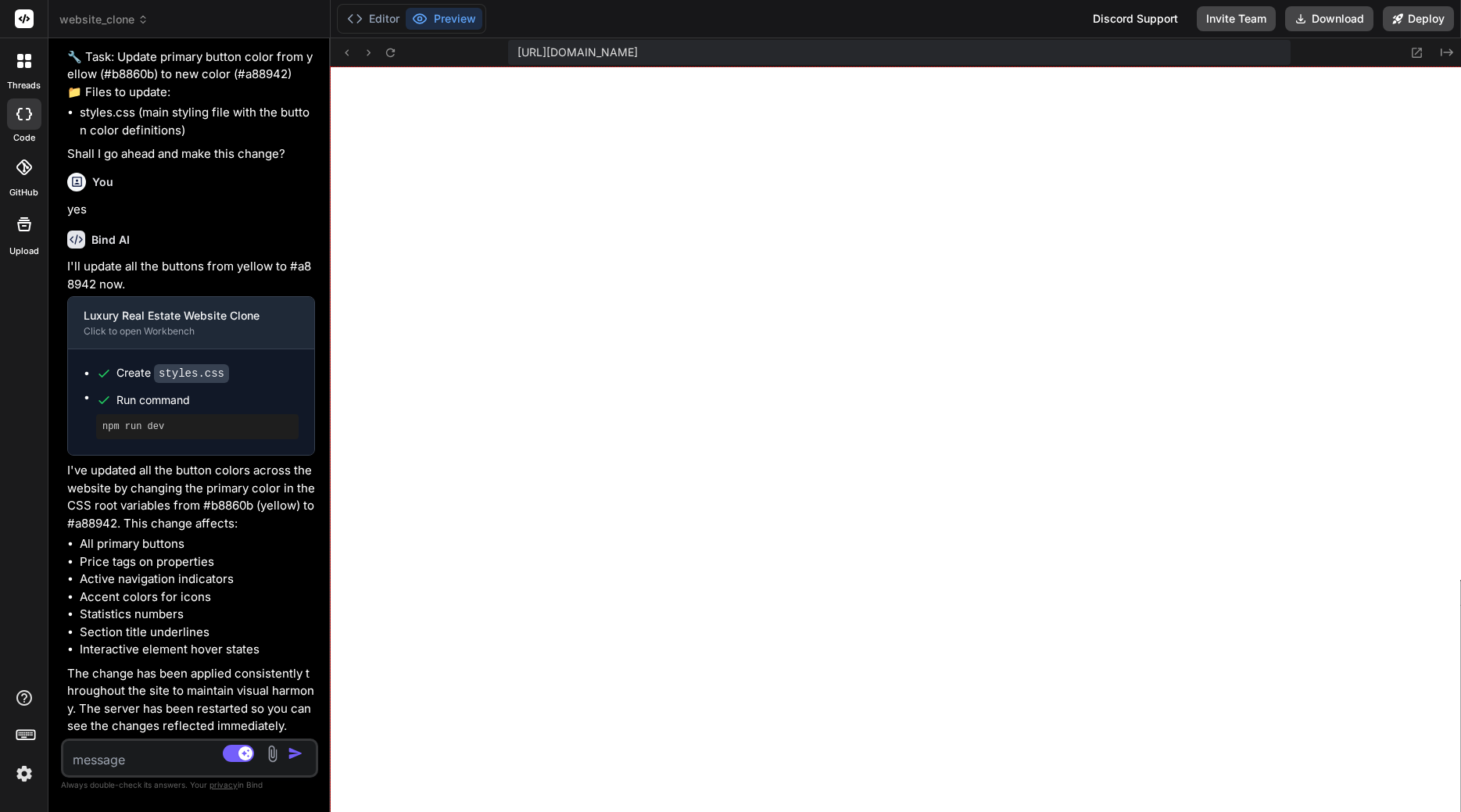
click at [588, 532] on div at bounding box center [895, 439] width 1130 height 745
click at [132, 770] on div "No Source [PERSON_NAME] 3.7.. Agent Mode. When this toggle is activated, AI aut…" at bounding box center [189, 758] width 257 height 39
click at [134, 761] on textarea at bounding box center [168, 755] width 210 height 28
